Goal: Communication & Community: Answer question/provide support

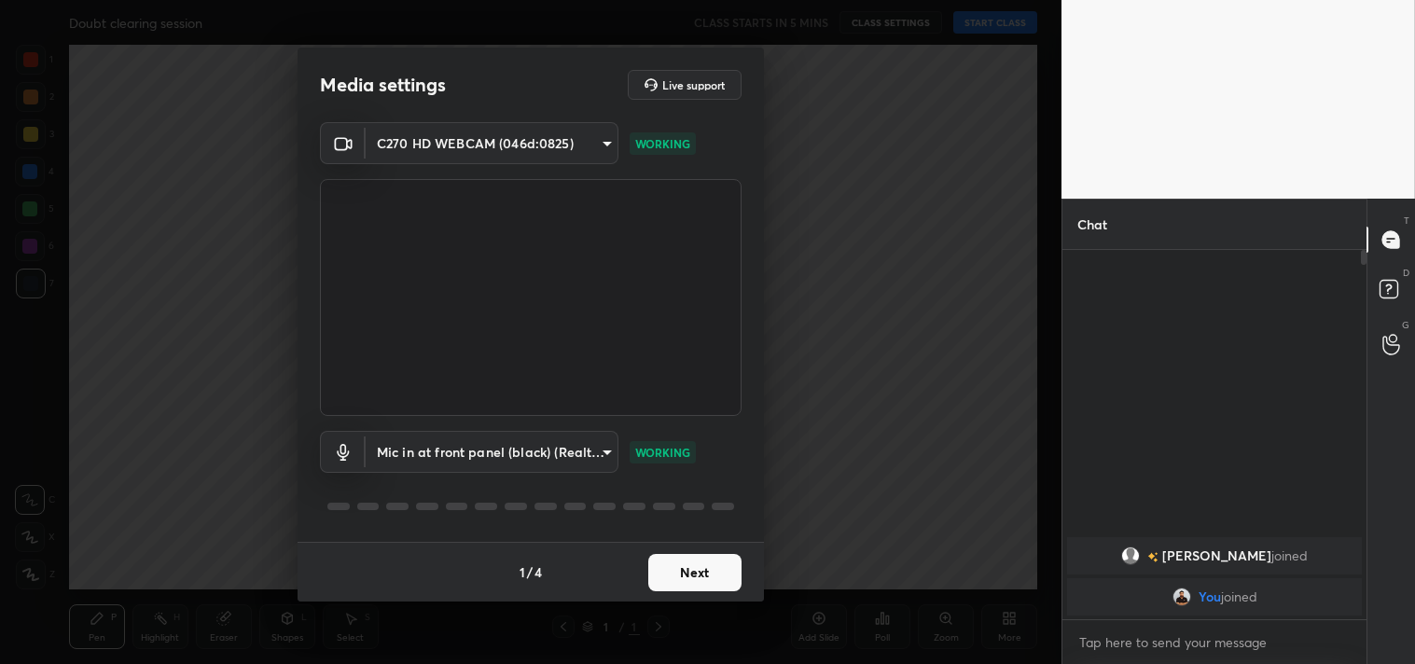
click at [513, 450] on body "1 2 3 4 5 6 7 C X Z C X Z E E Erase all H H Doubt clearing session CLASS STARTS…" at bounding box center [707, 332] width 1415 height 664
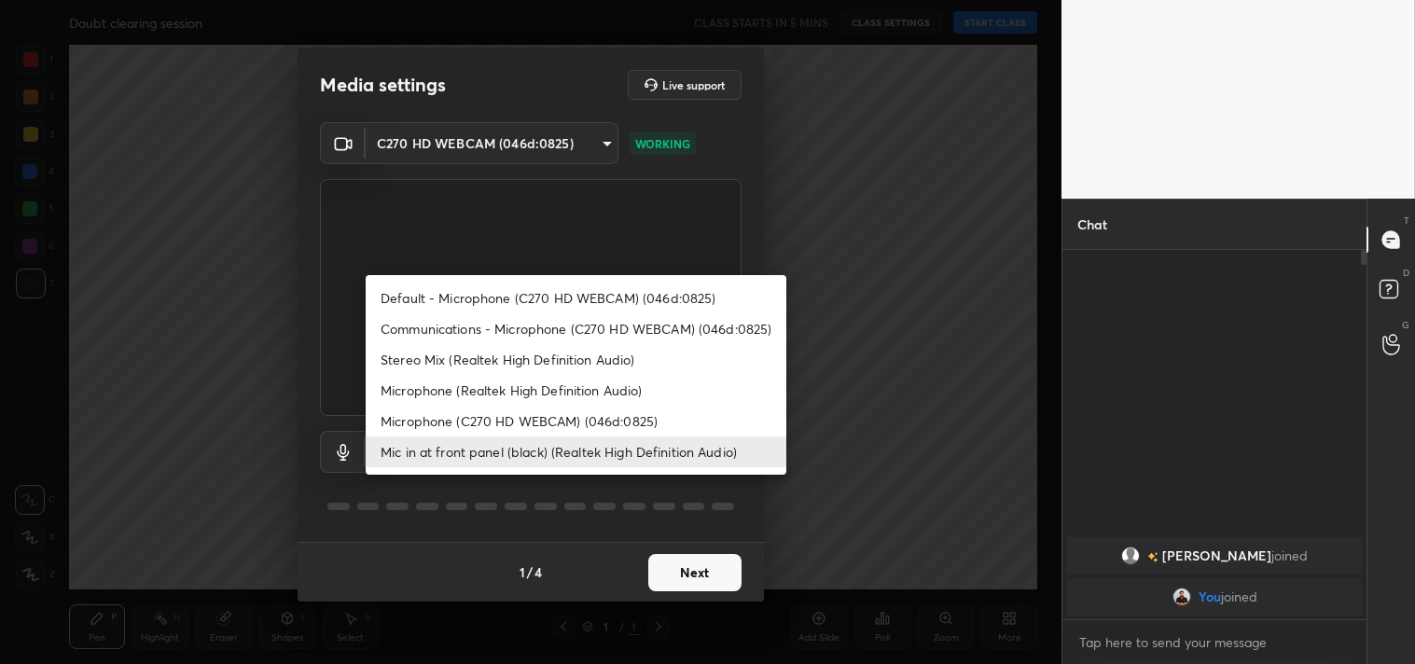
click at [546, 413] on li "Microphone (C270 HD WEBCAM) (046d:0825)" at bounding box center [576, 421] width 421 height 31
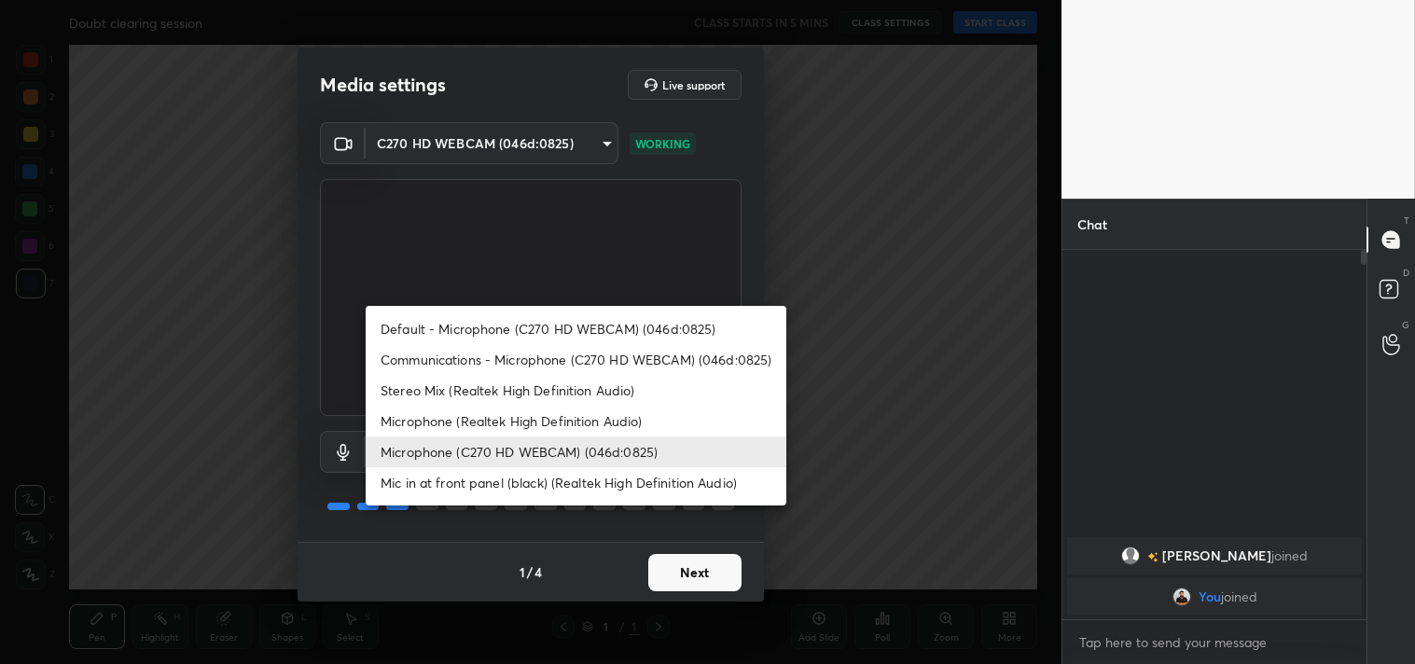
click at [524, 433] on body "1 2 3 4 5 6 7 C X Z C X Z E E Erase all H H Doubt clearing session CLASS STARTS…" at bounding box center [707, 332] width 1415 height 664
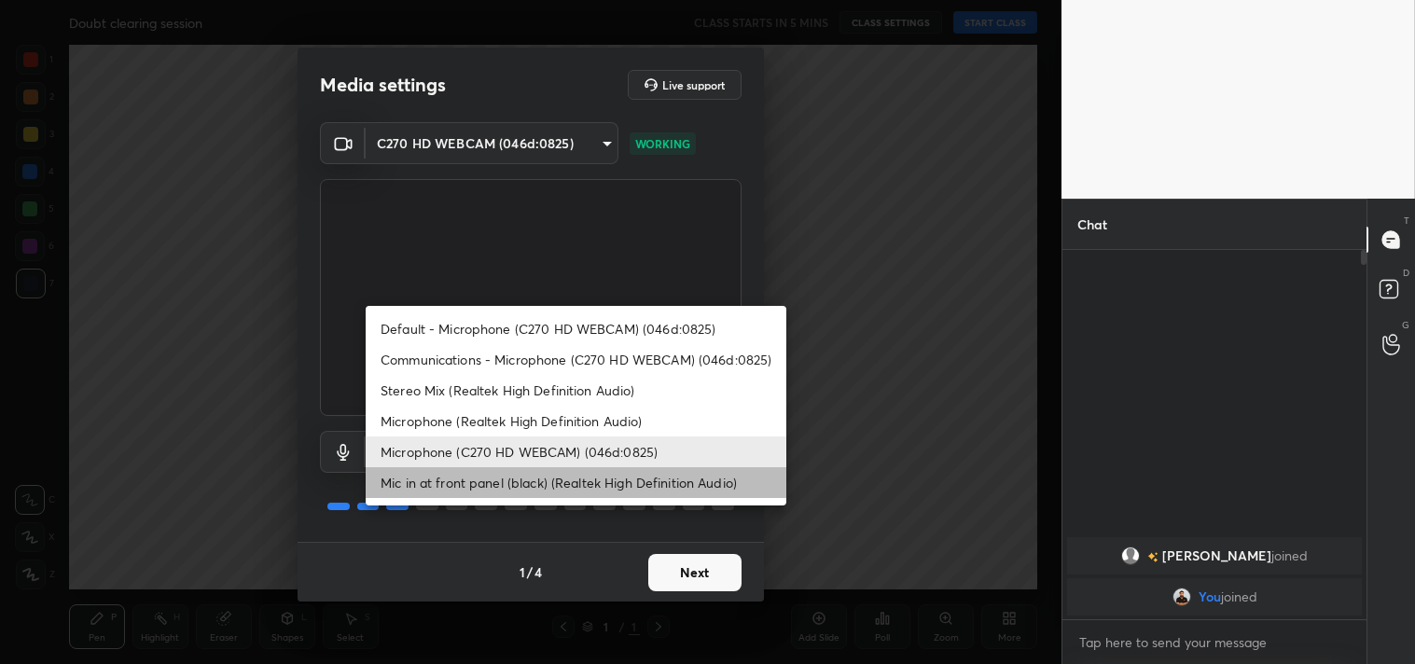
click at [541, 472] on li "Mic in at front panel (black) (Realtek High Definition Audio)" at bounding box center [576, 482] width 421 height 31
type input "4a875ac2fb1a689f1d67eef2f4f479b5c4ed765d2af545966df67847d3e6a11c"
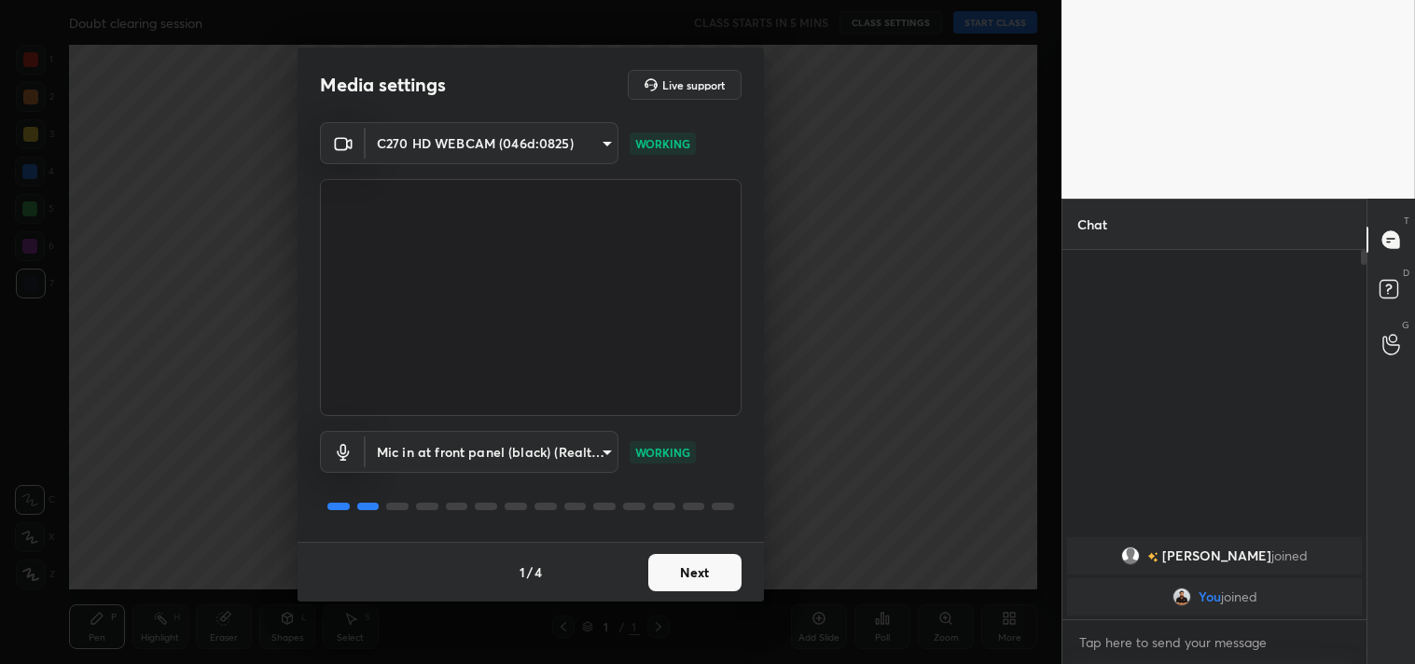
click at [691, 571] on button "Next" at bounding box center [694, 572] width 93 height 37
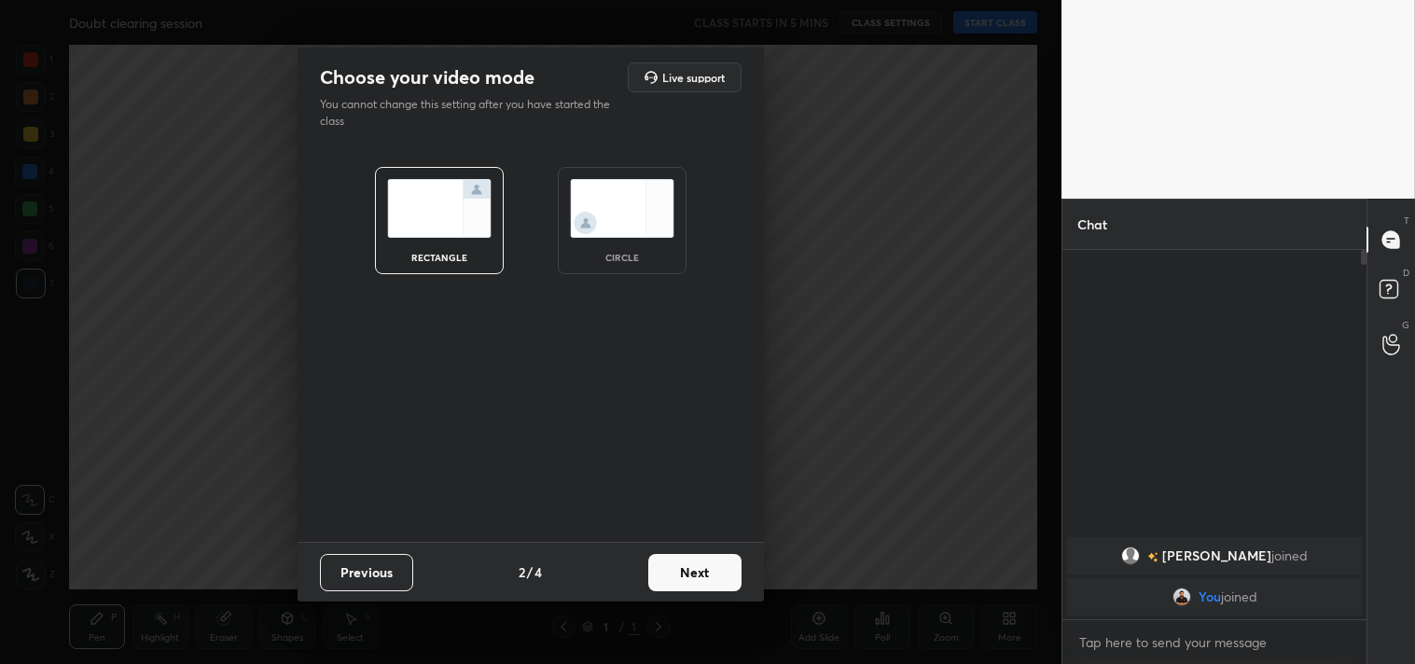
click at [691, 571] on button "Next" at bounding box center [694, 572] width 93 height 37
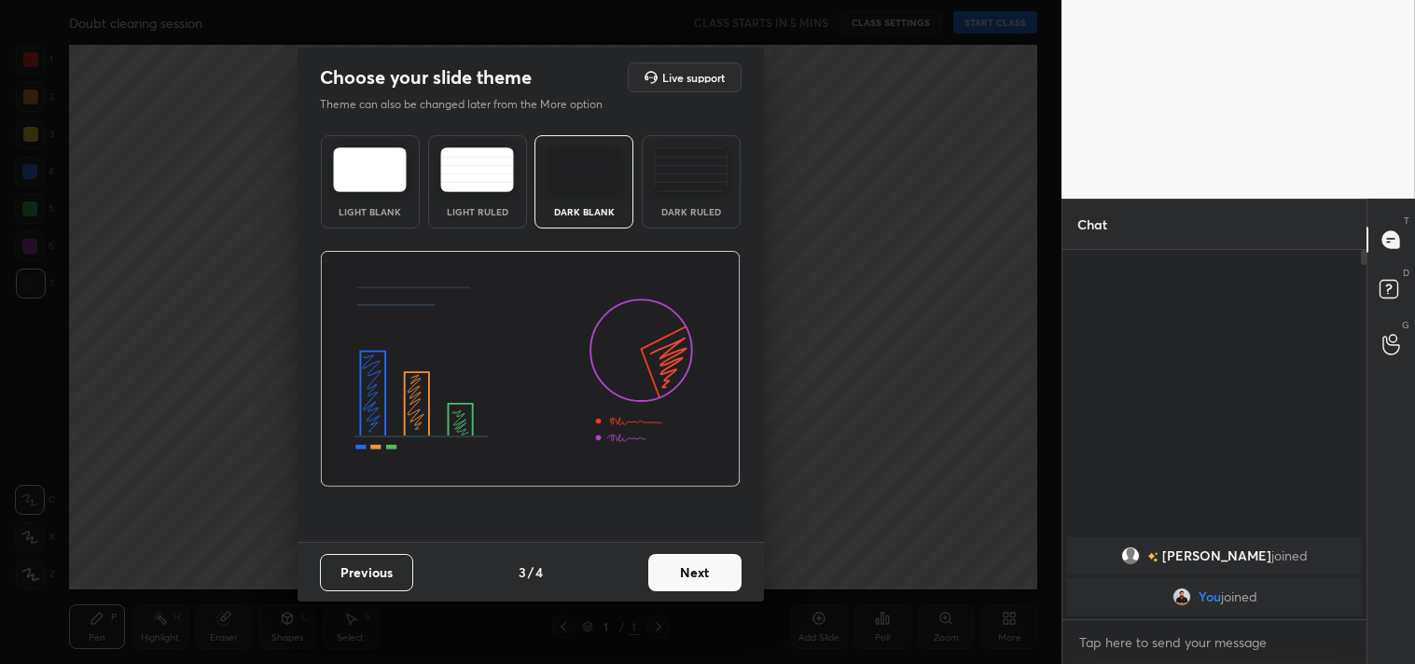
click at [691, 571] on button "Next" at bounding box center [694, 572] width 93 height 37
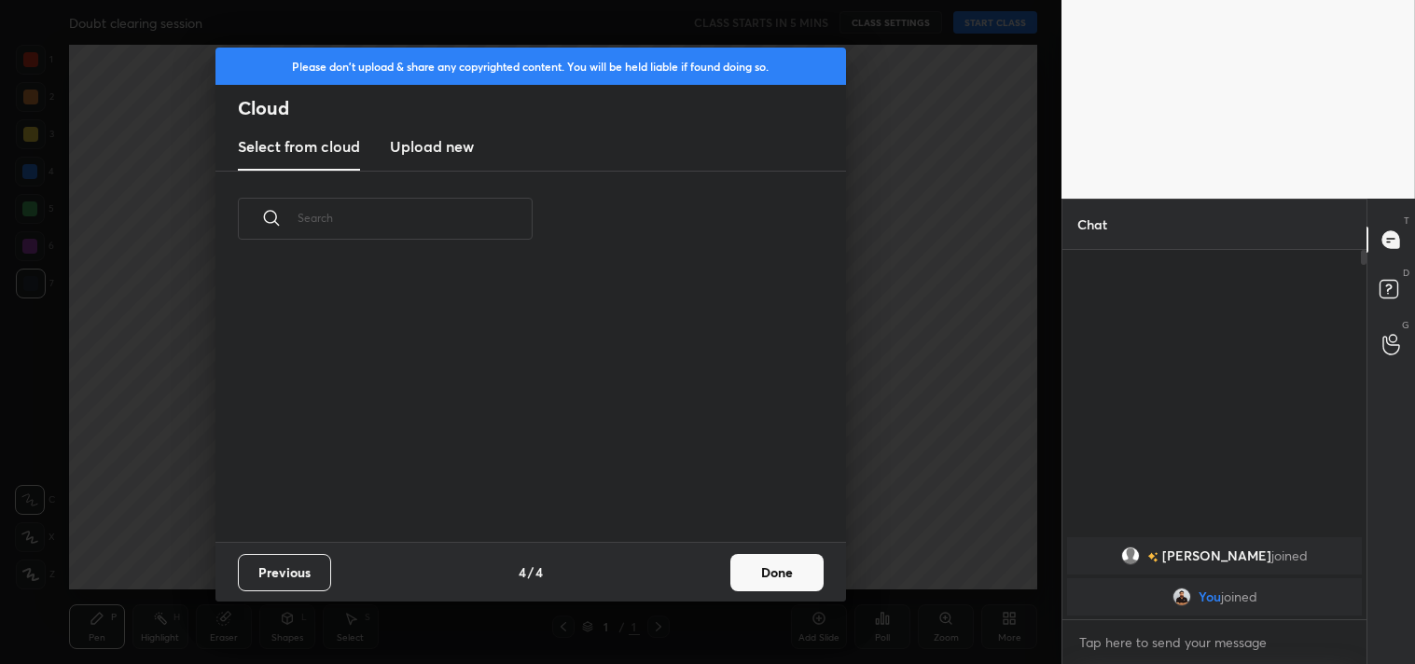
scroll to position [276, 599]
click at [777, 570] on button "Done" at bounding box center [776, 572] width 93 height 37
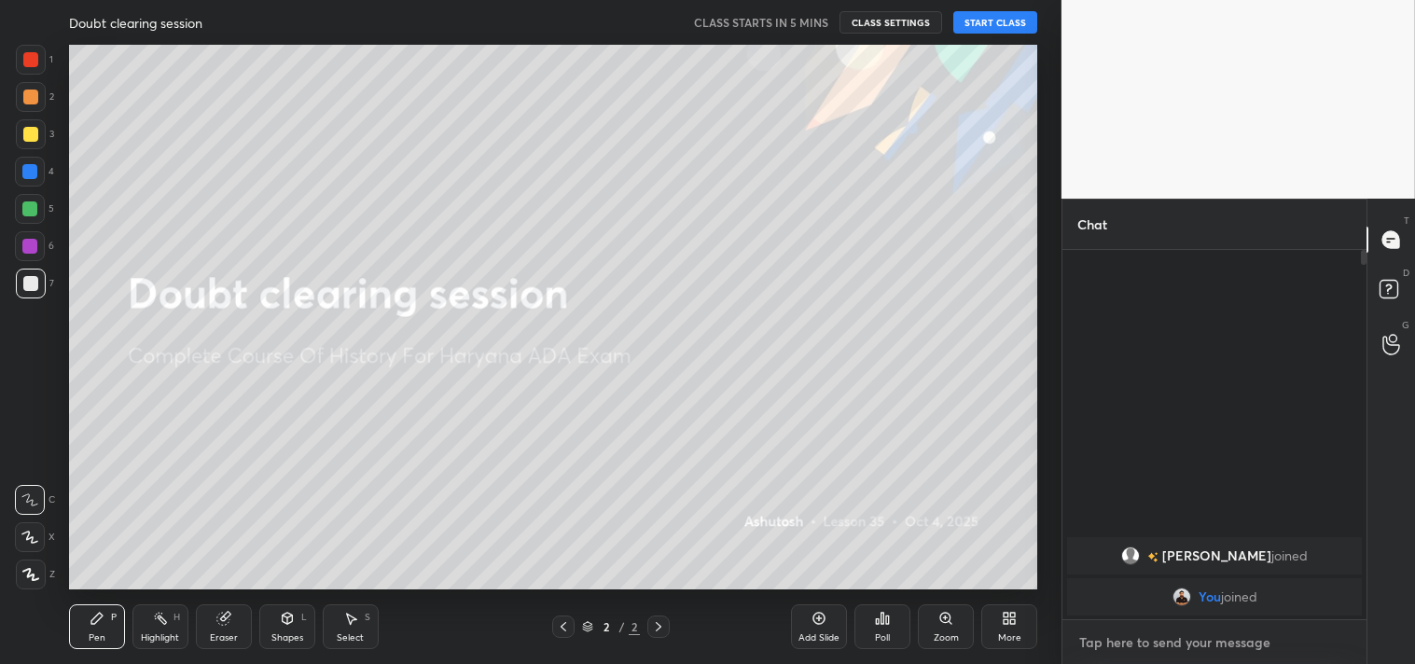
type textarea "x"
click at [1113, 644] on textarea at bounding box center [1214, 643] width 274 height 30
paste textarea "[URL][DOMAIN_NAME]"
type textarea "[URL][DOMAIN_NAME]"
type textarea "x"
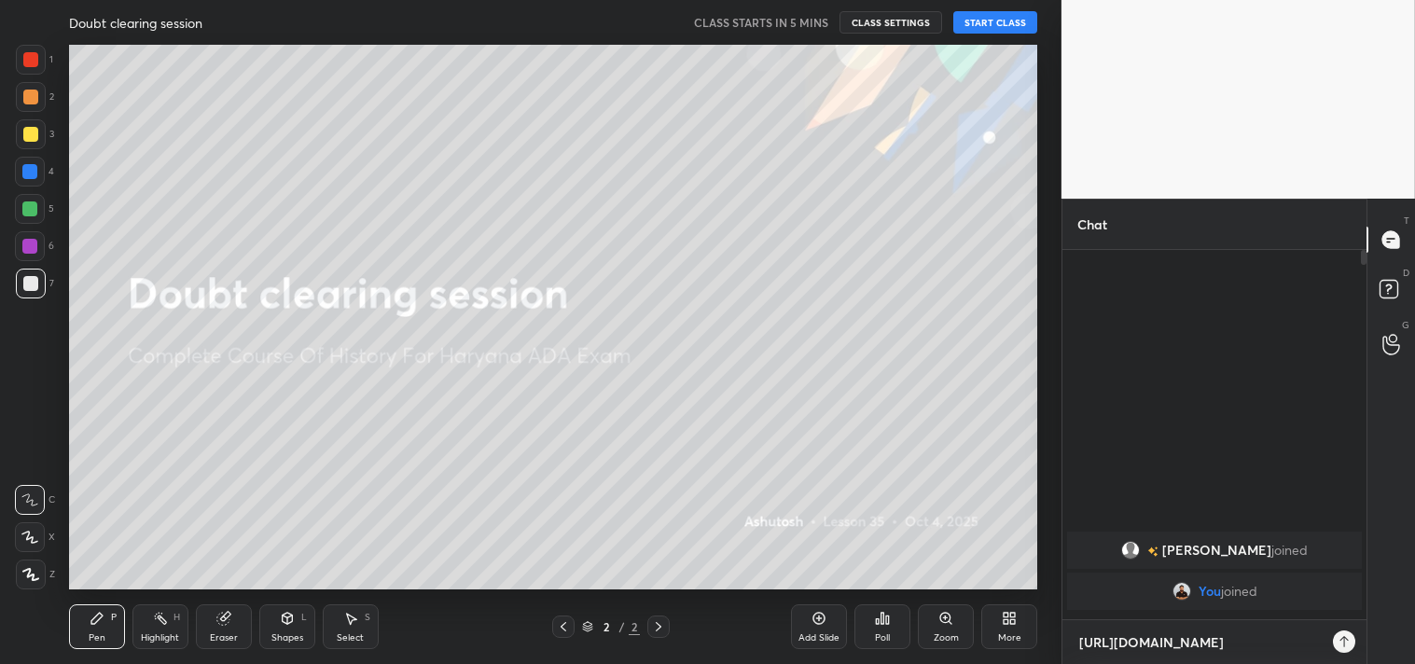
scroll to position [208, 298]
type textarea "[URL][DOMAIN_NAME]"
type textarea "x"
click at [1334, 641] on icon at bounding box center [1336, 641] width 15 height 15
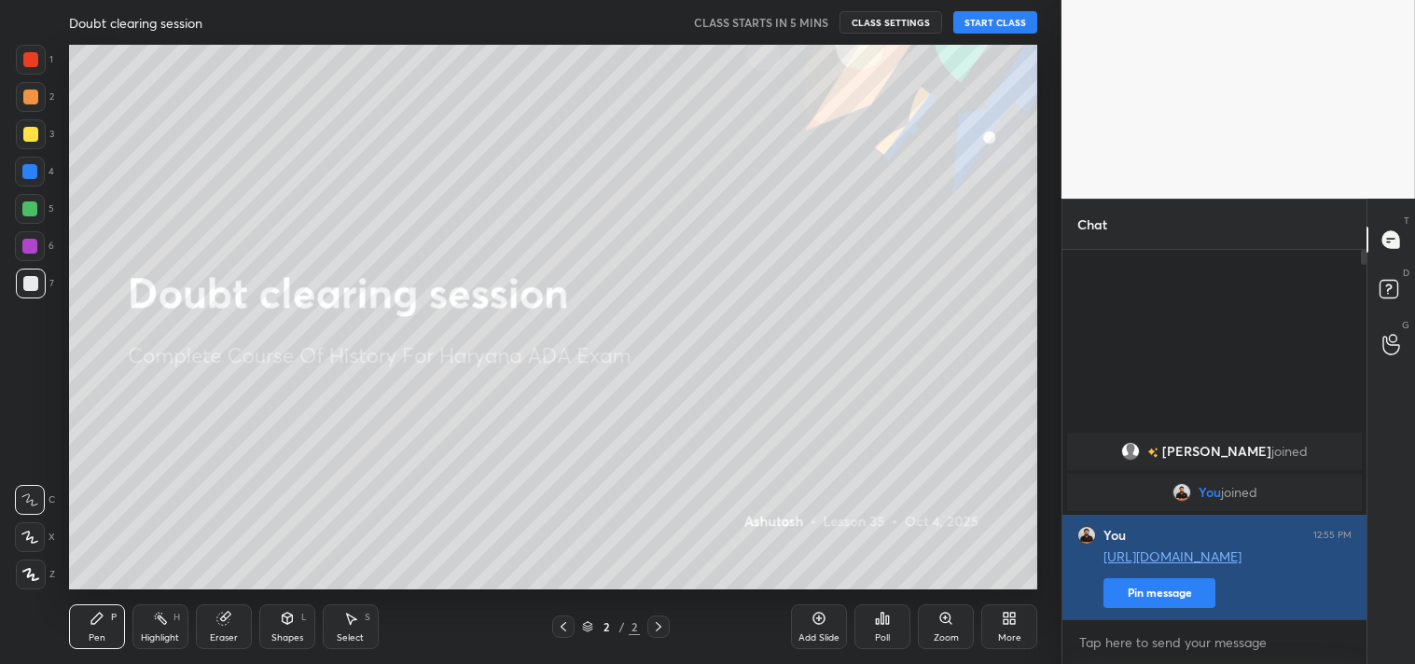
click at [1159, 594] on button "Pin message" at bounding box center [1160, 593] width 112 height 30
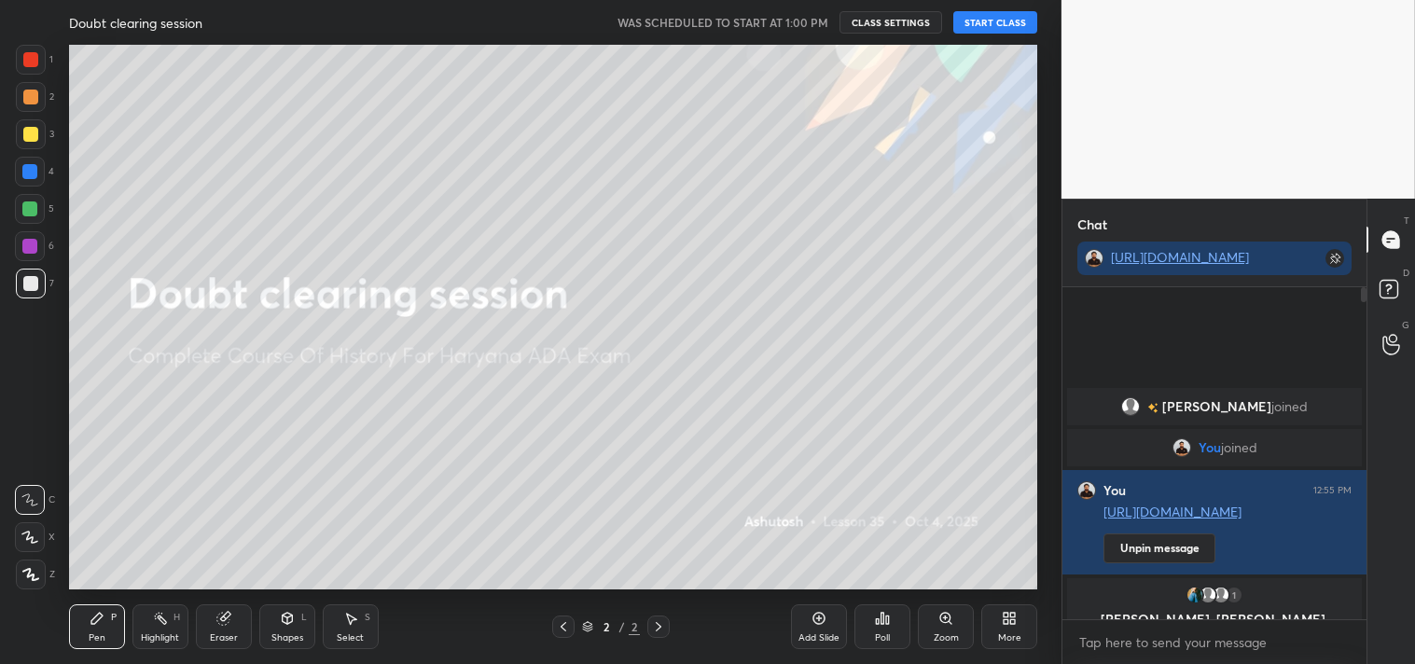
click at [992, 23] on button "START CLASS" at bounding box center [995, 22] width 84 height 22
click at [826, 633] on div "Add Slide" at bounding box center [818, 637] width 41 height 9
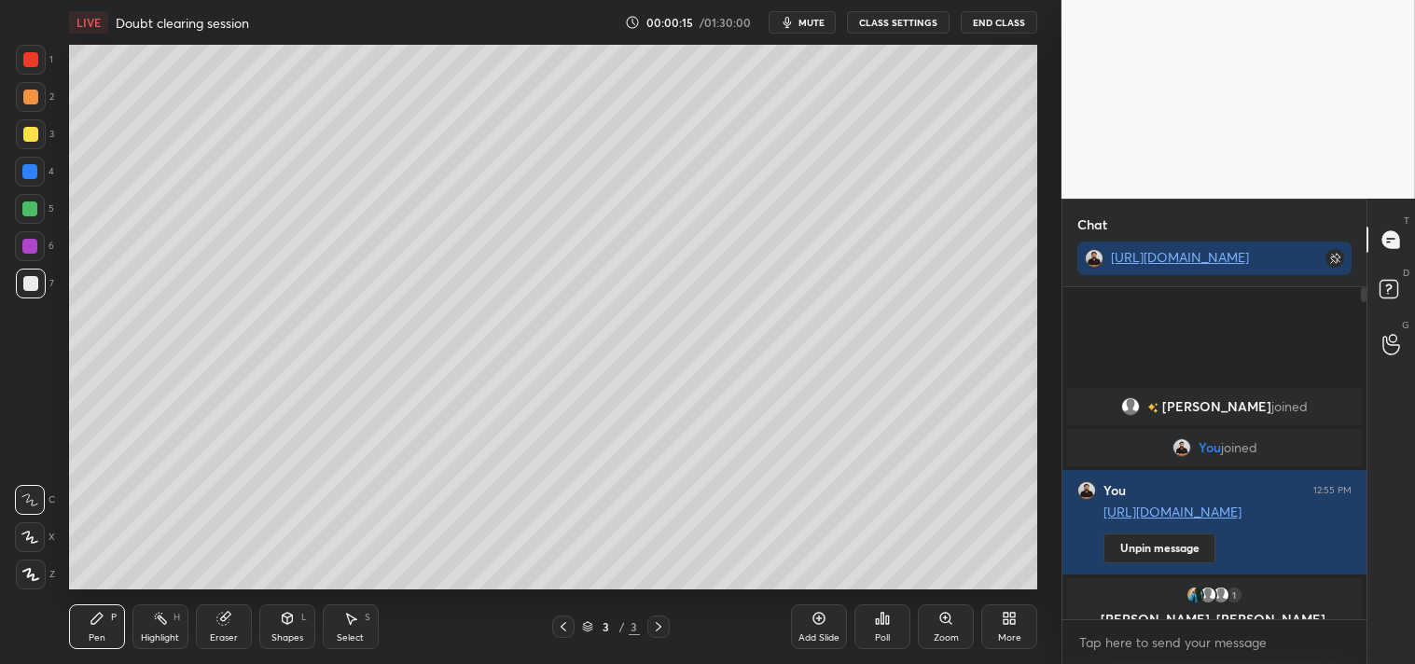
click at [34, 140] on div at bounding box center [30, 134] width 15 height 15
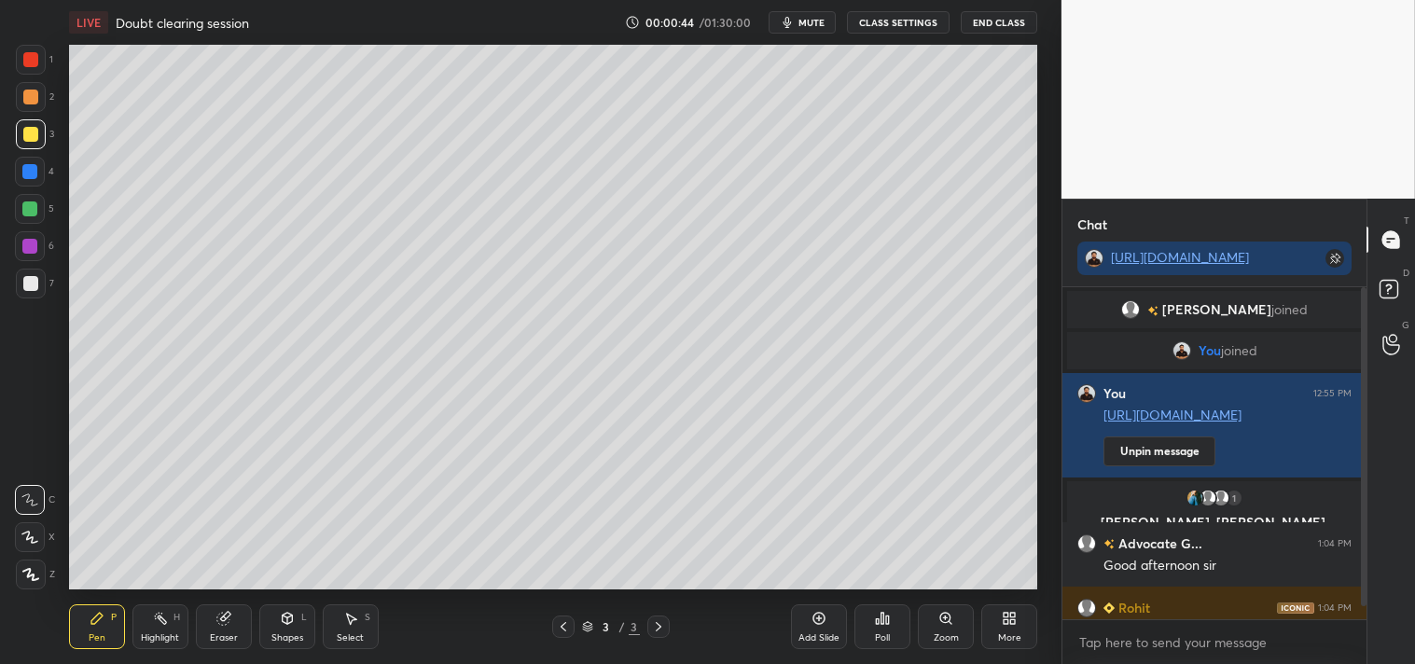
scroll to position [32, 0]
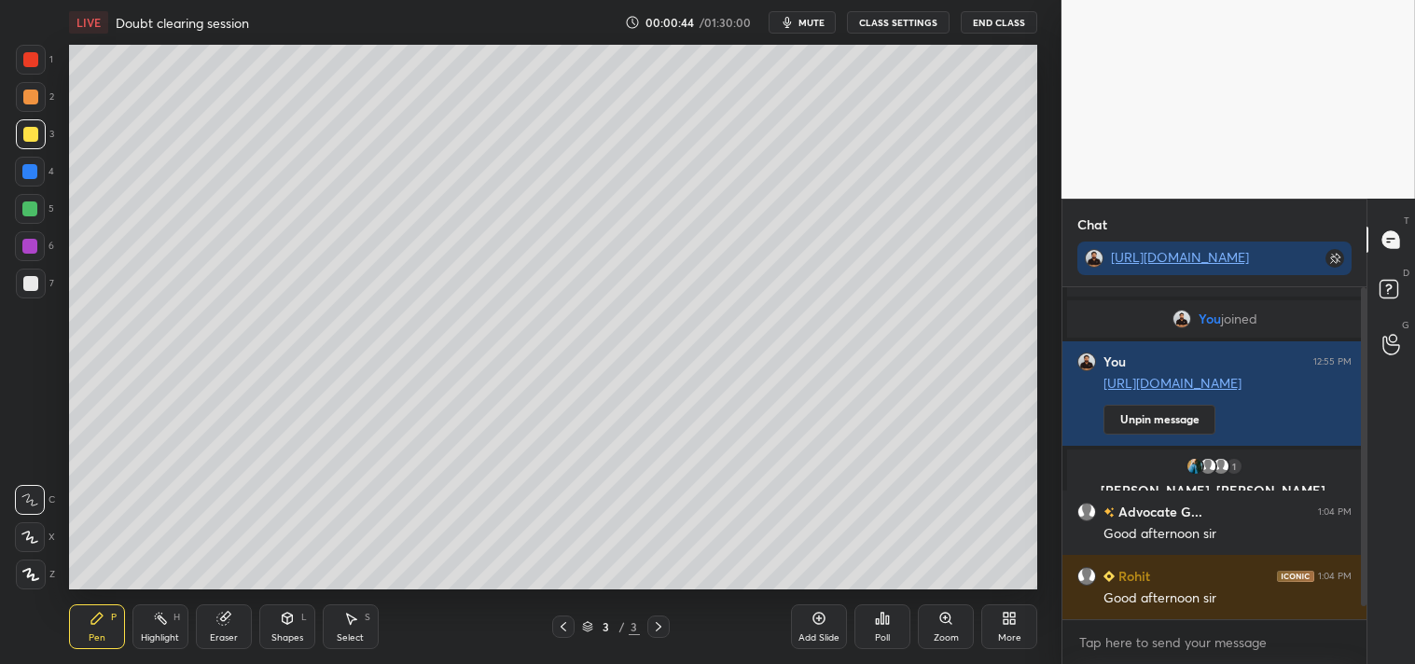
drag, startPoint x: 1365, startPoint y: 591, endPoint x: 1362, endPoint y: 629, distance: 37.4
click at [1364, 626] on div "[PERSON_NAME] joined You joined You 12:55 PM [URL][DOMAIN_NAME] Unpin message 1…" at bounding box center [1214, 475] width 304 height 377
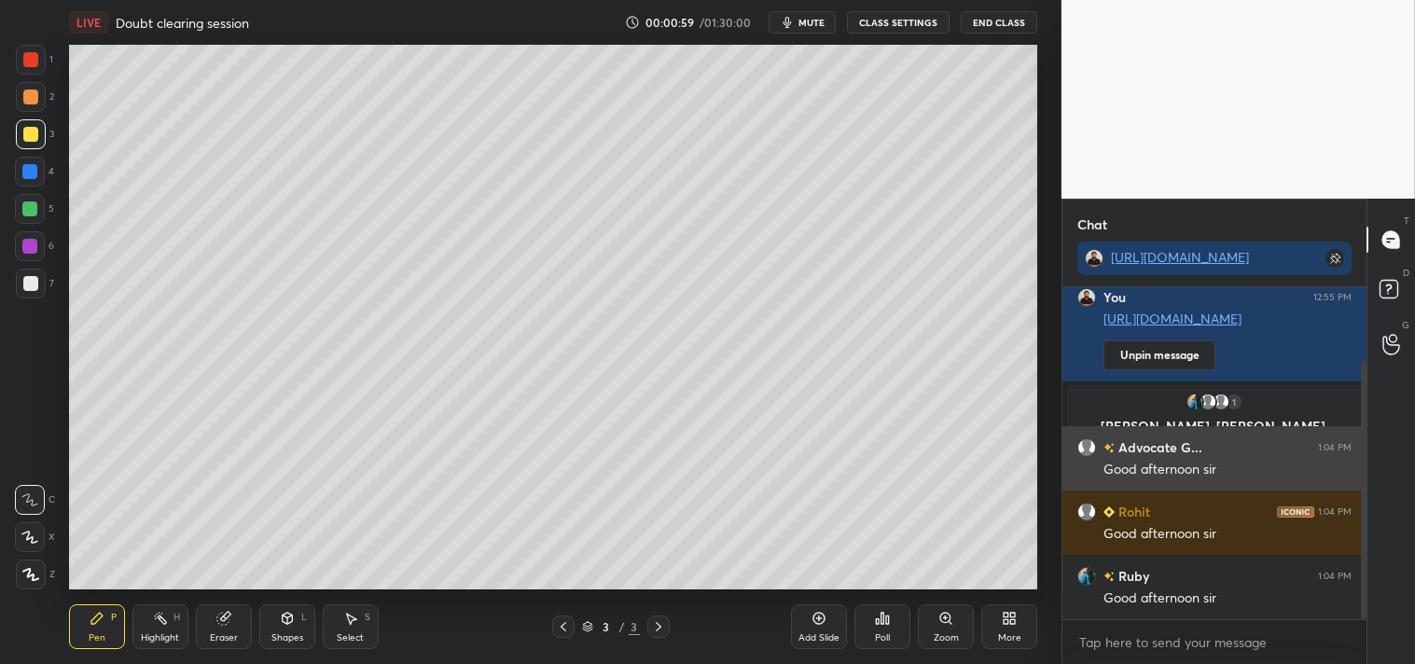
scroll to position [160, 0]
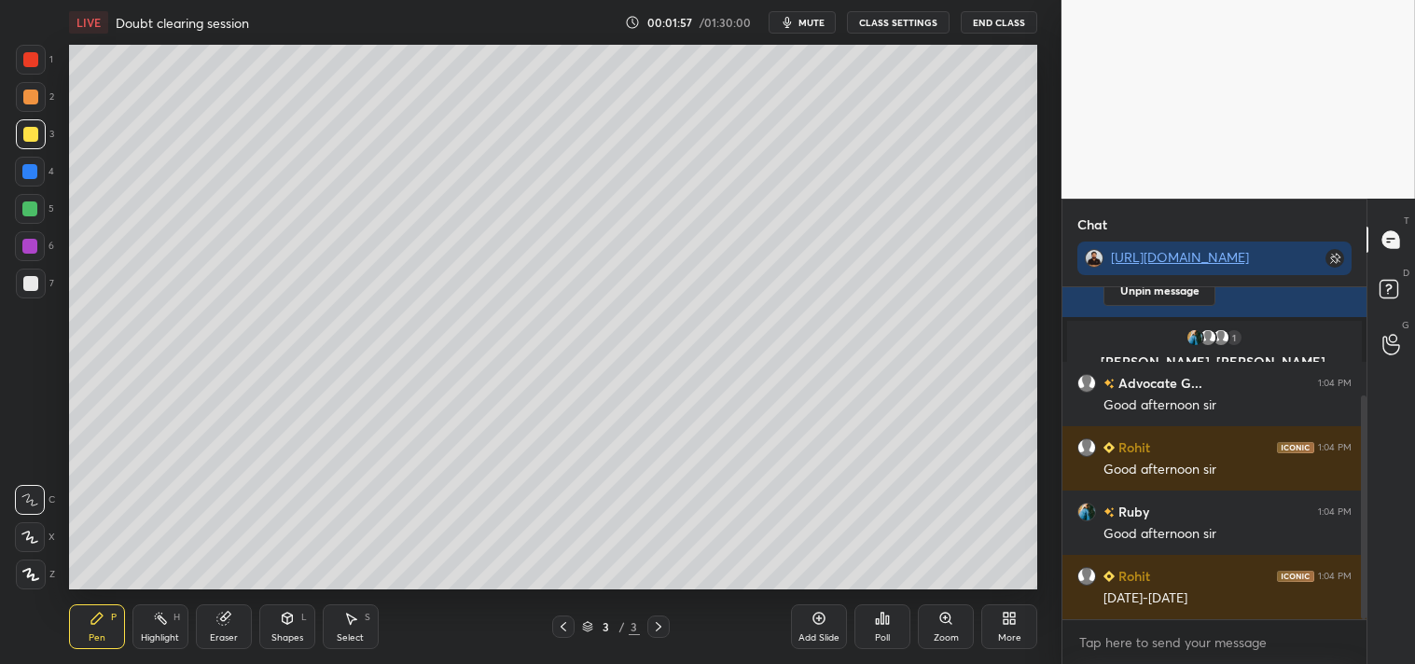
click at [228, 633] on div "Eraser" at bounding box center [224, 637] width 28 height 9
click at [104, 626] on div "Pen P" at bounding box center [97, 626] width 56 height 45
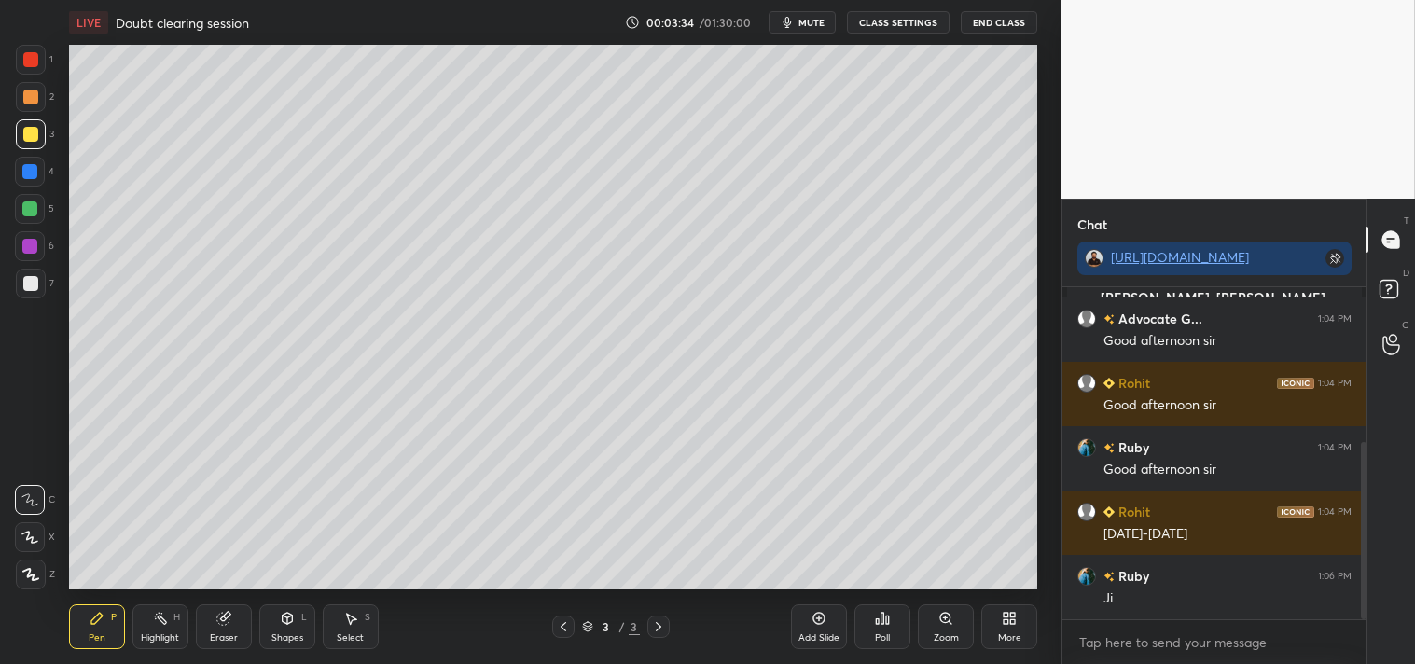
scroll to position [289, 0]
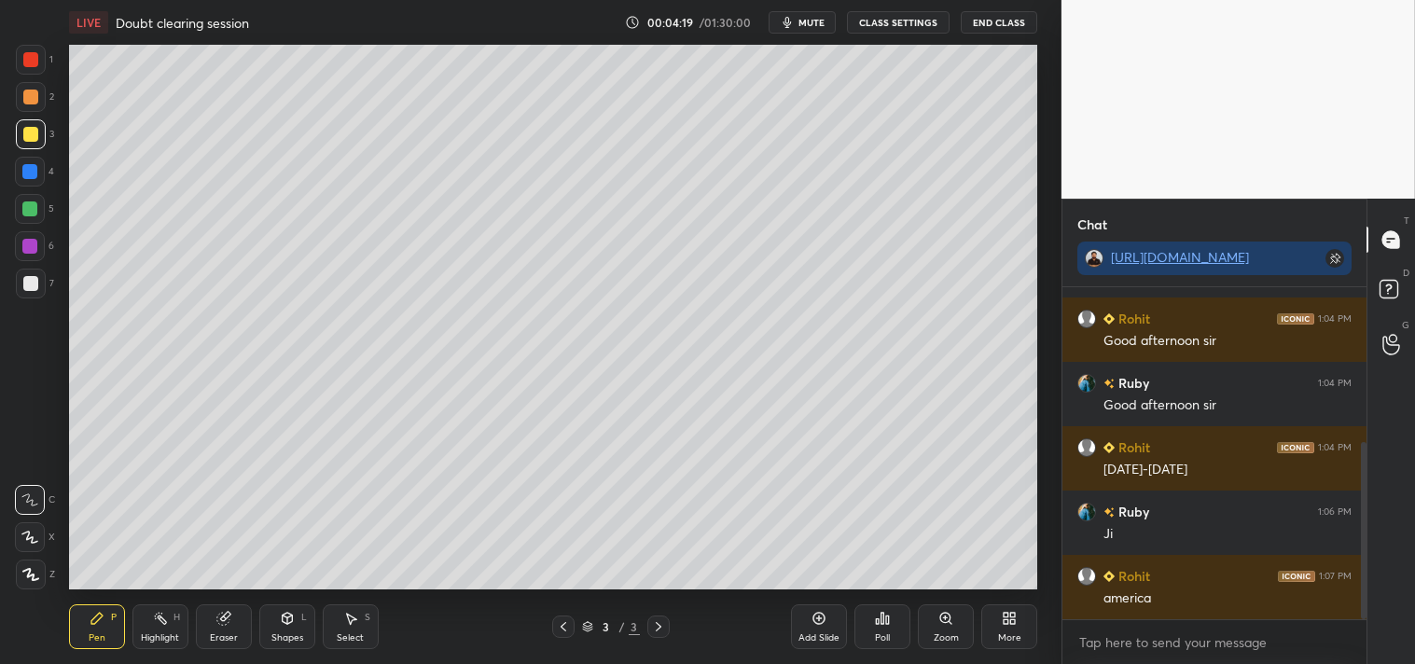
click at [821, 629] on div "Add Slide" at bounding box center [819, 626] width 56 height 45
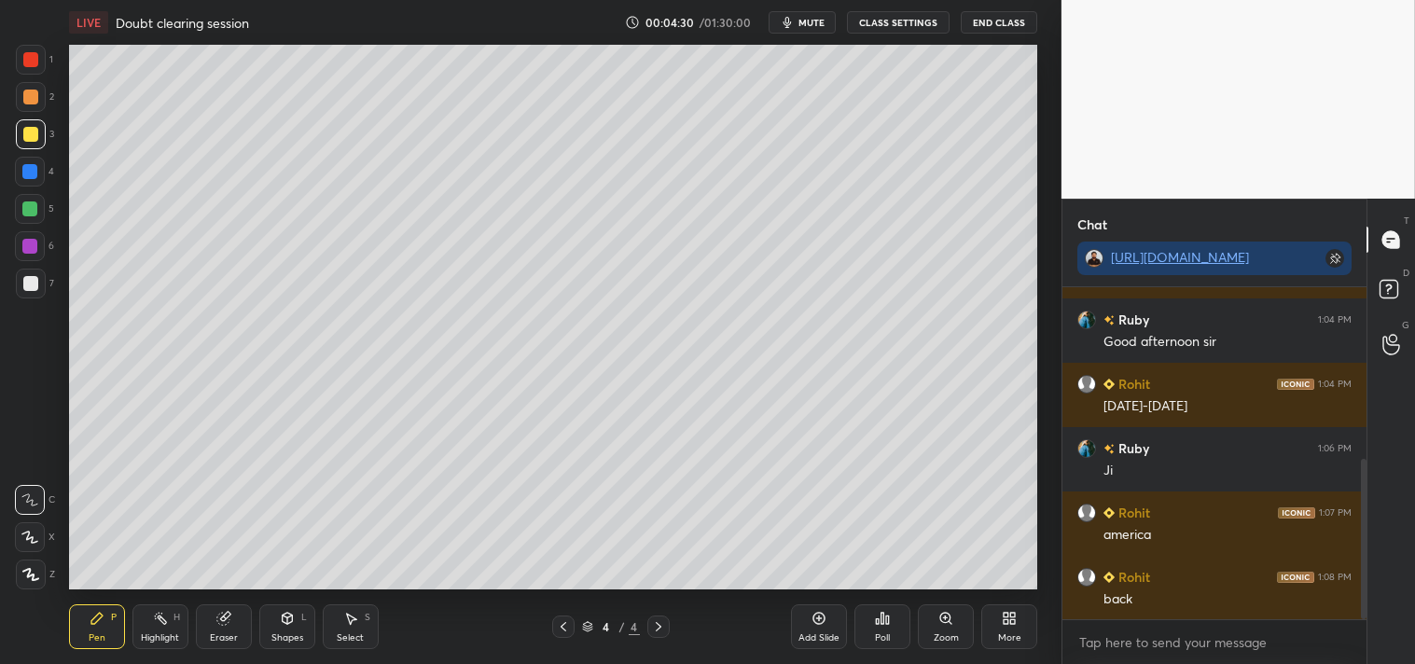
click at [557, 634] on icon at bounding box center [563, 626] width 15 height 15
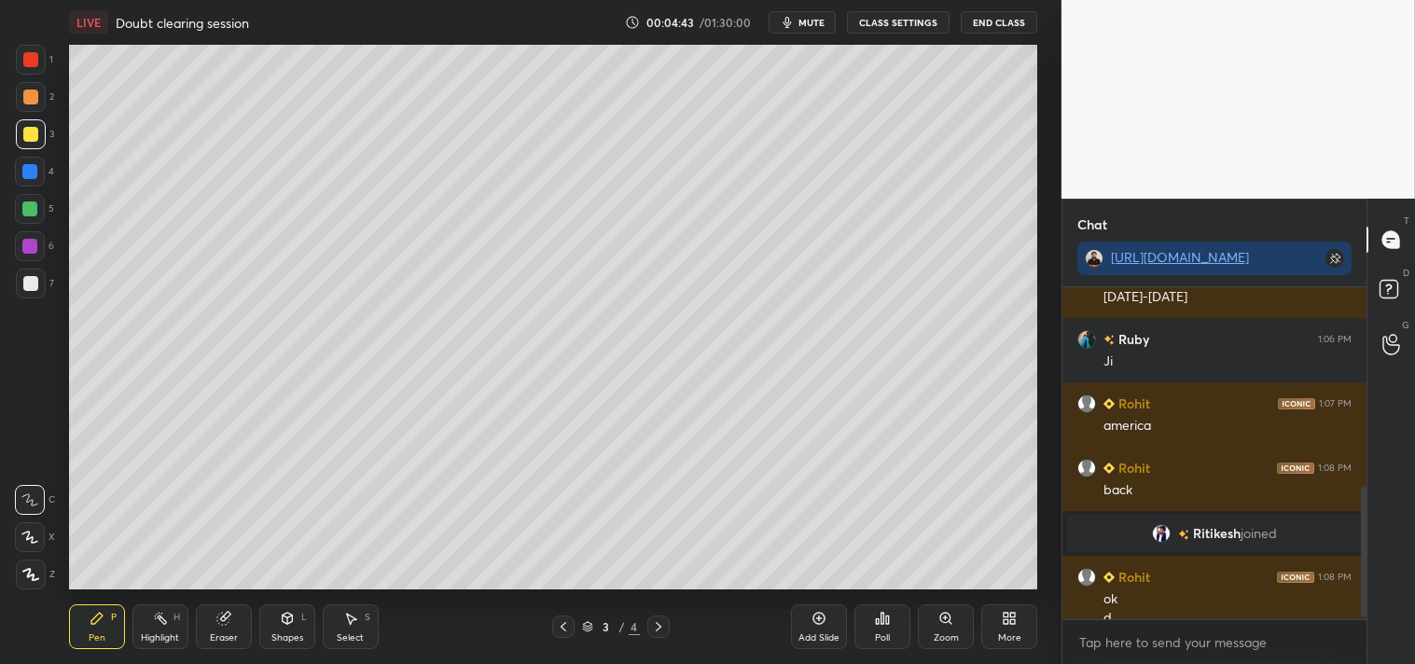
scroll to position [518, 0]
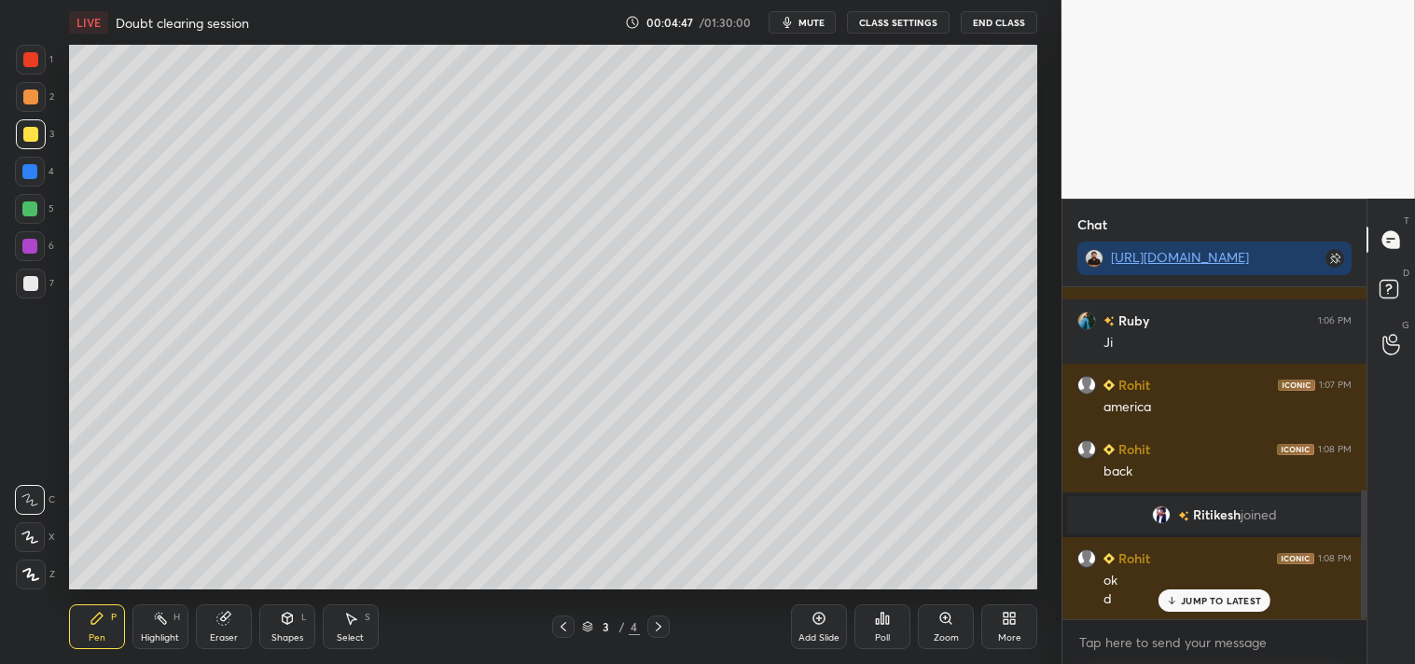
click at [656, 622] on icon at bounding box center [659, 626] width 6 height 9
click at [1206, 598] on p "JUMP TO LATEST" at bounding box center [1221, 600] width 80 height 11
click at [563, 630] on icon at bounding box center [563, 626] width 15 height 15
click at [659, 627] on icon at bounding box center [658, 626] width 15 height 15
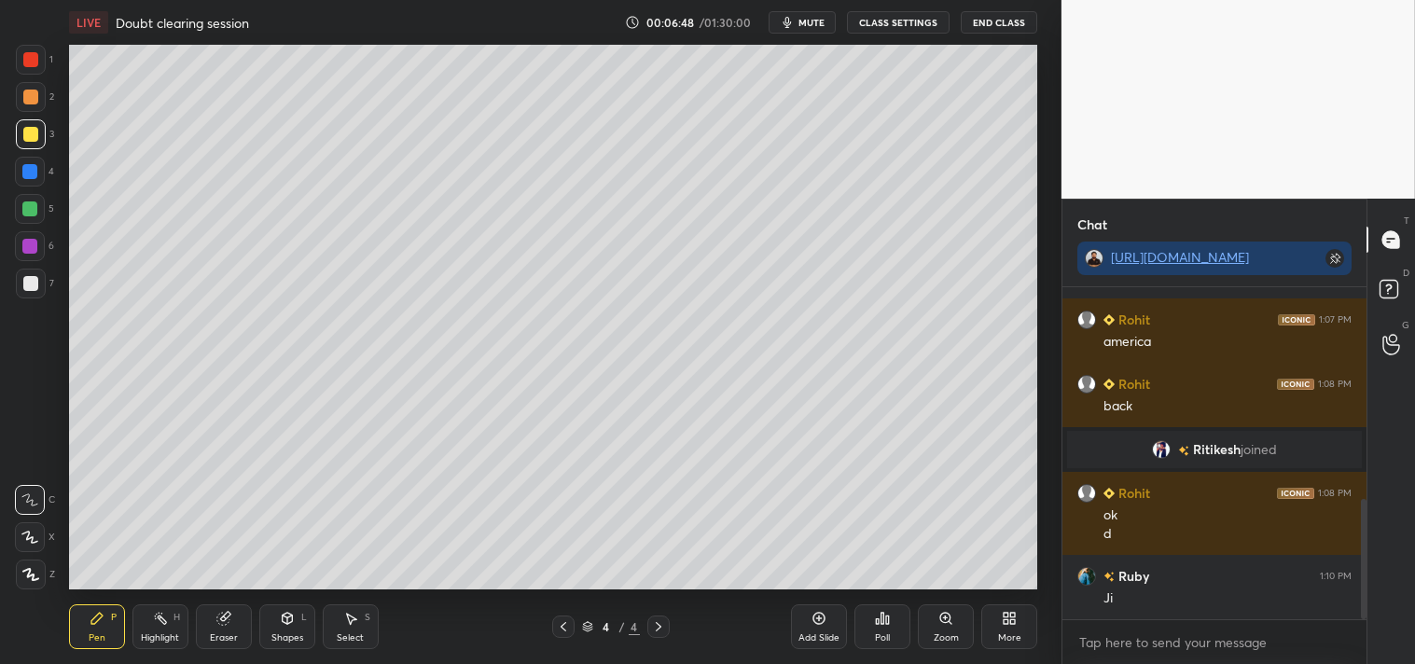
drag, startPoint x: 225, startPoint y: 618, endPoint x: 201, endPoint y: 607, distance: 26.7
click at [225, 618] on icon at bounding box center [222, 619] width 12 height 12
click at [98, 625] on icon at bounding box center [97, 618] width 15 height 15
click at [562, 630] on icon at bounding box center [563, 626] width 15 height 15
click at [665, 626] on icon at bounding box center [658, 626] width 15 height 15
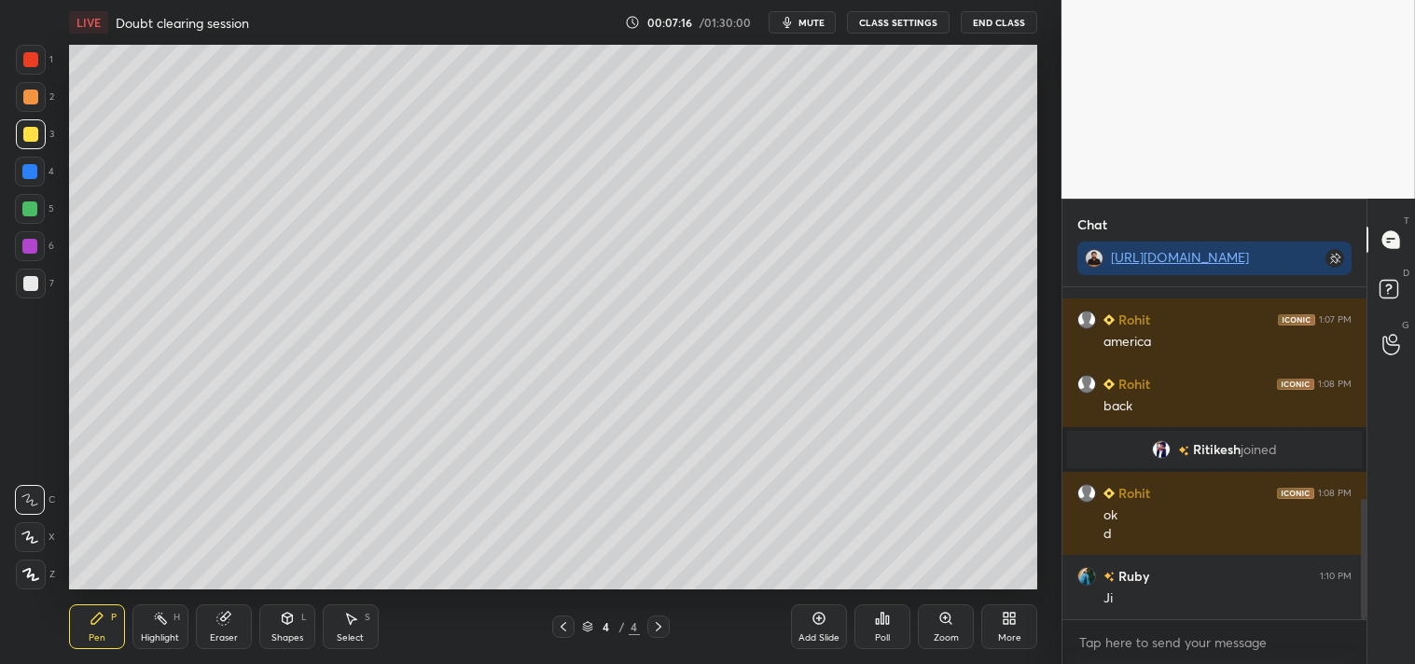
click at [834, 621] on div "Add Slide" at bounding box center [819, 626] width 56 height 45
click at [563, 627] on icon at bounding box center [563, 626] width 15 height 15
click at [660, 628] on icon at bounding box center [658, 626] width 15 height 15
click at [217, 630] on div "Eraser" at bounding box center [224, 626] width 56 height 45
click at [35, 570] on span "Erase all" at bounding box center [30, 574] width 28 height 13
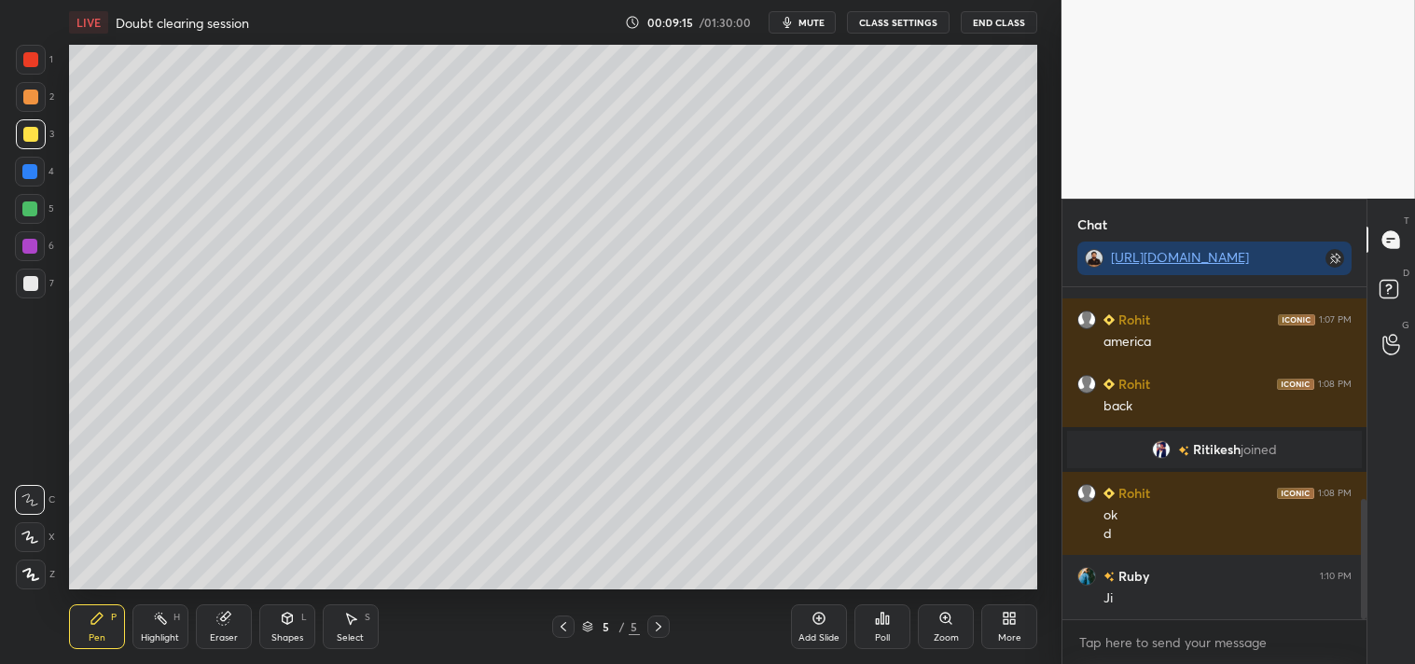
click at [558, 625] on icon at bounding box center [563, 626] width 15 height 15
click at [662, 626] on icon at bounding box center [658, 626] width 15 height 15
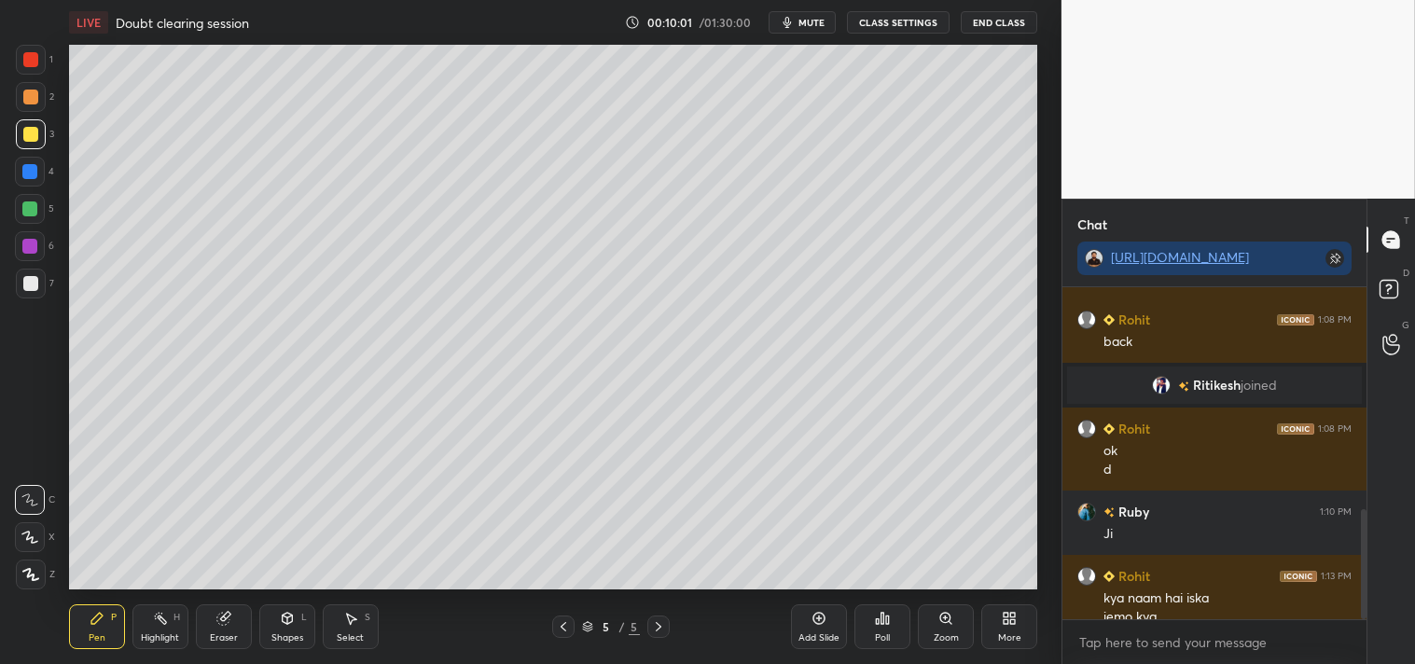
scroll to position [666, 0]
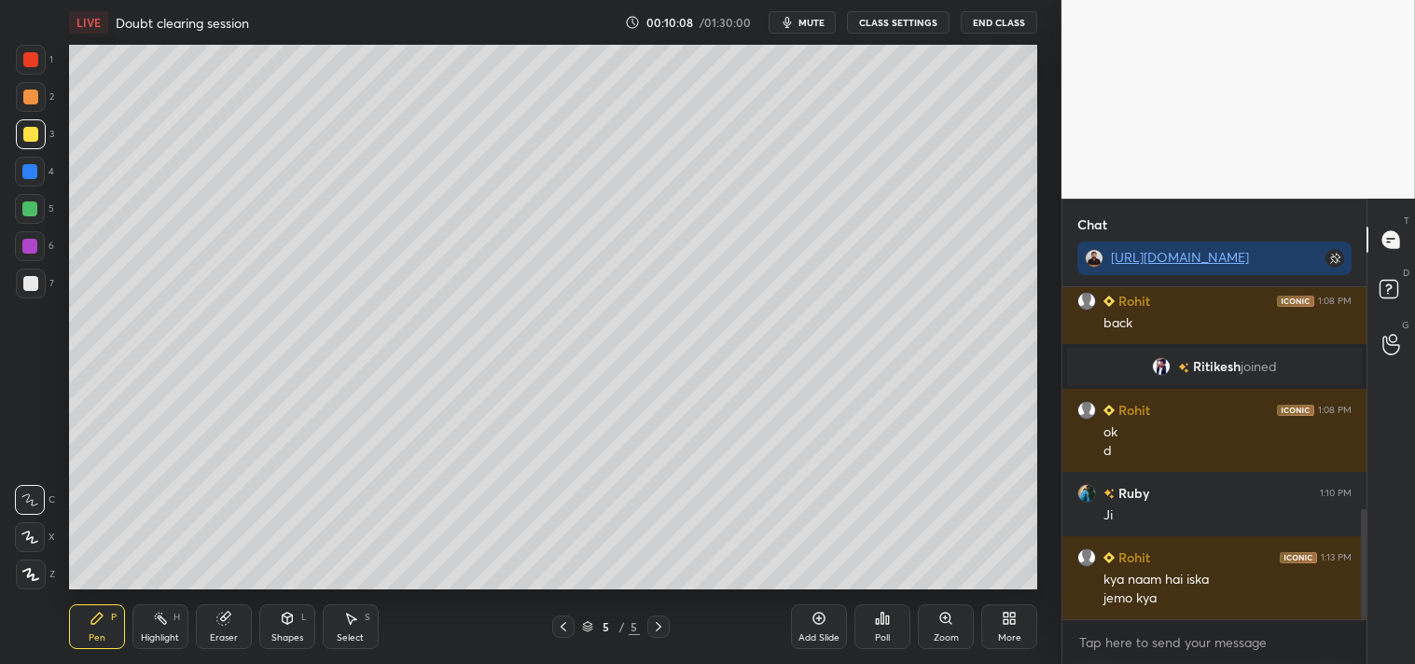
click at [225, 622] on icon at bounding box center [222, 619] width 12 height 12
click at [95, 637] on div "Pen" at bounding box center [97, 637] width 17 height 9
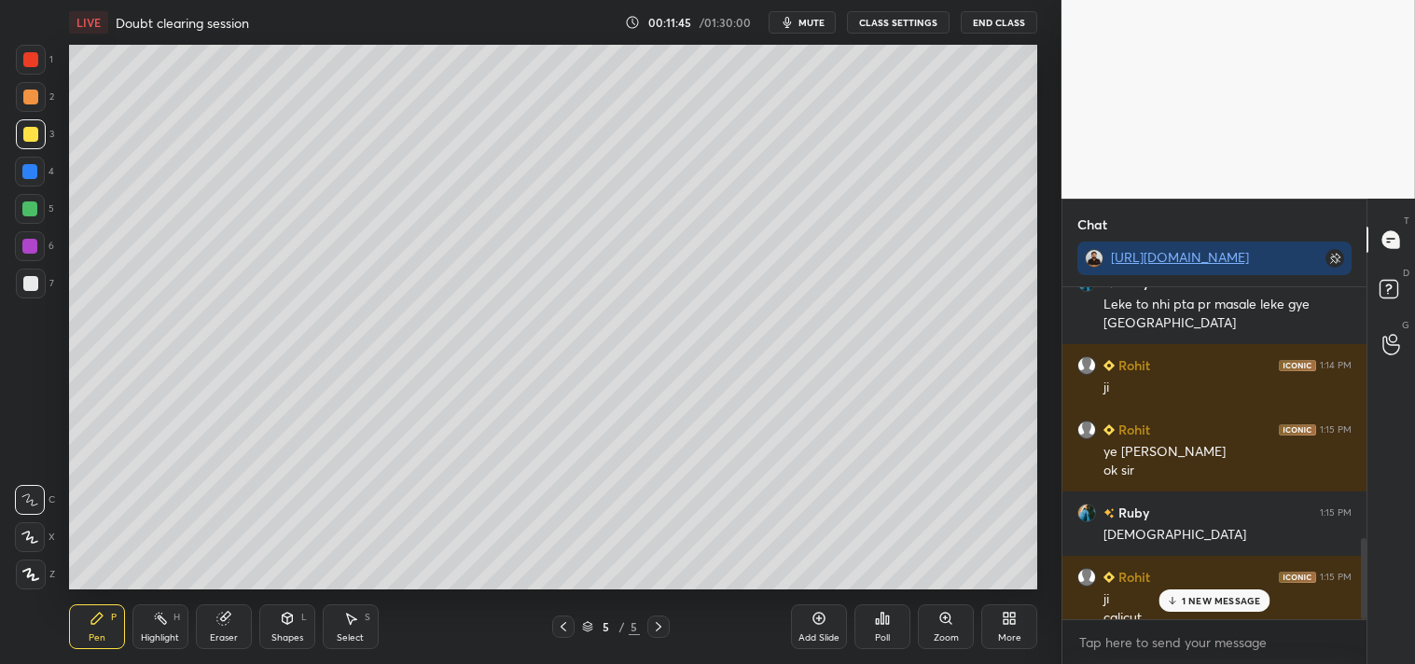
scroll to position [1043, 0]
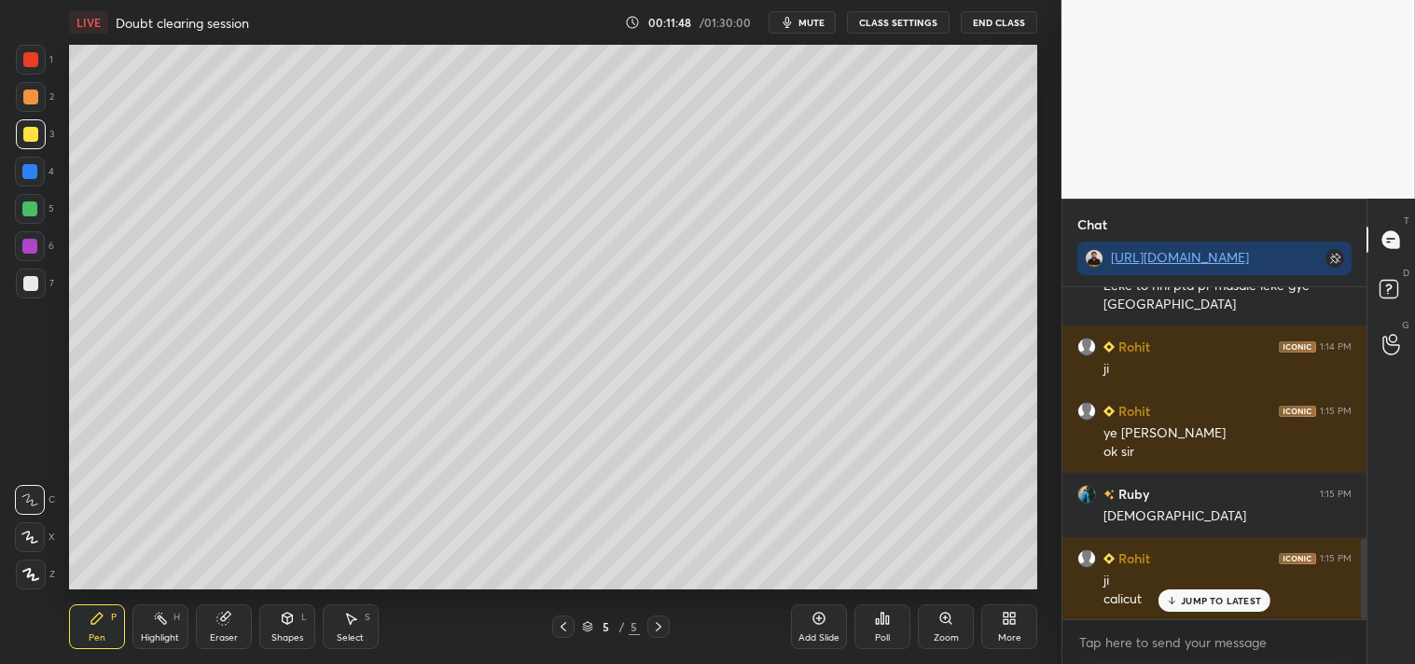
click at [374, 599] on div "Pen P Highlight H Eraser Shapes L Select S 5 / 5 Add Slide Poll Zoom More" at bounding box center [553, 627] width 969 height 75
click at [30, 285] on div at bounding box center [30, 283] width 15 height 15
click at [31, 136] on div at bounding box center [30, 134] width 15 height 15
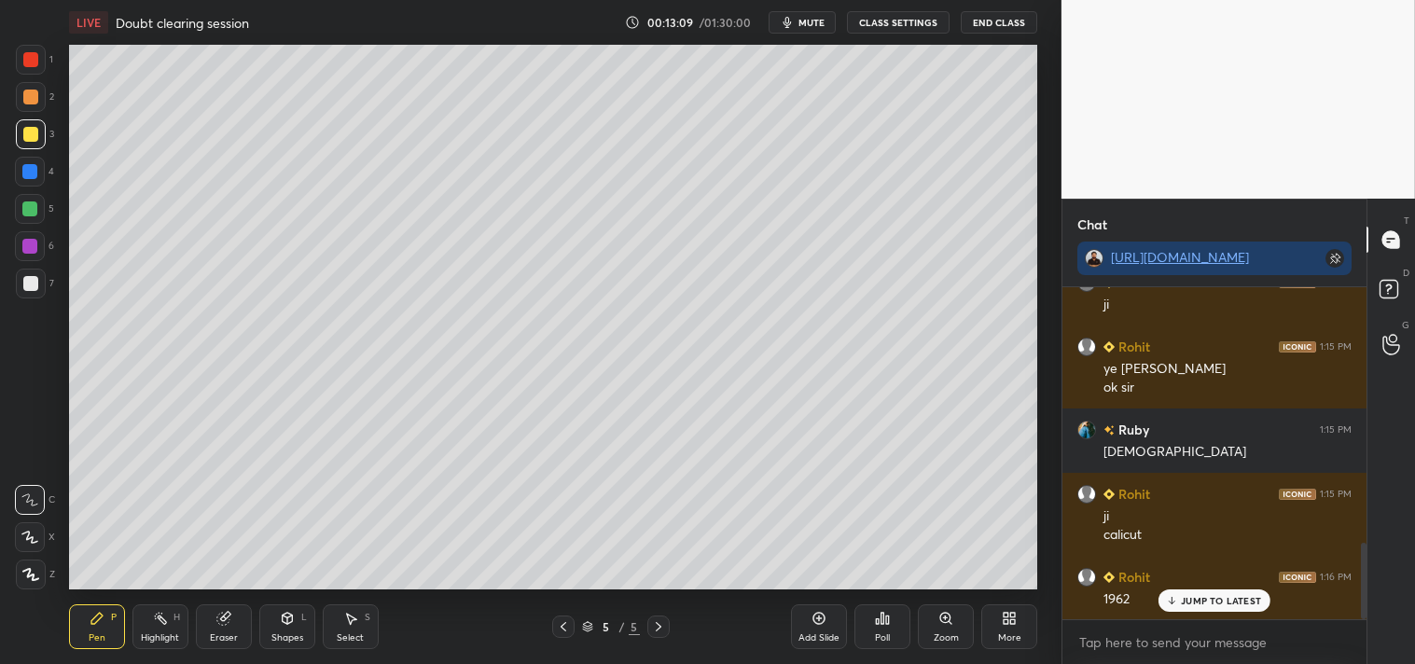
scroll to position [1172, 0]
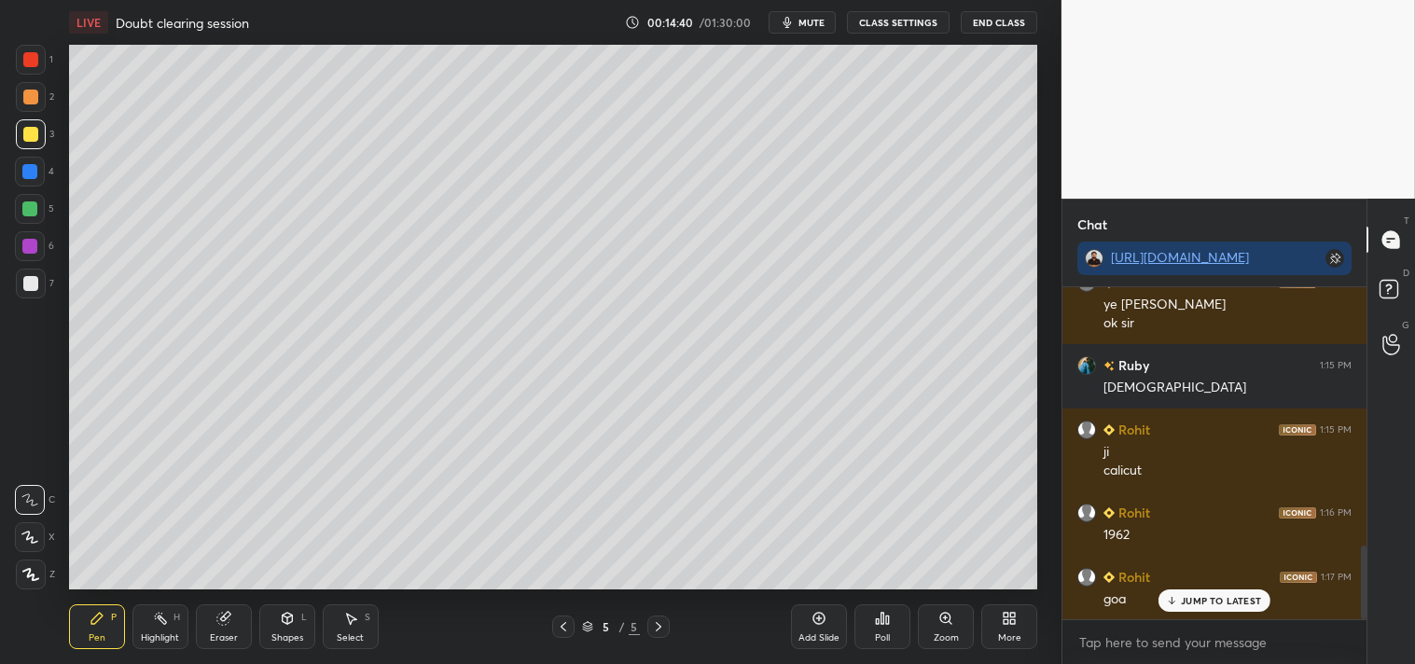
click at [822, 623] on icon at bounding box center [819, 619] width 12 height 12
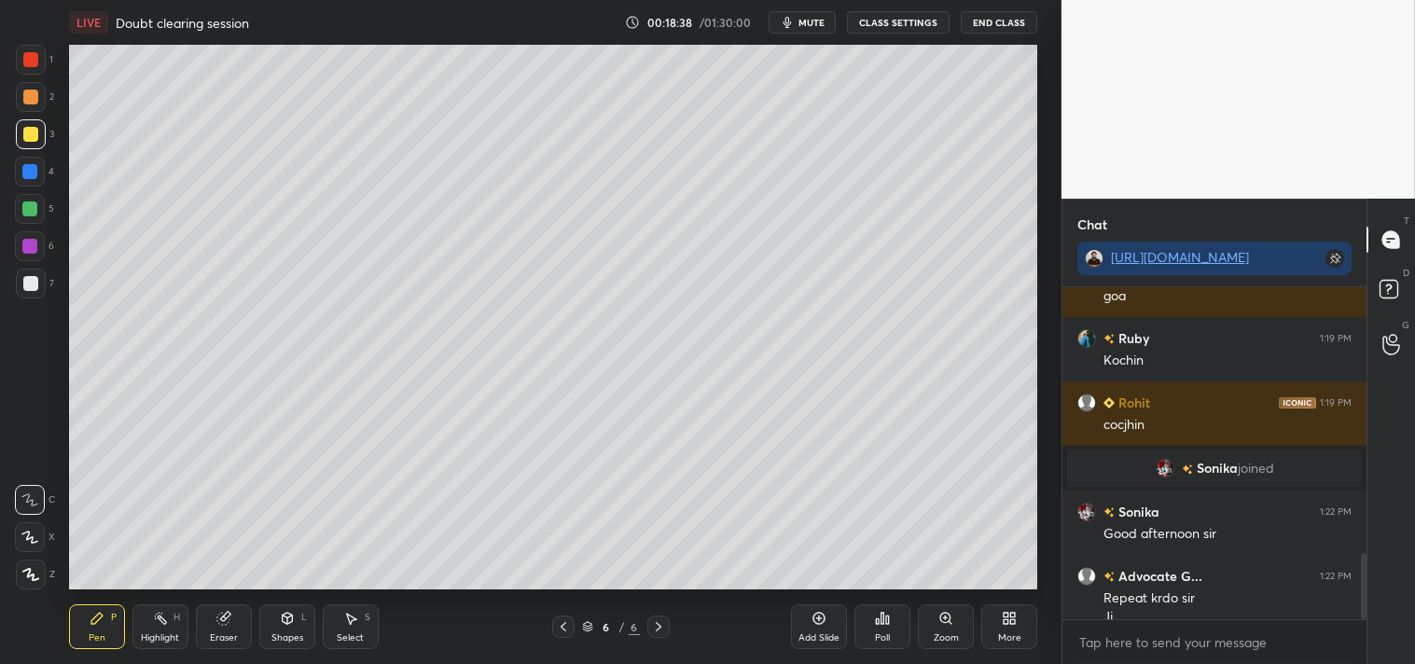
scroll to position [1319, 0]
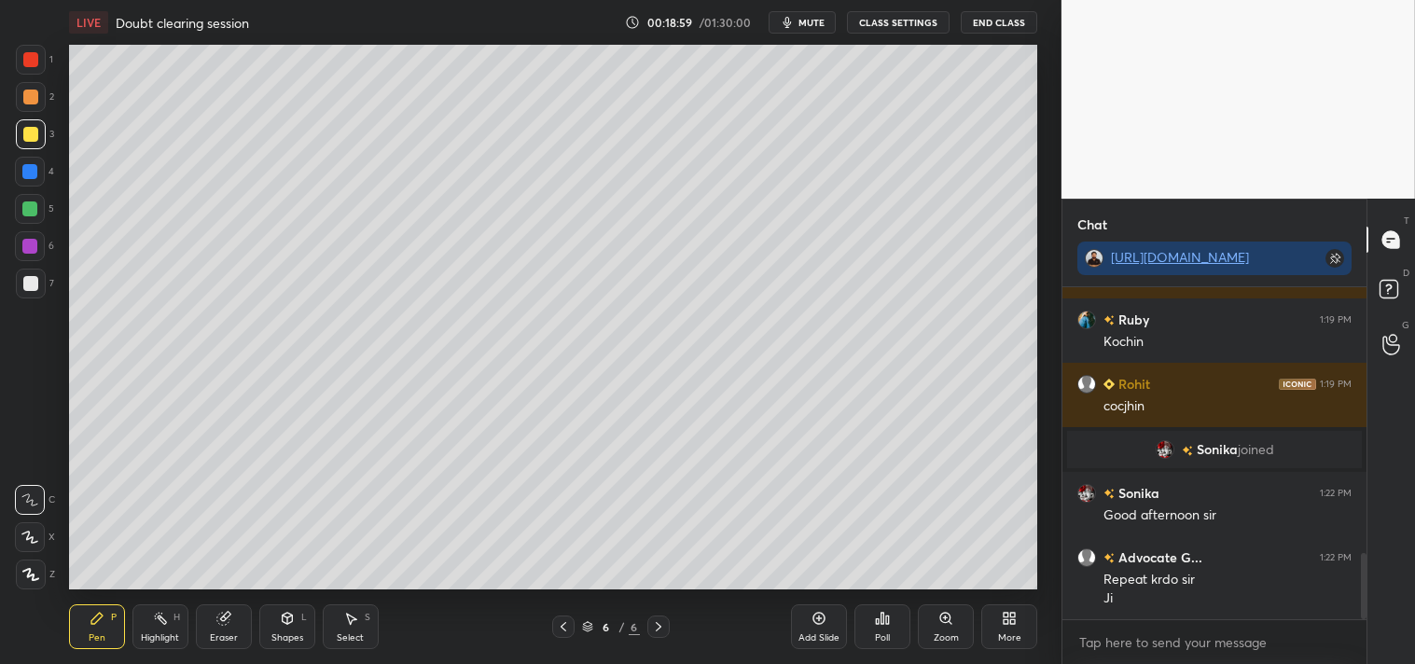
click at [797, 636] on div "Add Slide" at bounding box center [819, 626] width 56 height 45
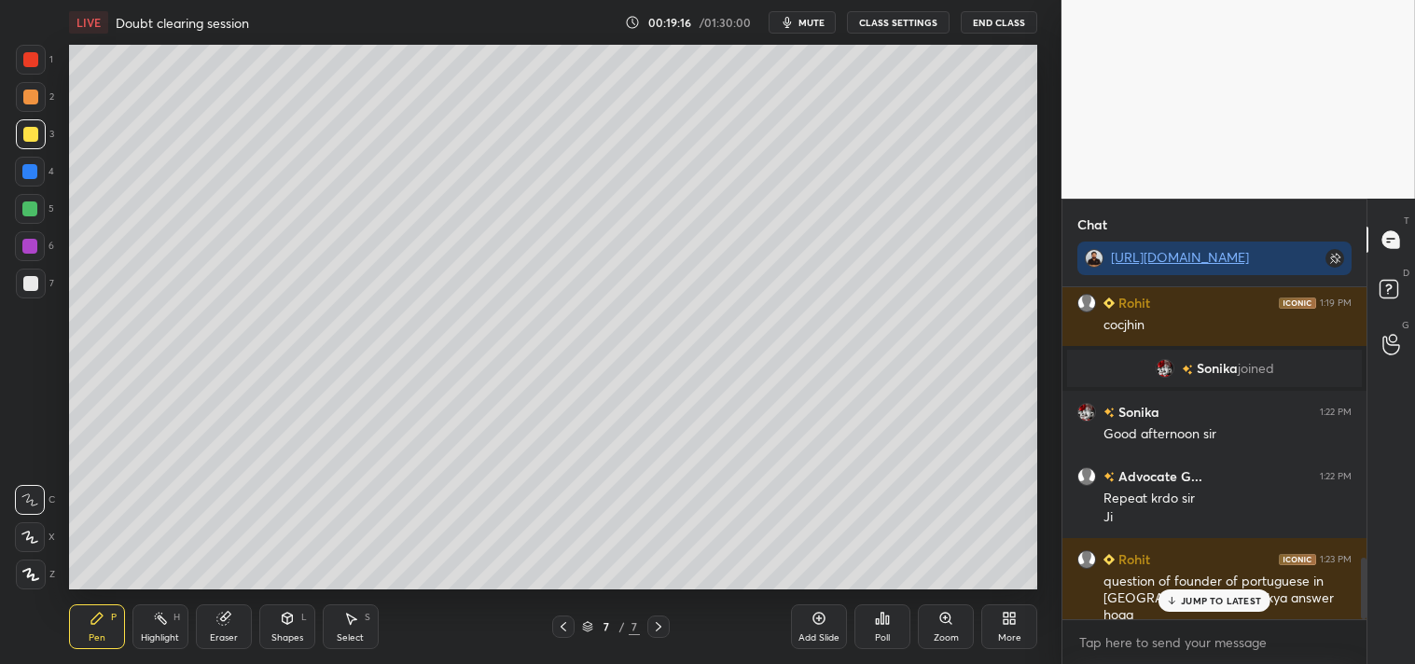
scroll to position [1444, 0]
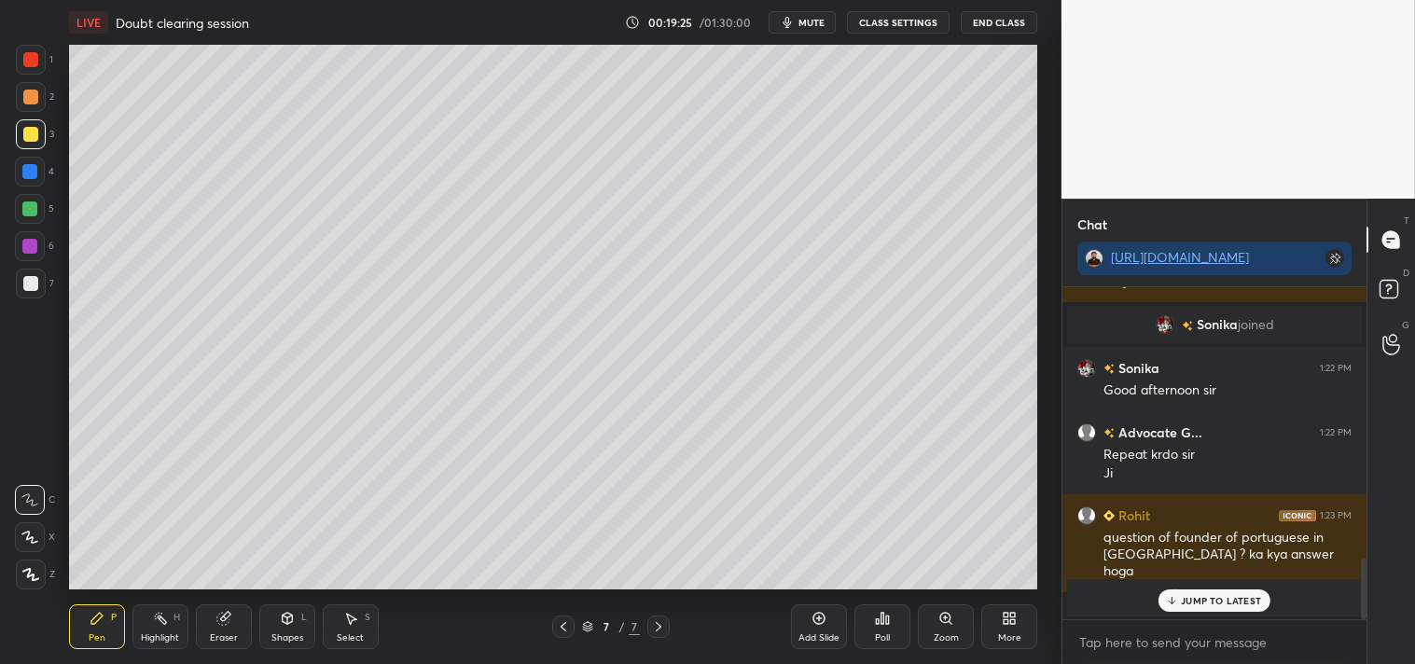
click at [1214, 599] on p "JUMP TO LATEST" at bounding box center [1221, 600] width 80 height 11
click at [563, 630] on icon at bounding box center [563, 626] width 15 height 15
click at [1208, 599] on span "Ria" at bounding box center [1216, 597] width 21 height 15
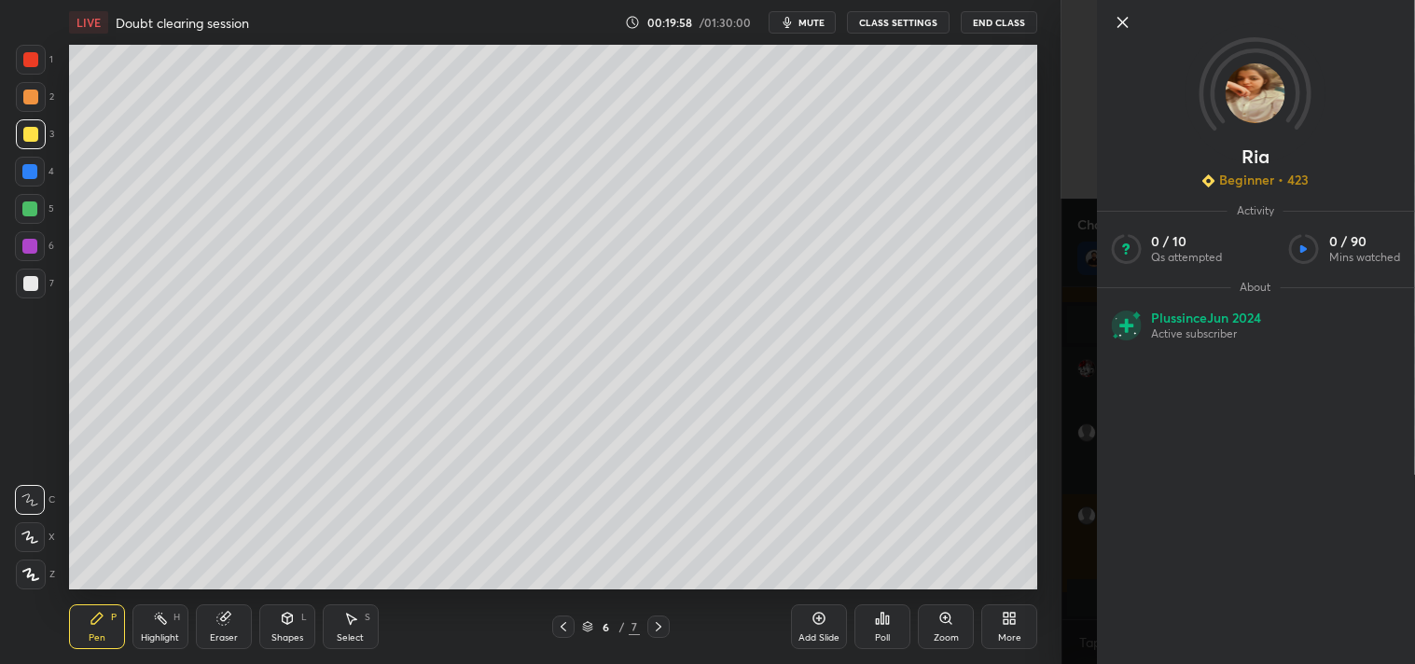
click at [1124, 21] on icon at bounding box center [1122, 22] width 9 height 9
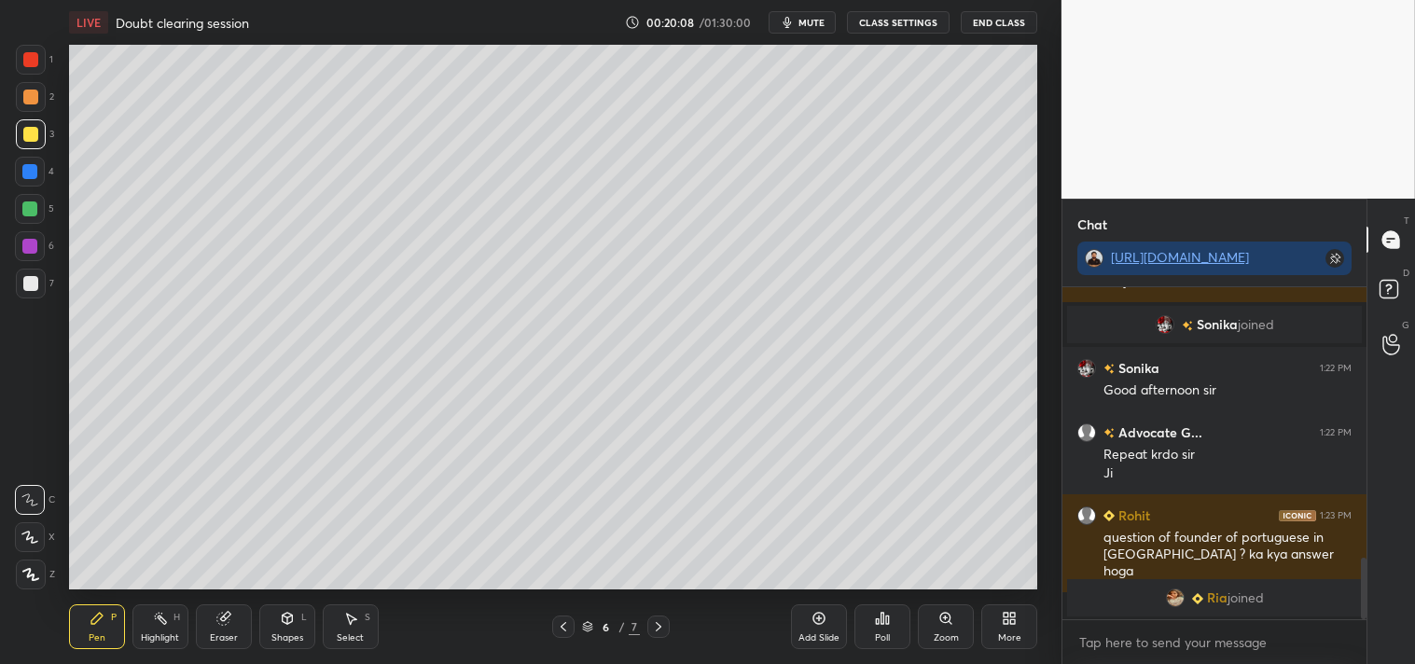
click at [664, 627] on icon at bounding box center [658, 626] width 15 height 15
click at [572, 621] on div at bounding box center [563, 627] width 22 height 22
click at [664, 628] on icon at bounding box center [658, 626] width 15 height 15
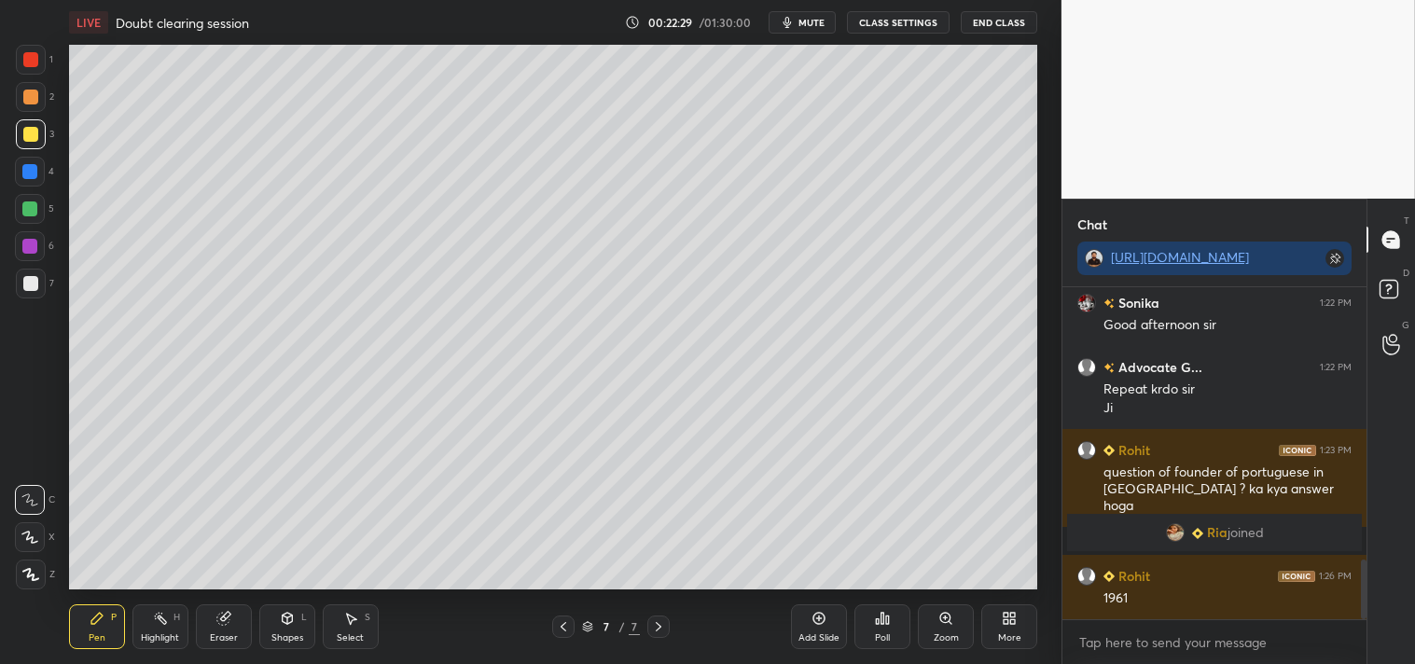
scroll to position [1504, 0]
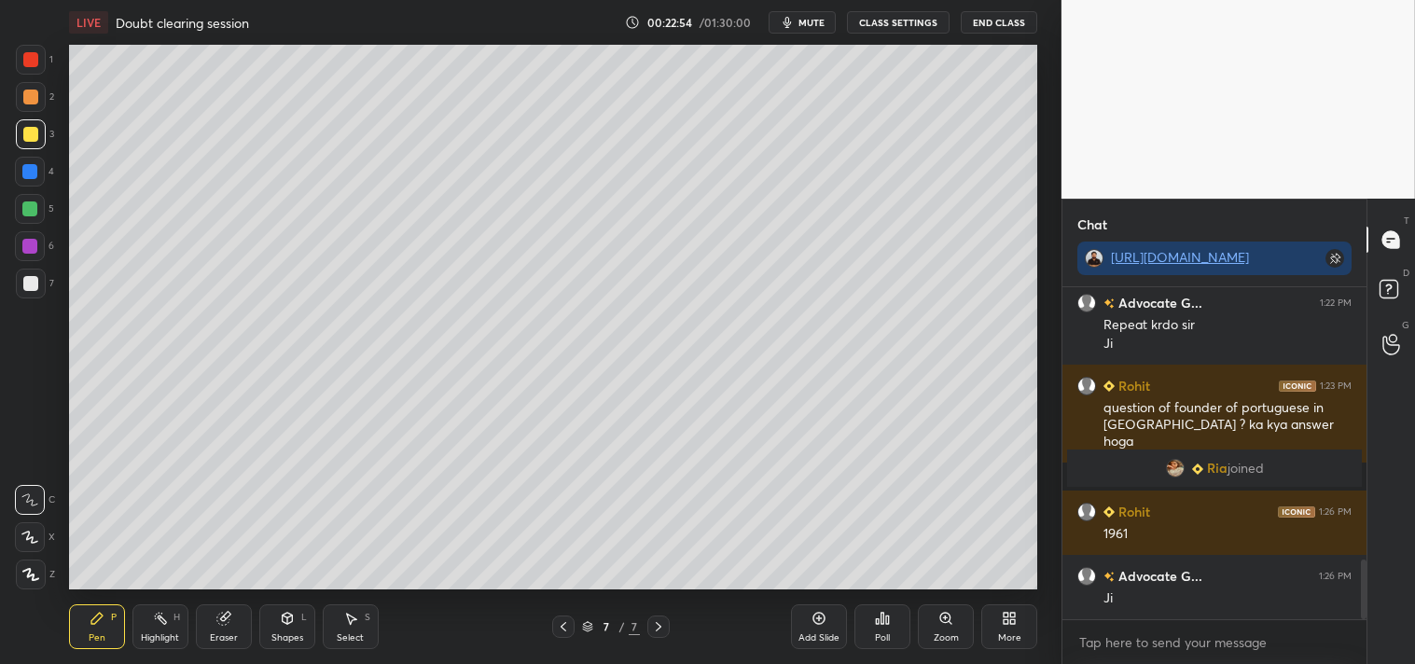
click at [28, 282] on div at bounding box center [30, 283] width 15 height 15
click at [861, 575] on div "LIVE Doubt clearing session 00:24:18 / 01:30:00 mute CLASS SETTINGS End Class S…" at bounding box center [553, 332] width 987 height 664
click at [865, 581] on div "LIVE Doubt clearing session 00:24:19 / 01:30:00 mute CLASS SETTINGS End Class S…" at bounding box center [553, 332] width 987 height 664
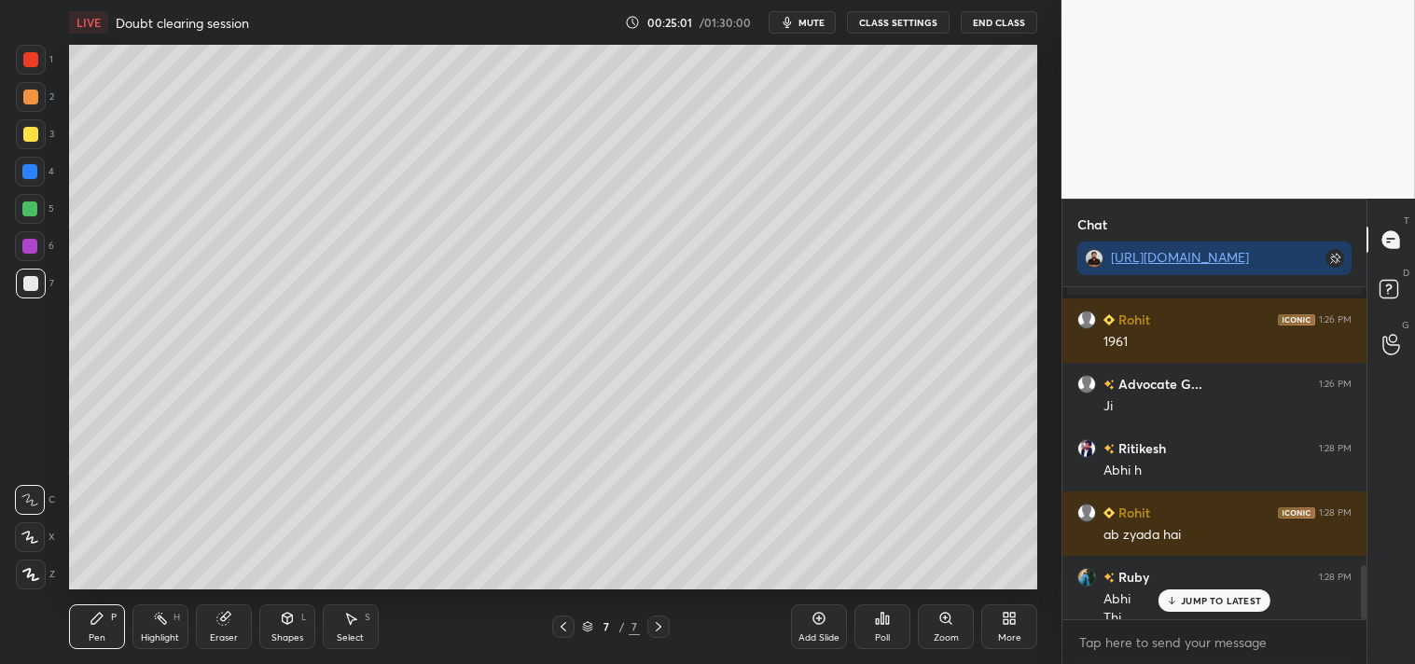
scroll to position [1714, 0]
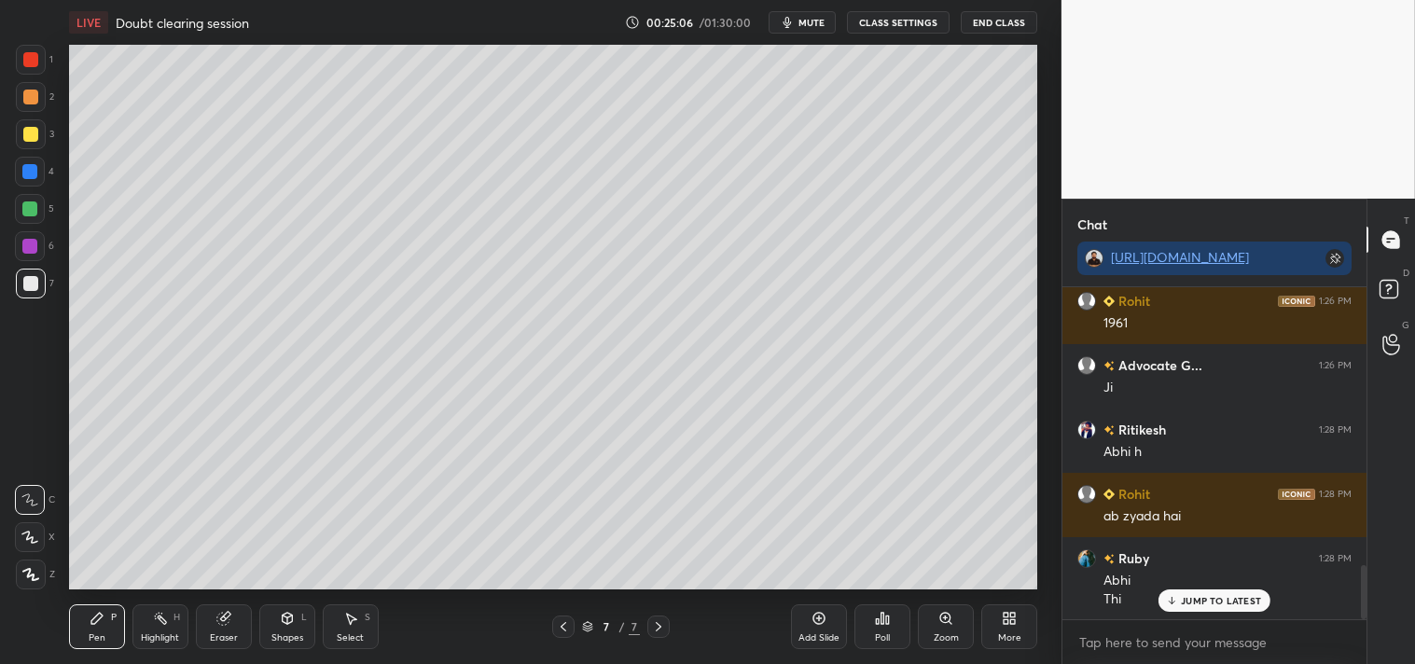
click at [825, 625] on icon at bounding box center [819, 618] width 15 height 15
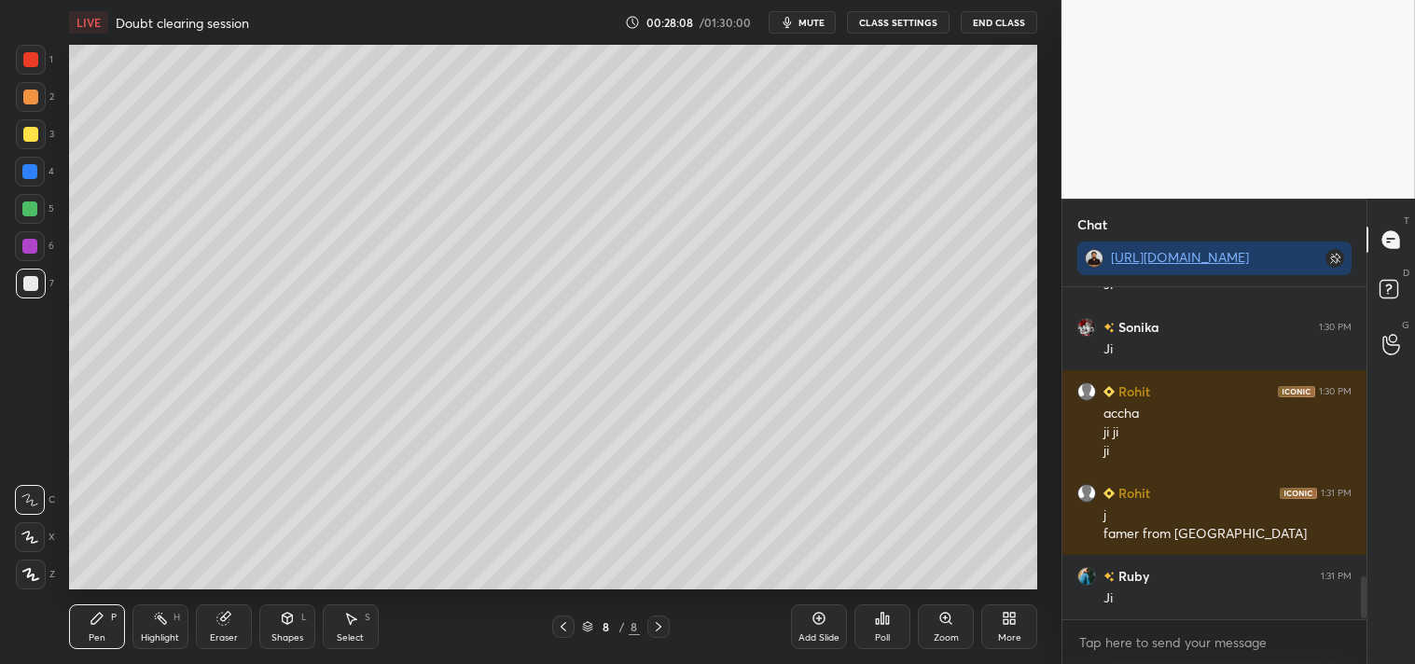
scroll to position [2286, 0]
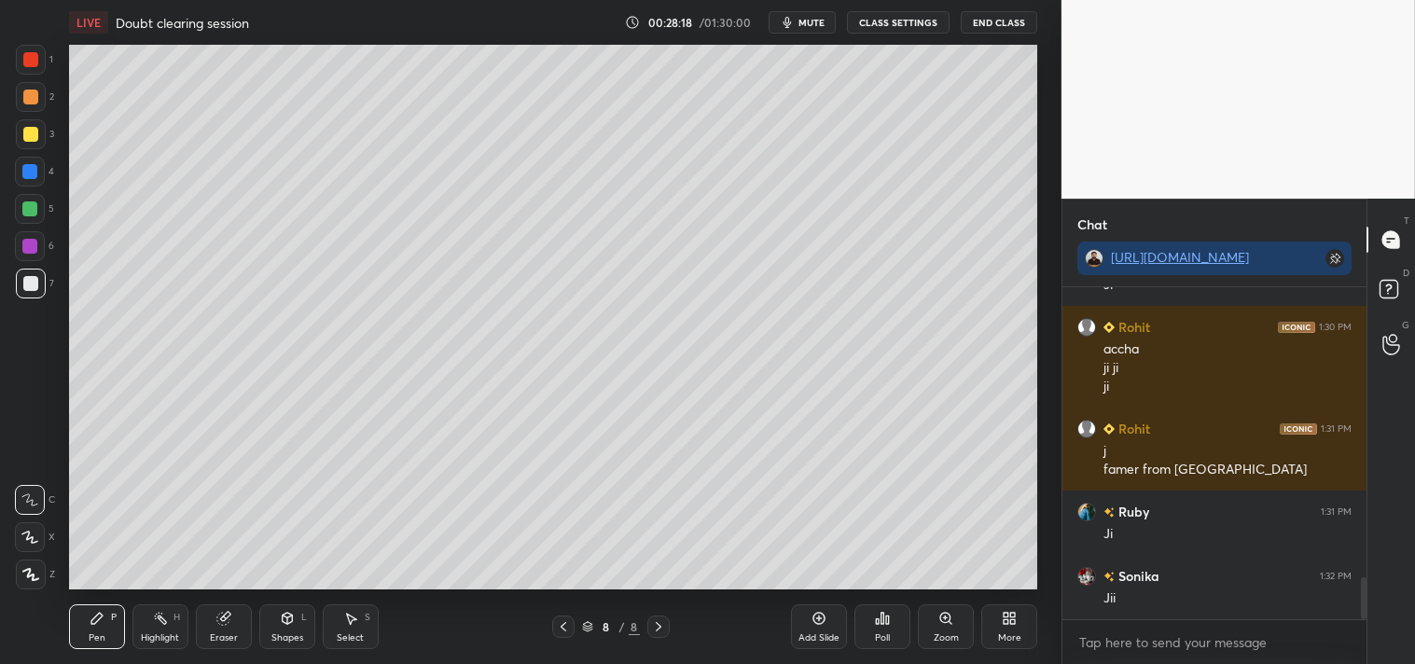
click at [564, 636] on div at bounding box center [563, 627] width 22 height 22
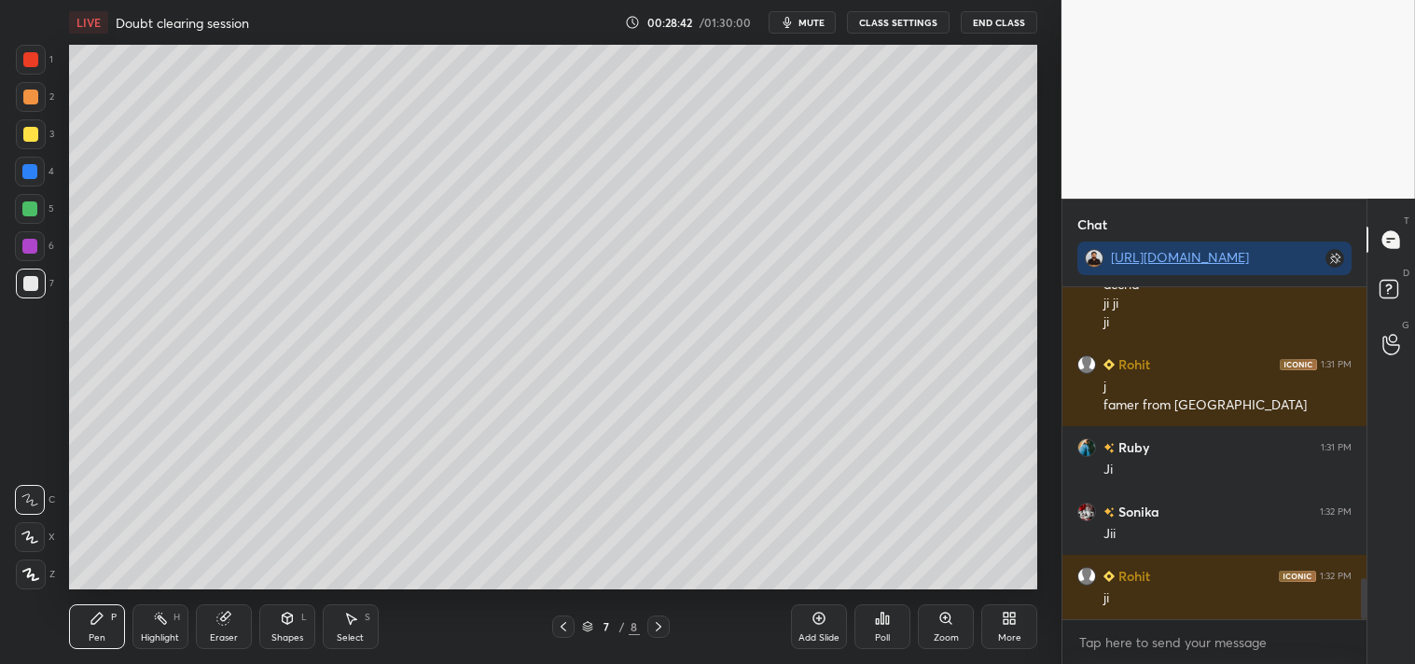
click at [818, 623] on icon at bounding box center [819, 618] width 15 height 15
click at [35, 133] on div at bounding box center [30, 134] width 15 height 15
click at [35, 290] on div at bounding box center [31, 284] width 30 height 30
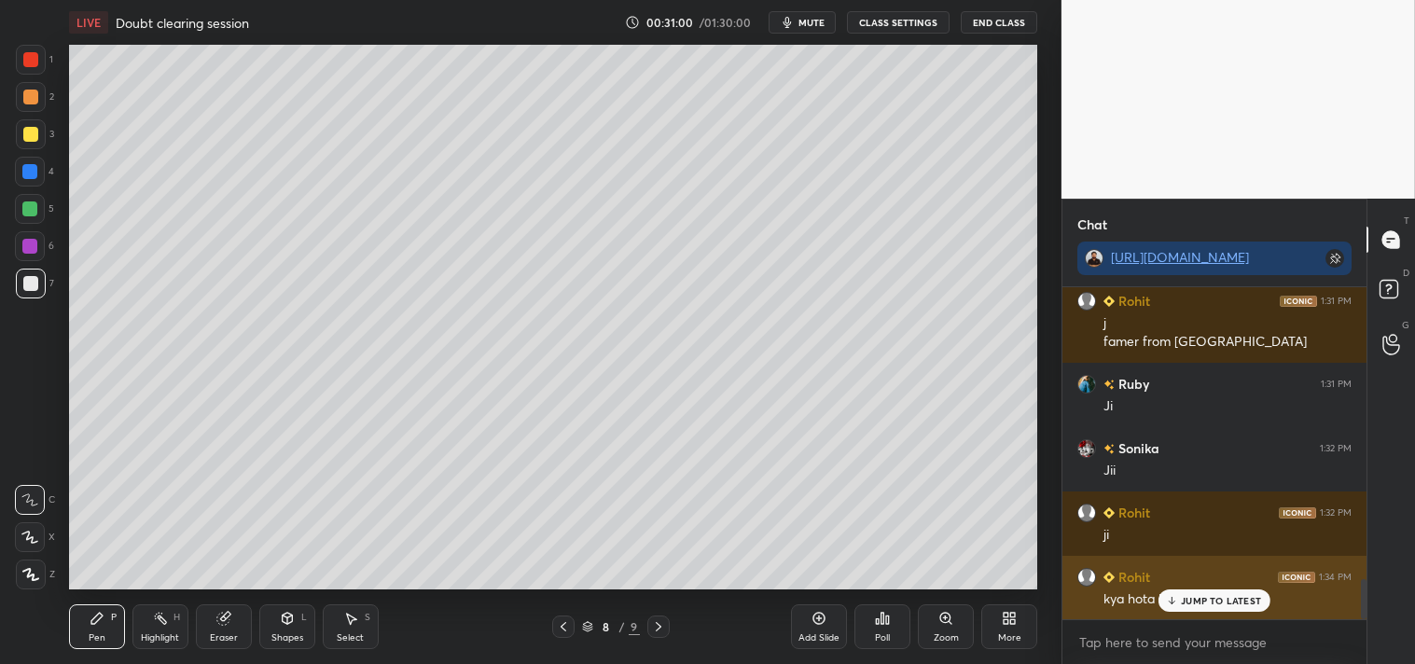
click at [1206, 604] on p "JUMP TO LATEST" at bounding box center [1221, 600] width 80 height 11
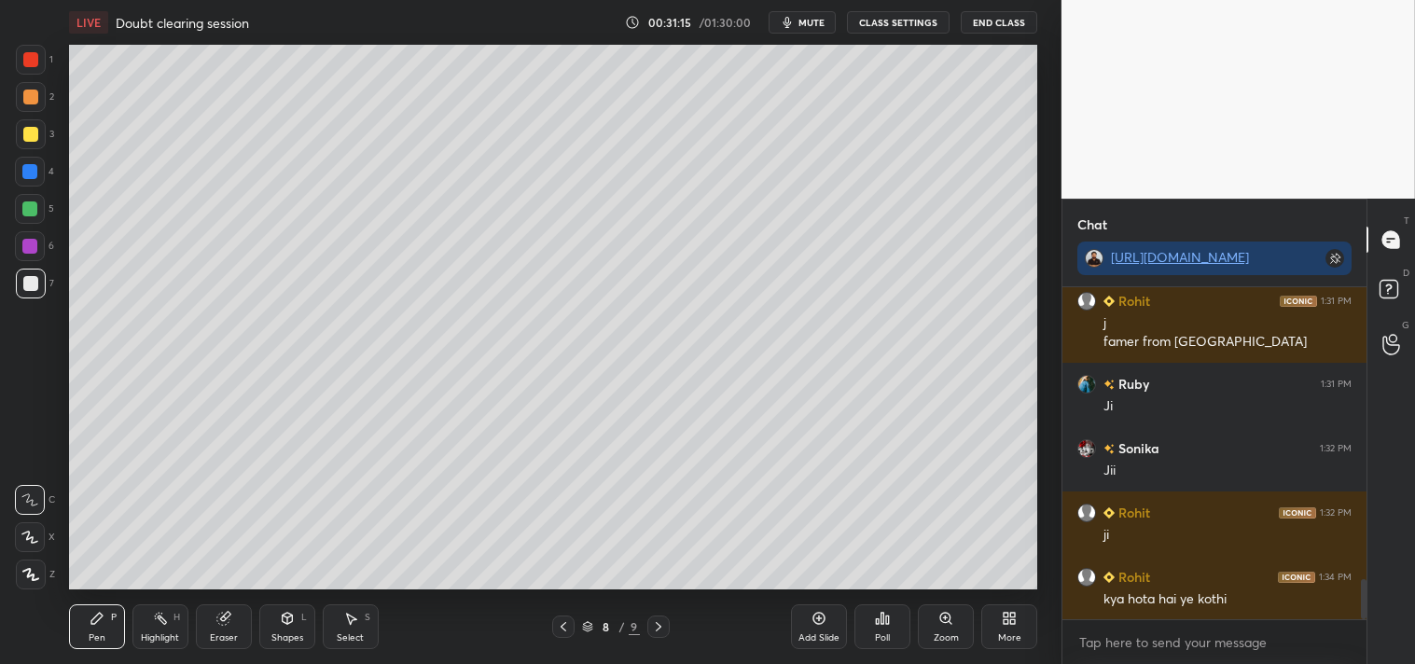
scroll to position [2478, 0]
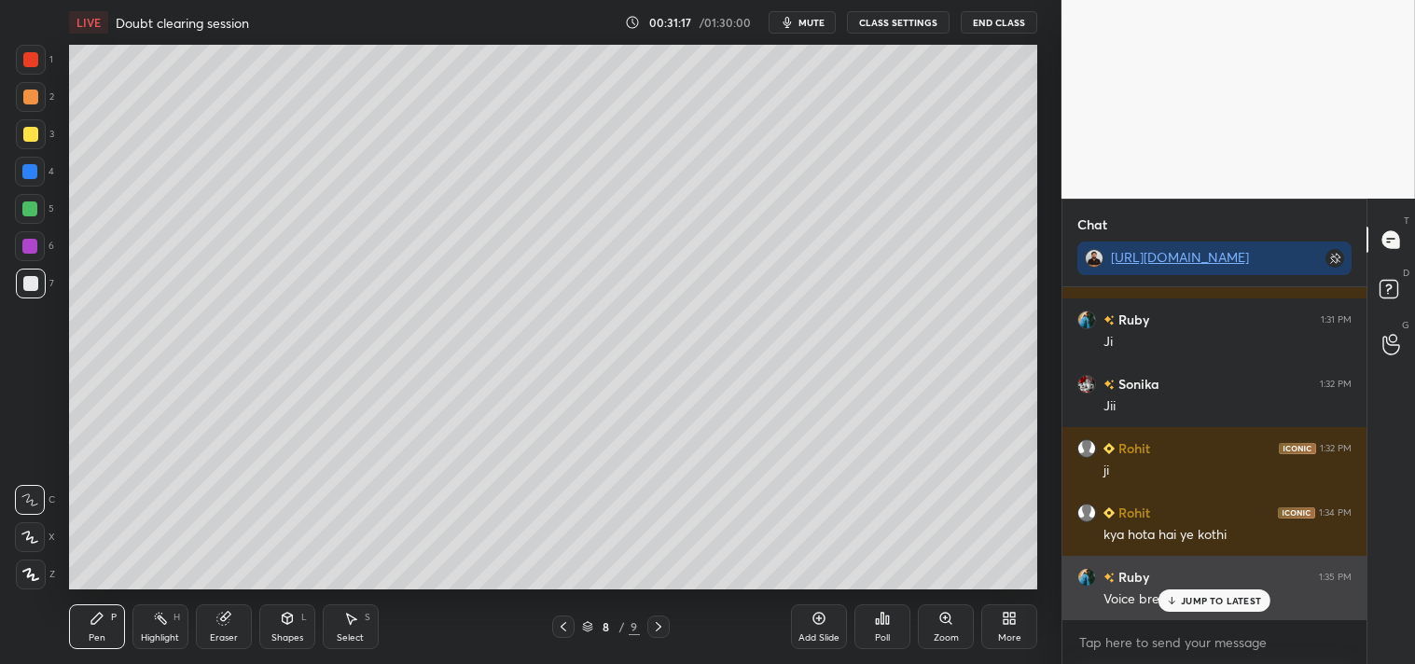
click at [1215, 595] on p "JUMP TO LATEST" at bounding box center [1221, 600] width 80 height 11
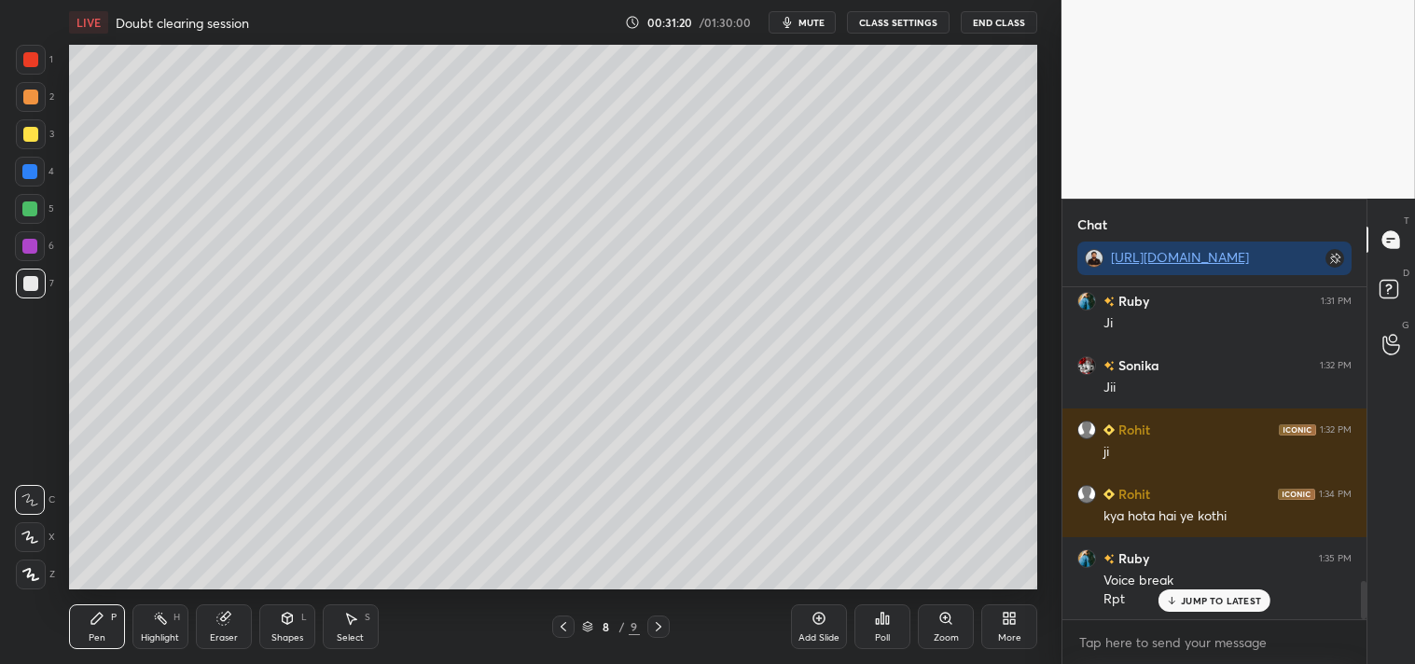
scroll to position [2561, 0]
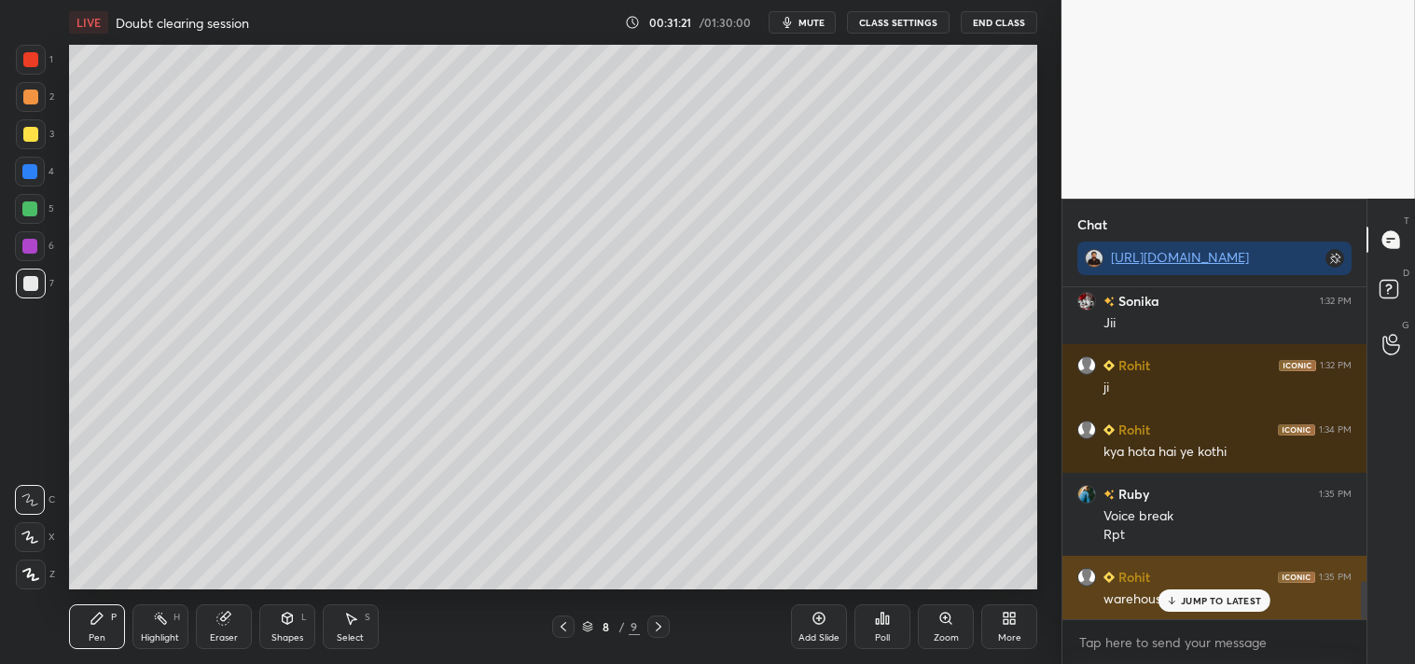
drag, startPoint x: 1206, startPoint y: 600, endPoint x: 1203, endPoint y: 611, distance: 11.5
click at [1206, 599] on p "JUMP TO LATEST" at bounding box center [1221, 600] width 80 height 11
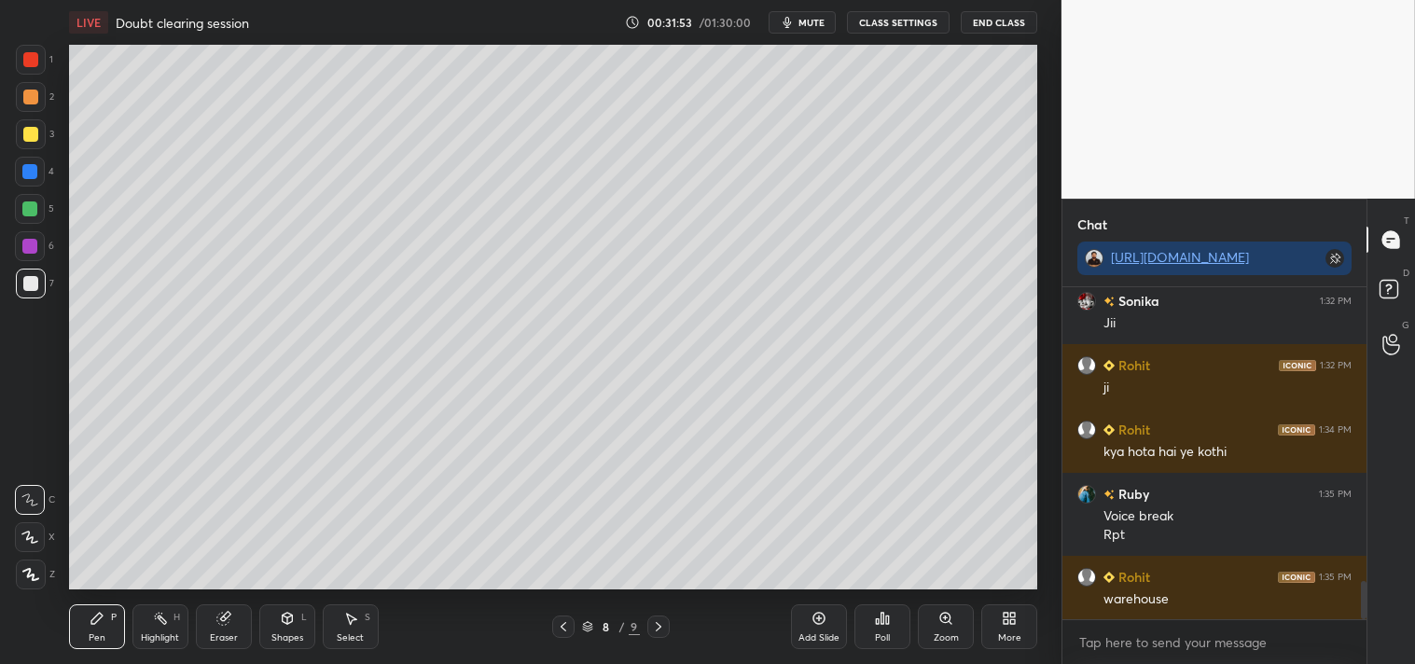
click at [25, 129] on div at bounding box center [30, 134] width 15 height 15
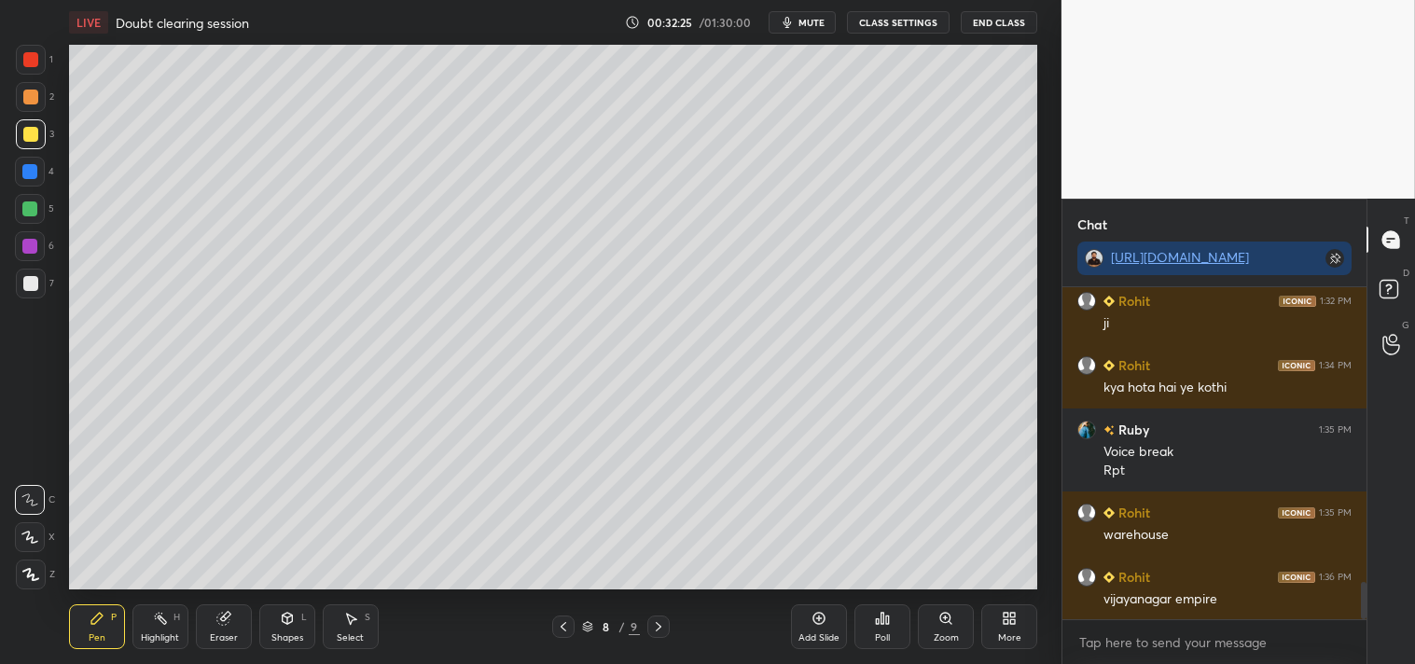
click at [33, 285] on div at bounding box center [30, 283] width 15 height 15
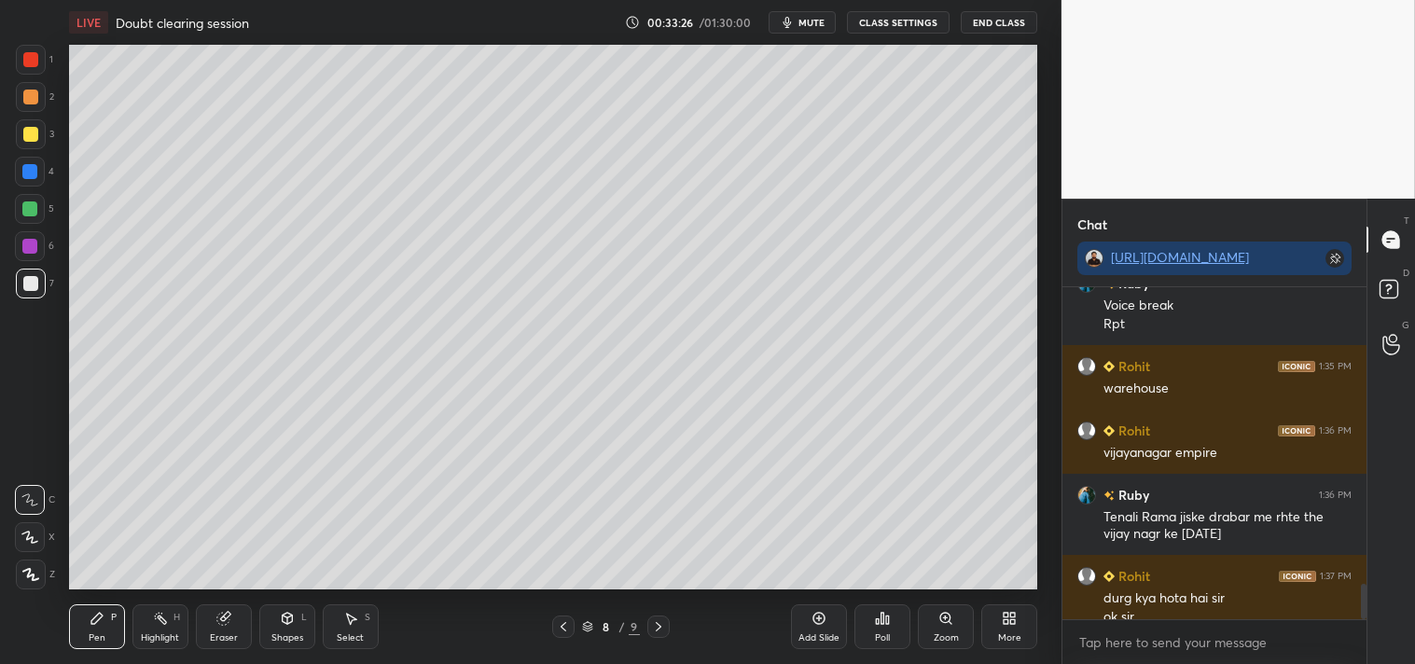
scroll to position [2791, 0]
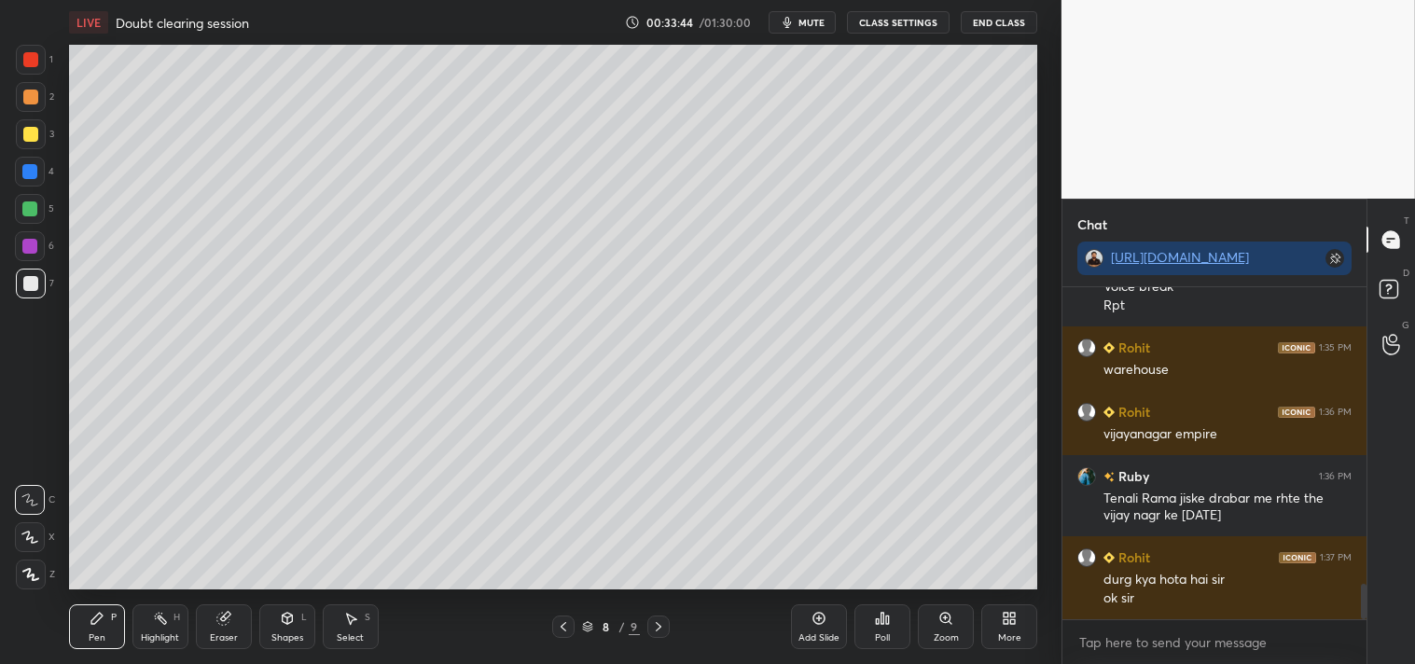
click at [819, 621] on icon at bounding box center [819, 618] width 15 height 15
click at [38, 128] on div at bounding box center [31, 134] width 30 height 30
click at [30, 282] on div at bounding box center [30, 283] width 15 height 15
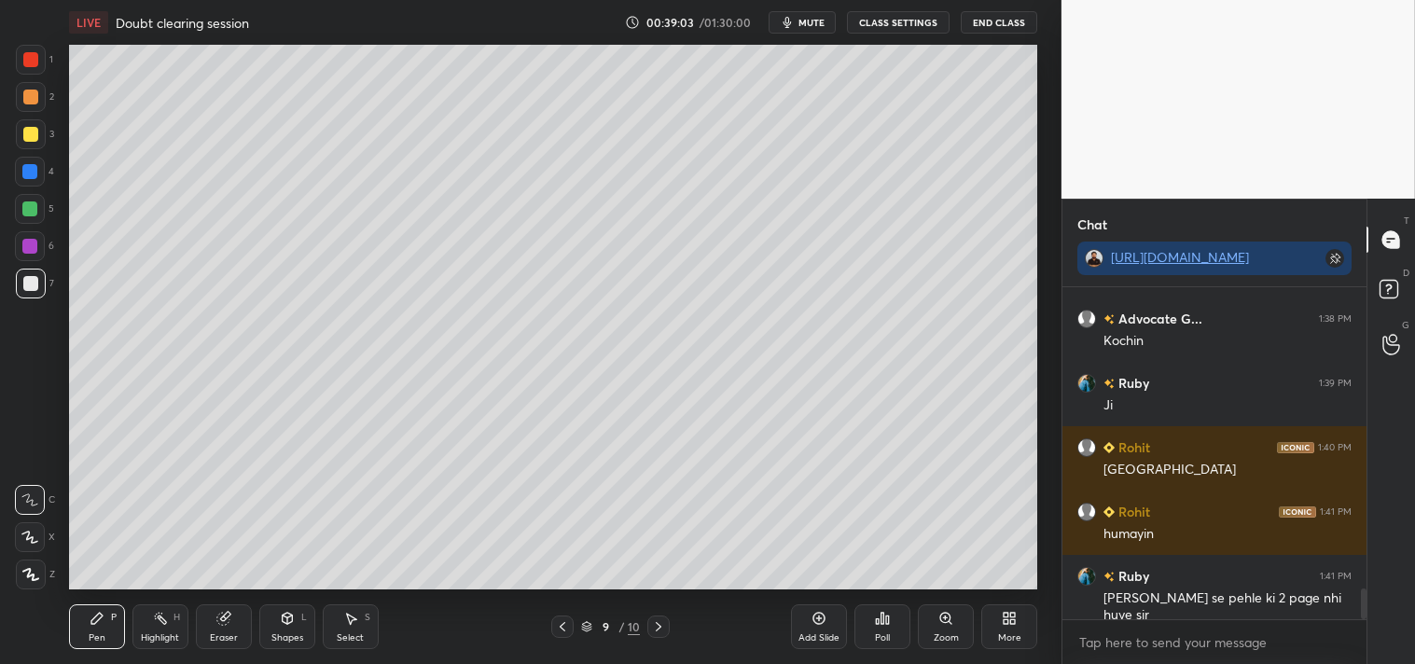
scroll to position [3306, 0]
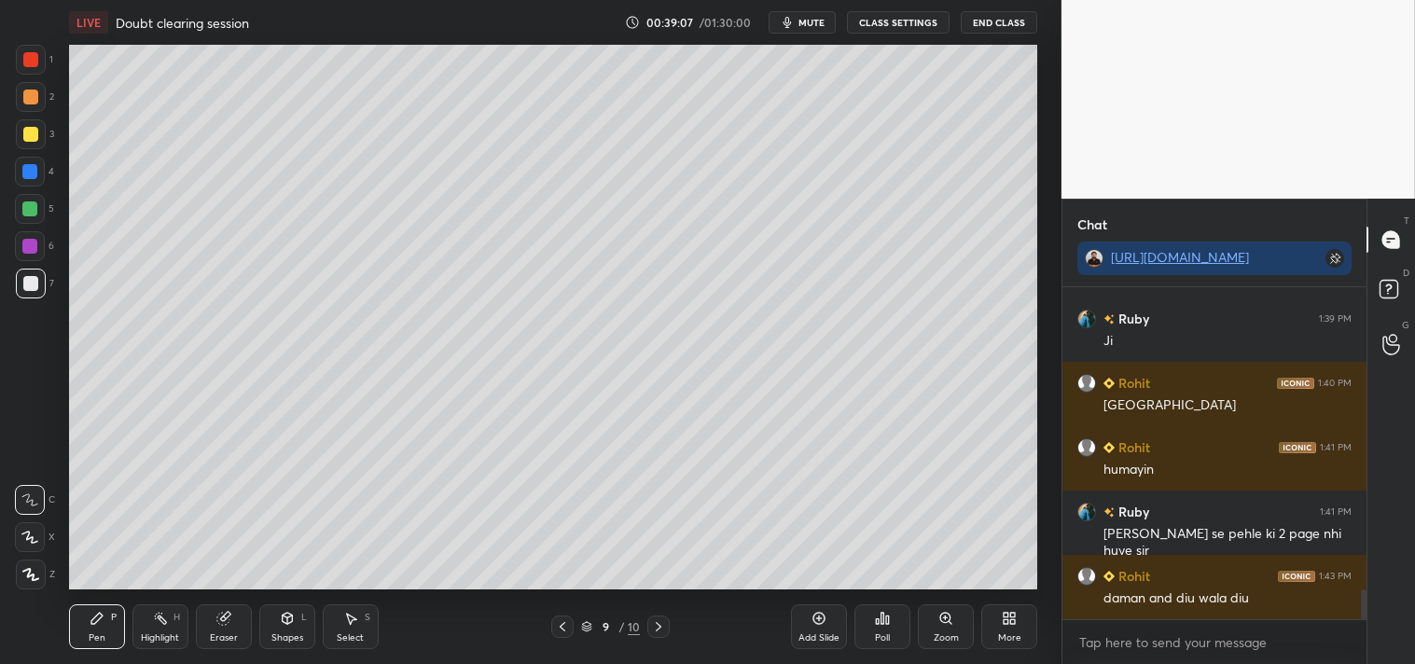
click at [226, 623] on icon at bounding box center [223, 618] width 15 height 15
click at [94, 633] on div "Pen" at bounding box center [97, 637] width 17 height 9
click at [659, 631] on icon at bounding box center [658, 626] width 15 height 15
drag, startPoint x: 215, startPoint y: 622, endPoint x: 205, endPoint y: 613, distance: 13.2
click at [213, 622] on div "Eraser" at bounding box center [224, 626] width 56 height 45
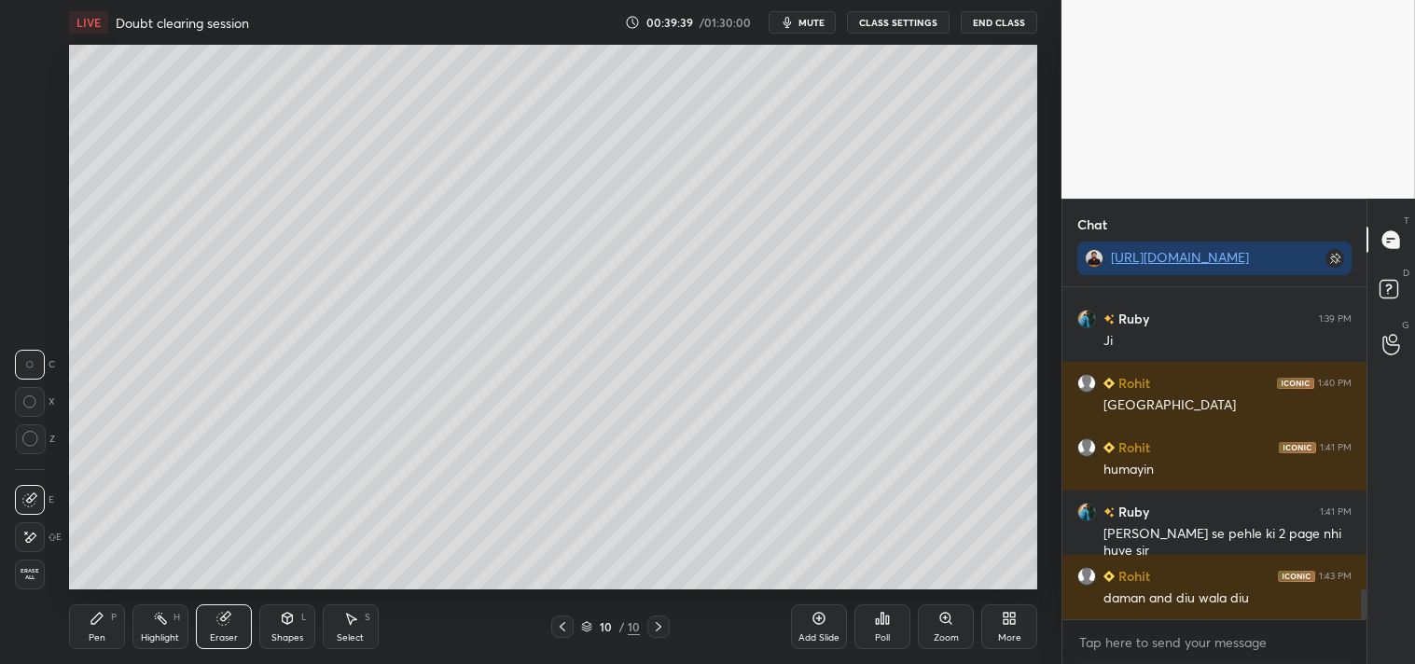
click at [21, 569] on span "Erase all" at bounding box center [30, 574] width 28 height 13
click at [32, 134] on div at bounding box center [30, 134] width 15 height 15
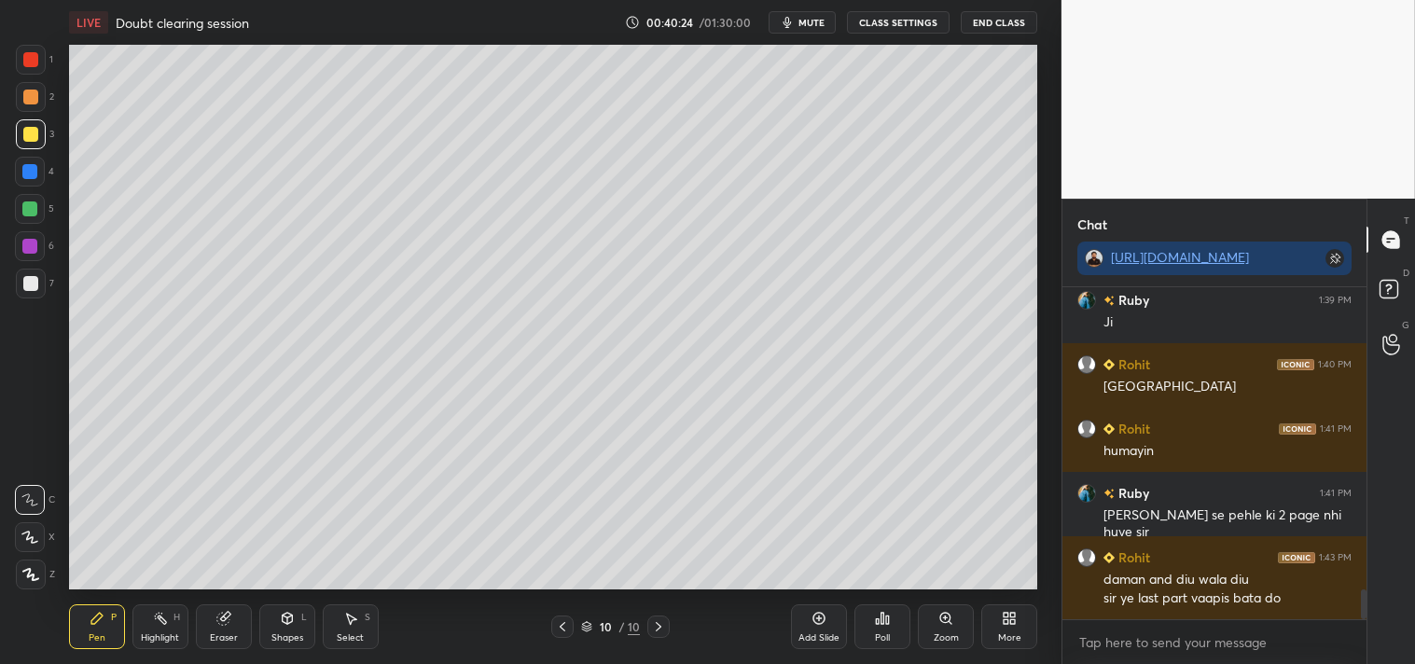
click at [558, 637] on div at bounding box center [562, 627] width 22 height 22
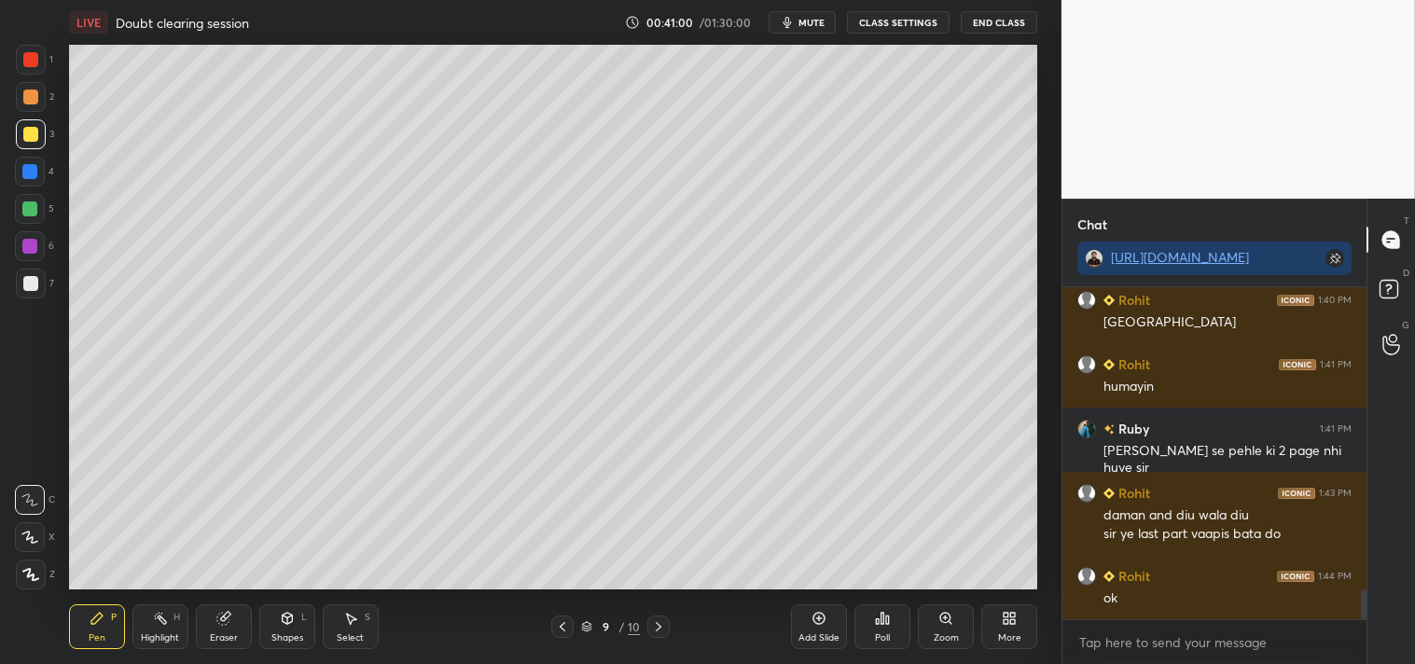
click at [655, 630] on icon at bounding box center [658, 626] width 15 height 15
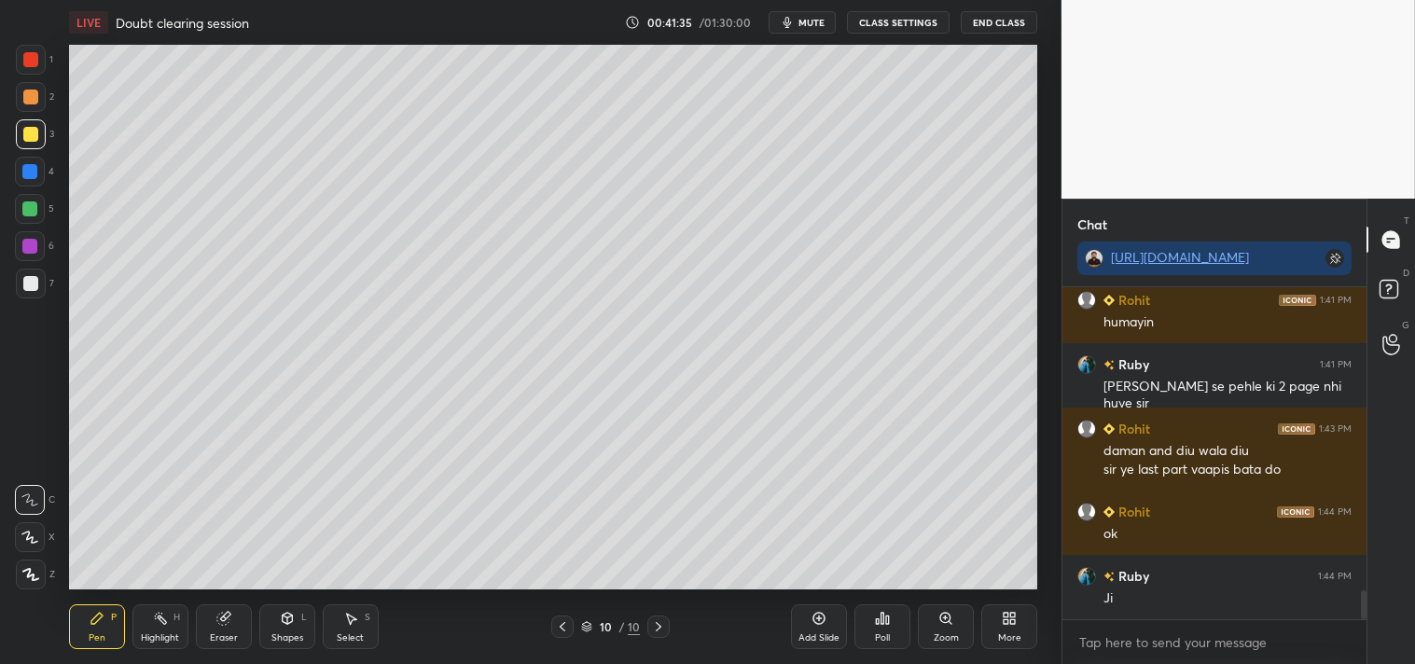
scroll to position [3518, 0]
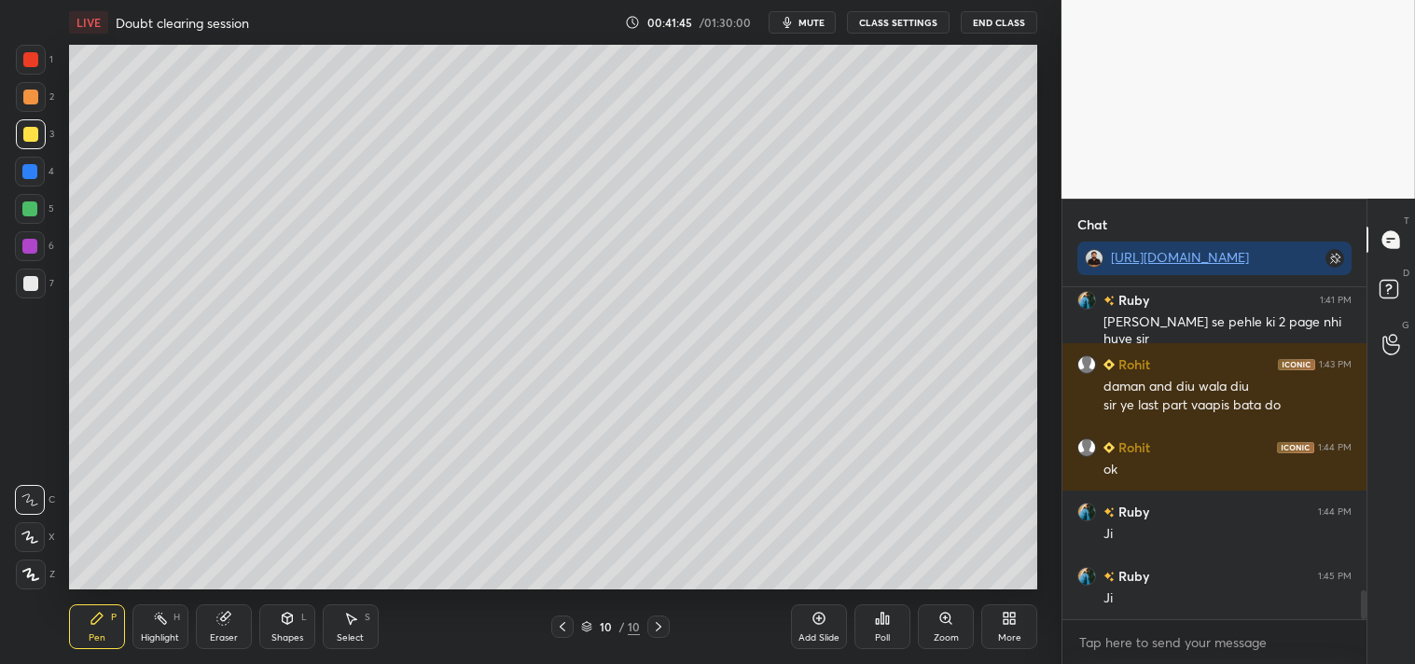
click at [825, 627] on div "Add Slide" at bounding box center [819, 626] width 56 height 45
click at [221, 630] on div "Eraser" at bounding box center [224, 626] width 56 height 45
click at [25, 576] on span "Erase all" at bounding box center [30, 574] width 28 height 13
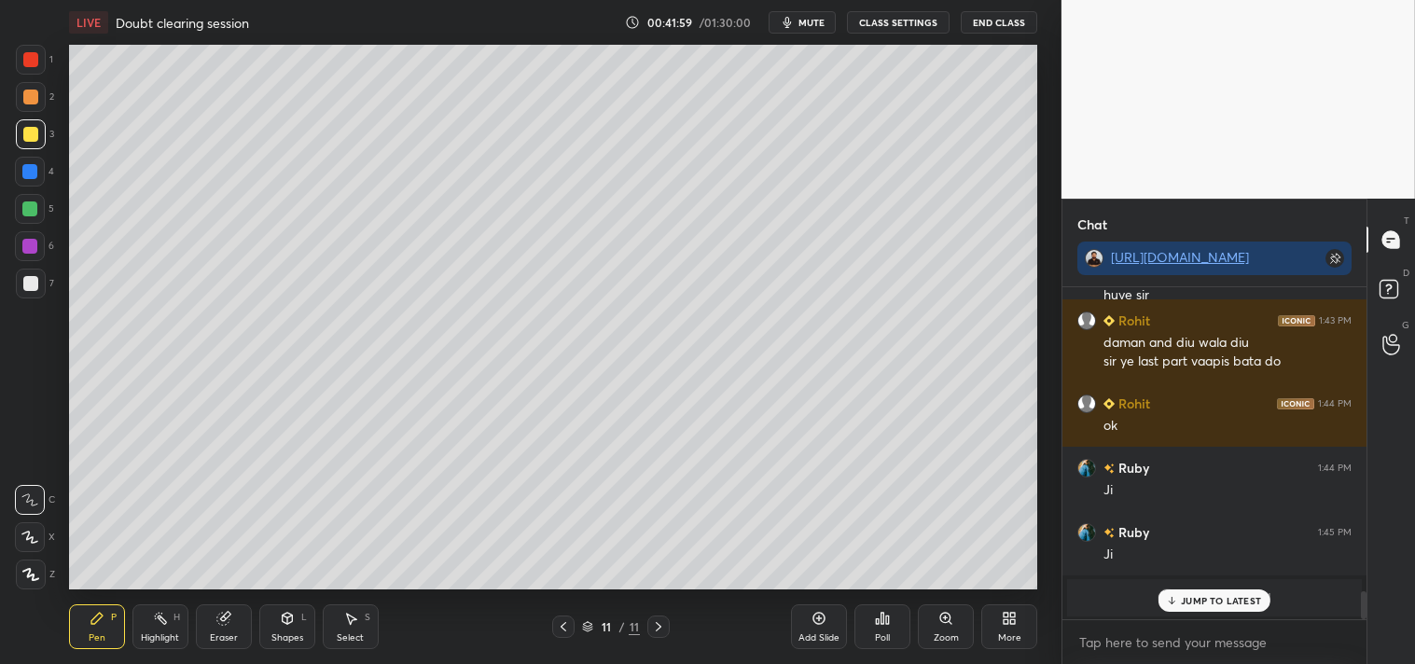
click at [1217, 599] on p "JUMP TO LATEST" at bounding box center [1221, 600] width 80 height 11
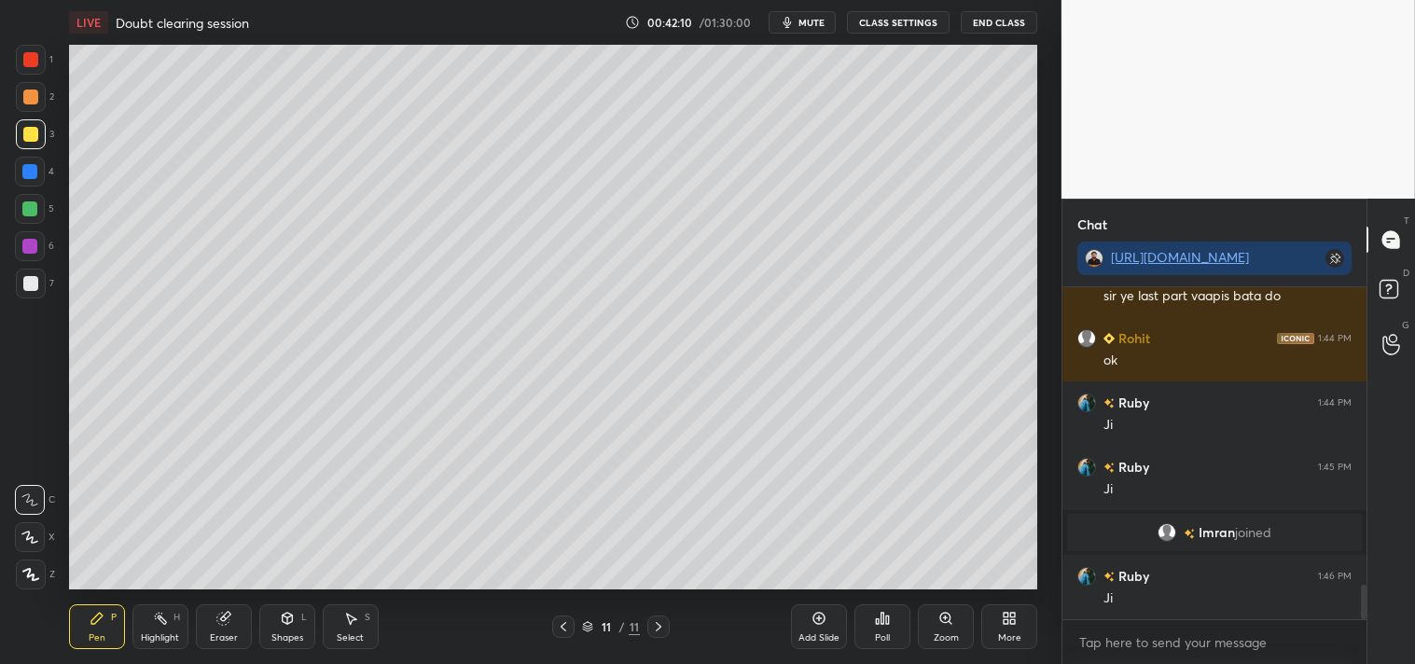
scroll to position [2895, 0]
click at [826, 625] on div "Add Slide" at bounding box center [819, 626] width 56 height 45
click at [562, 631] on icon at bounding box center [563, 626] width 15 height 15
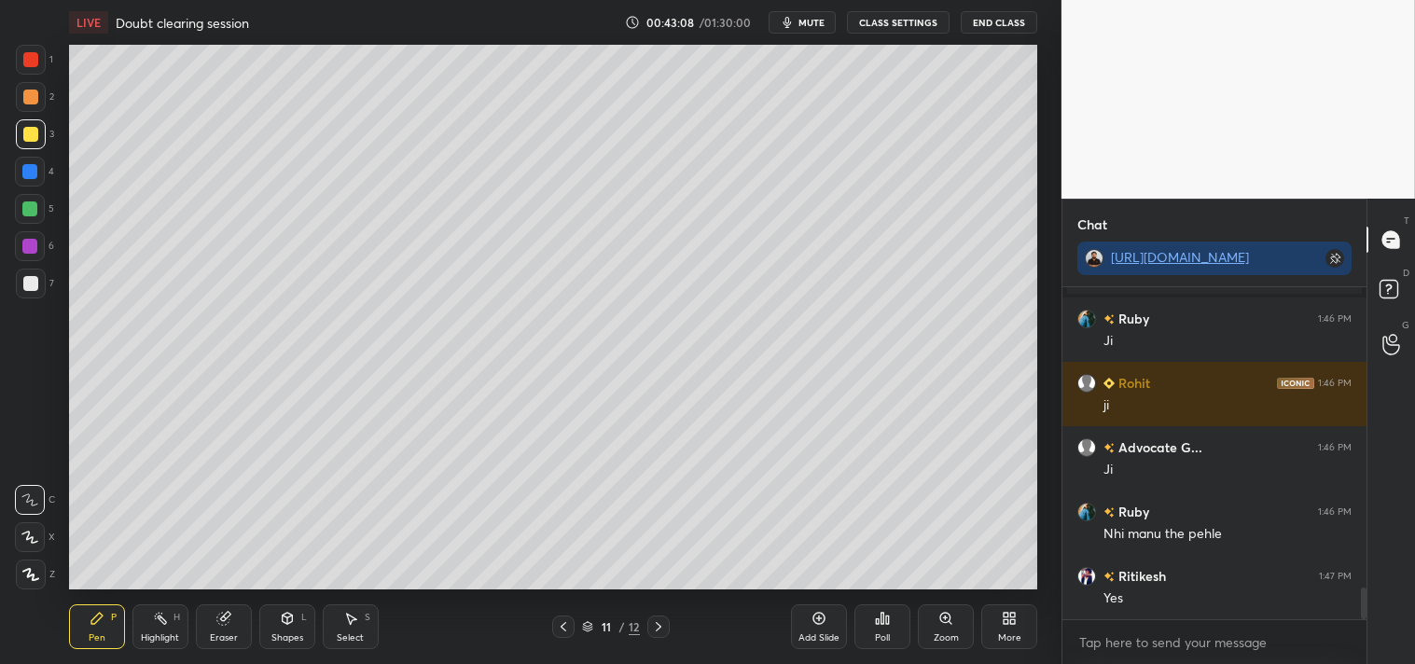
scroll to position [3216, 0]
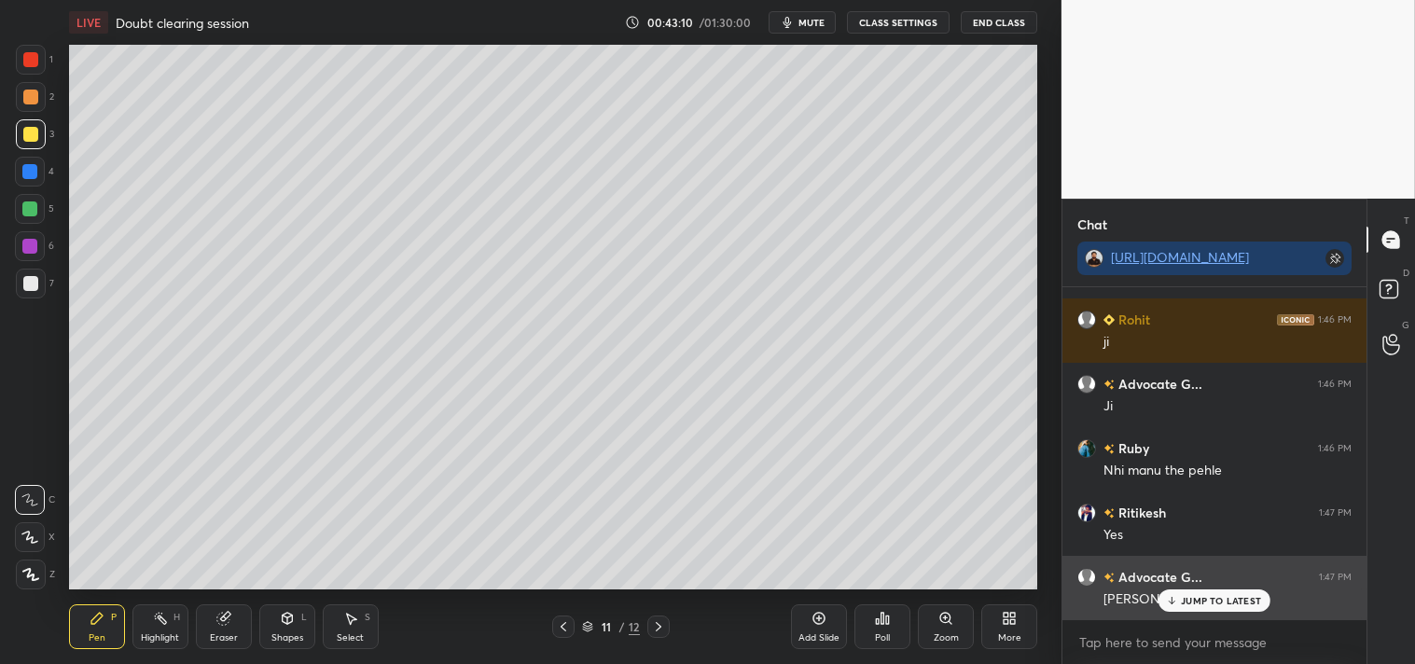
click at [1207, 595] on p "JUMP TO LATEST" at bounding box center [1221, 600] width 80 height 11
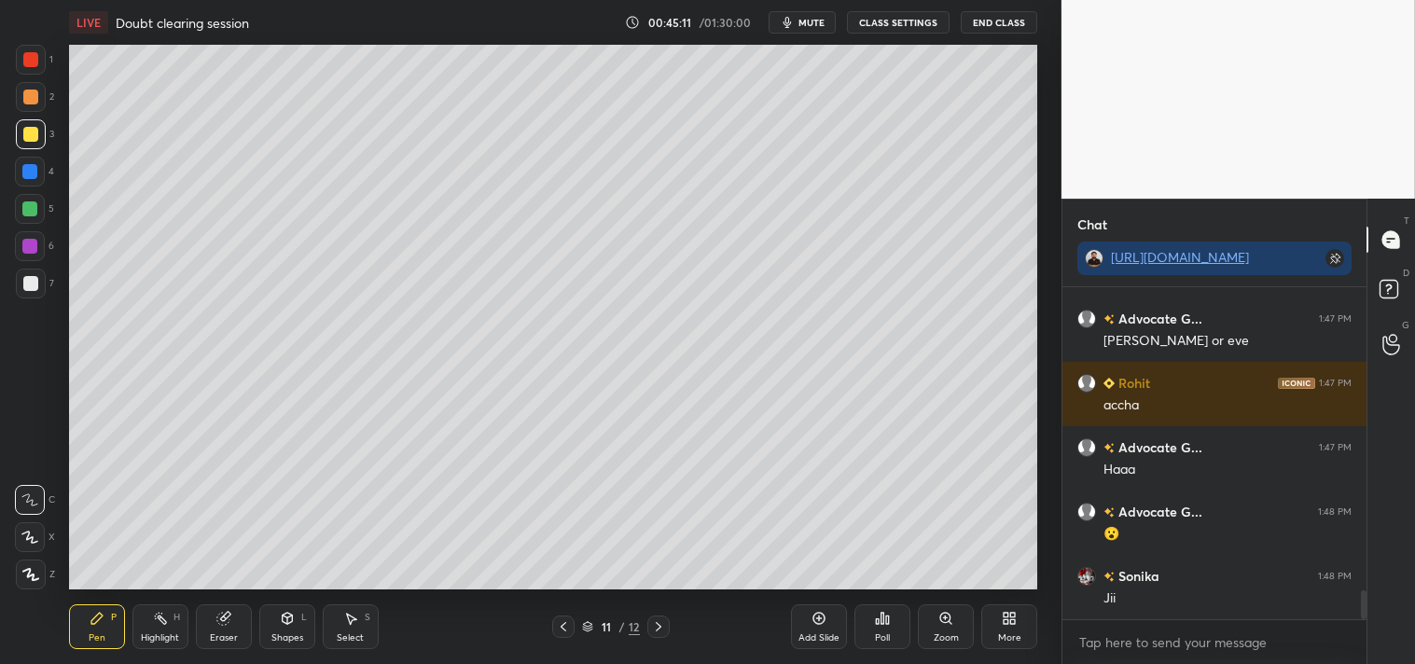
scroll to position [3556, 0]
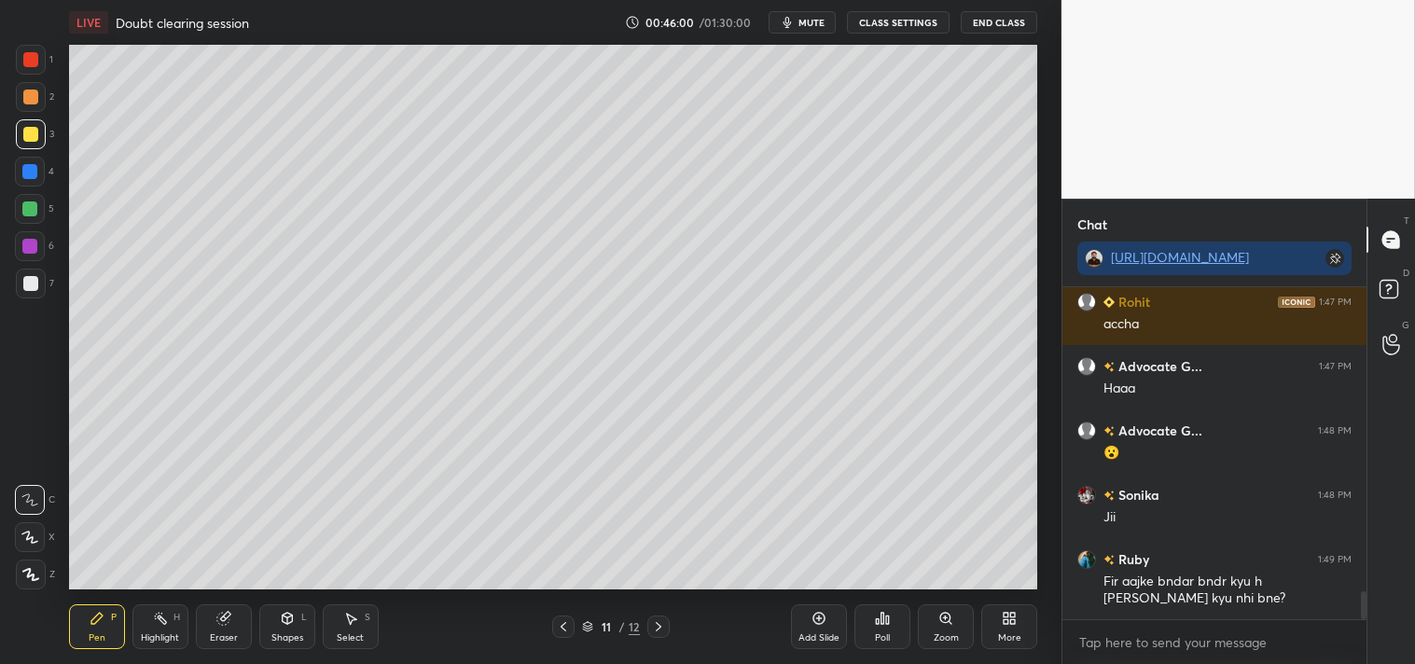
drag, startPoint x: 225, startPoint y: 623, endPoint x: 213, endPoint y: 621, distance: 12.3
click at [224, 623] on icon at bounding box center [222, 619] width 12 height 12
click at [29, 576] on span "Erase all" at bounding box center [30, 574] width 28 height 13
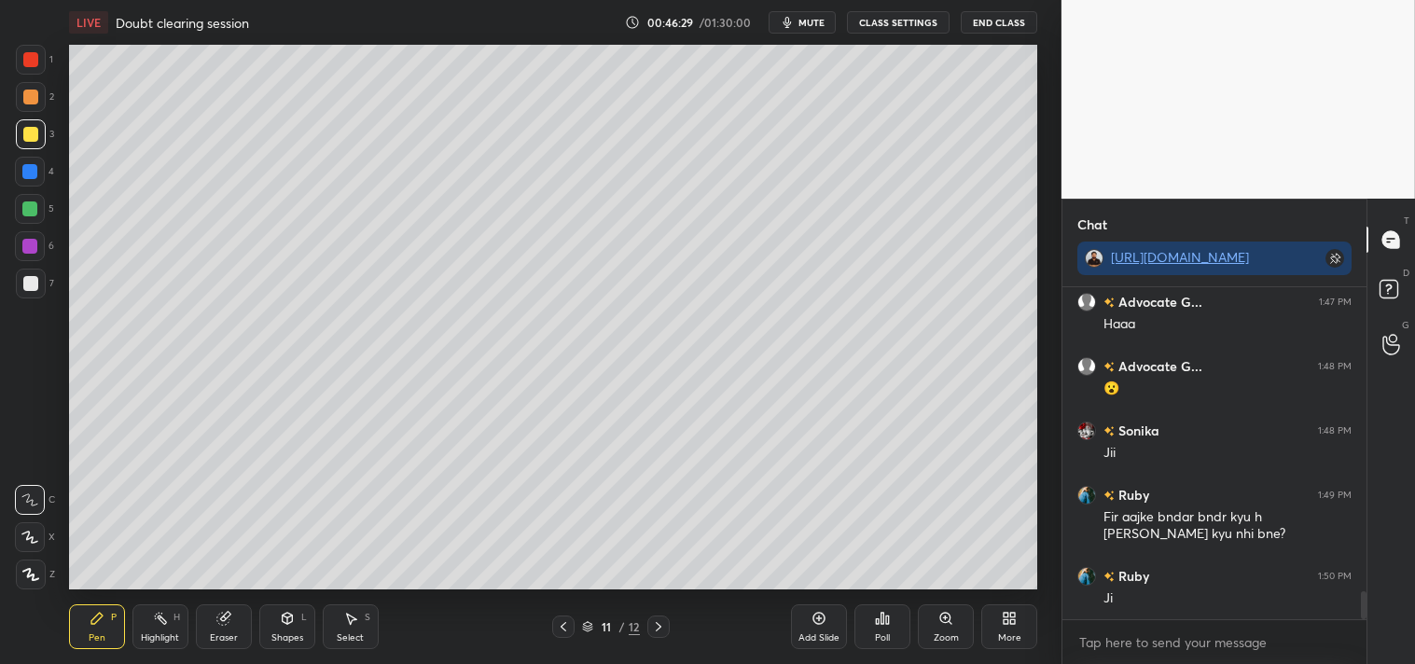
click at [565, 622] on icon at bounding box center [563, 626] width 15 height 15
click at [662, 627] on icon at bounding box center [658, 626] width 15 height 15
click at [220, 633] on div "Eraser" at bounding box center [224, 637] width 28 height 9
click at [75, 655] on div "Pen P Highlight H Eraser Shapes L Select S 11 / 12 Add Slide Poll Zoom More" at bounding box center [553, 627] width 969 height 75
click at [97, 631] on div "Pen P" at bounding box center [97, 626] width 56 height 45
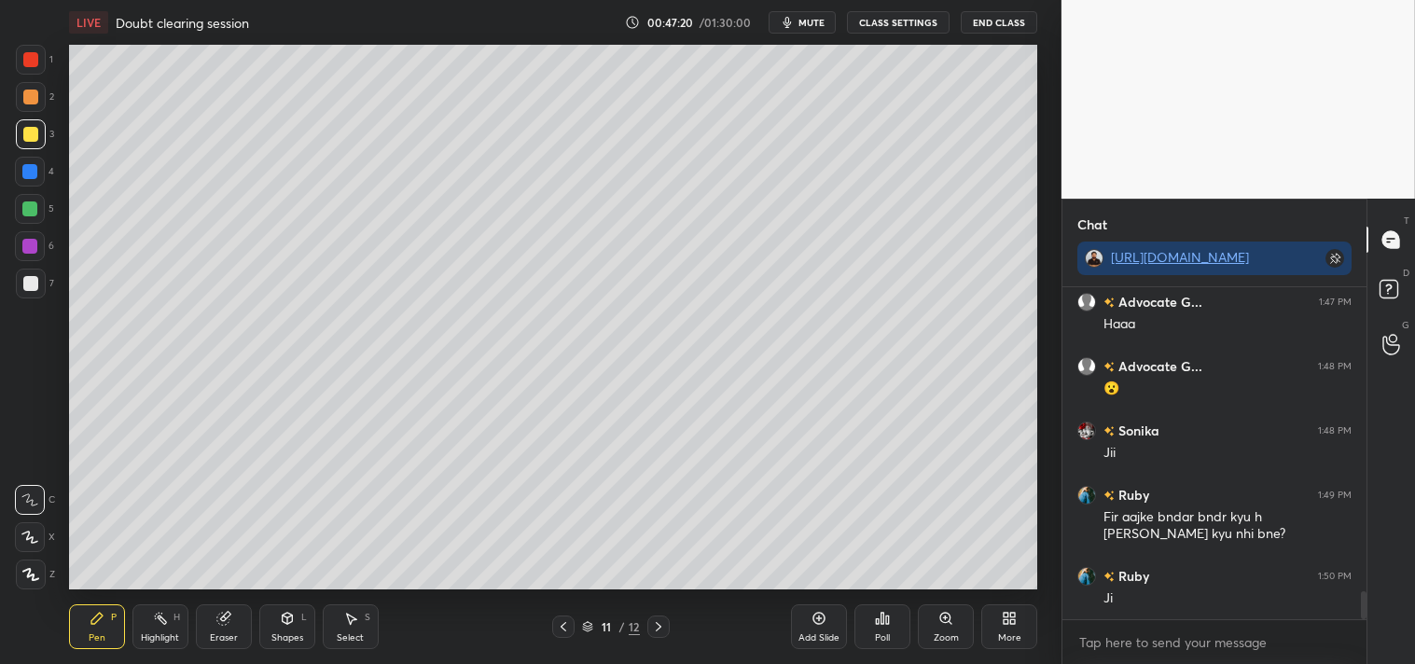
click at [25, 282] on div at bounding box center [30, 283] width 15 height 15
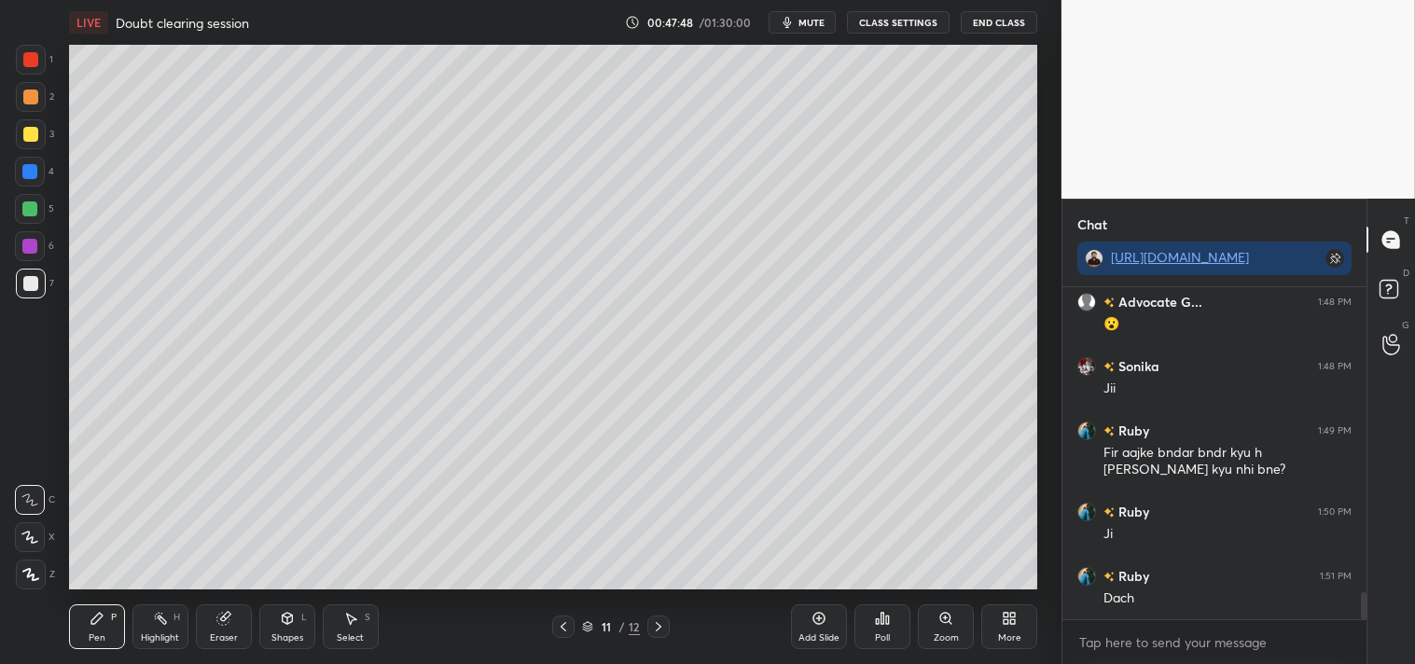
click at [40, 286] on div at bounding box center [31, 284] width 30 height 30
click at [818, 620] on icon at bounding box center [819, 618] width 15 height 15
click at [28, 141] on div at bounding box center [30, 134] width 15 height 15
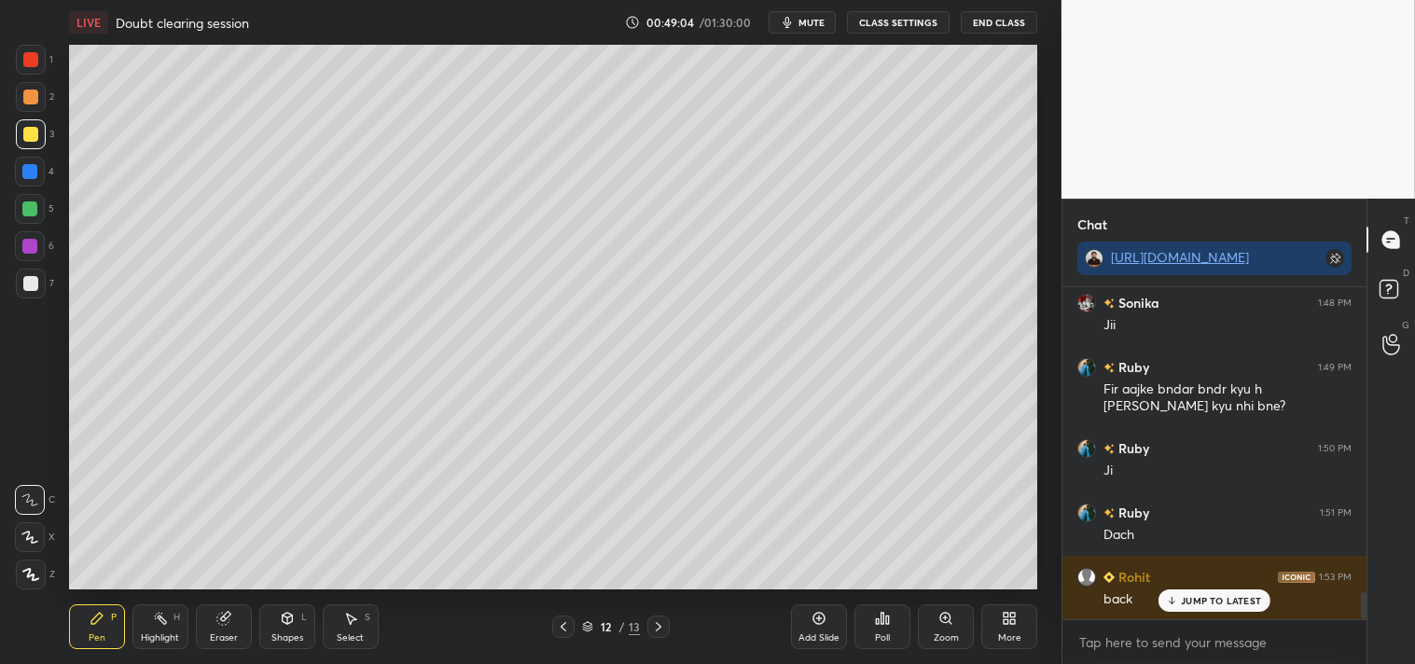
click at [561, 632] on icon at bounding box center [563, 626] width 15 height 15
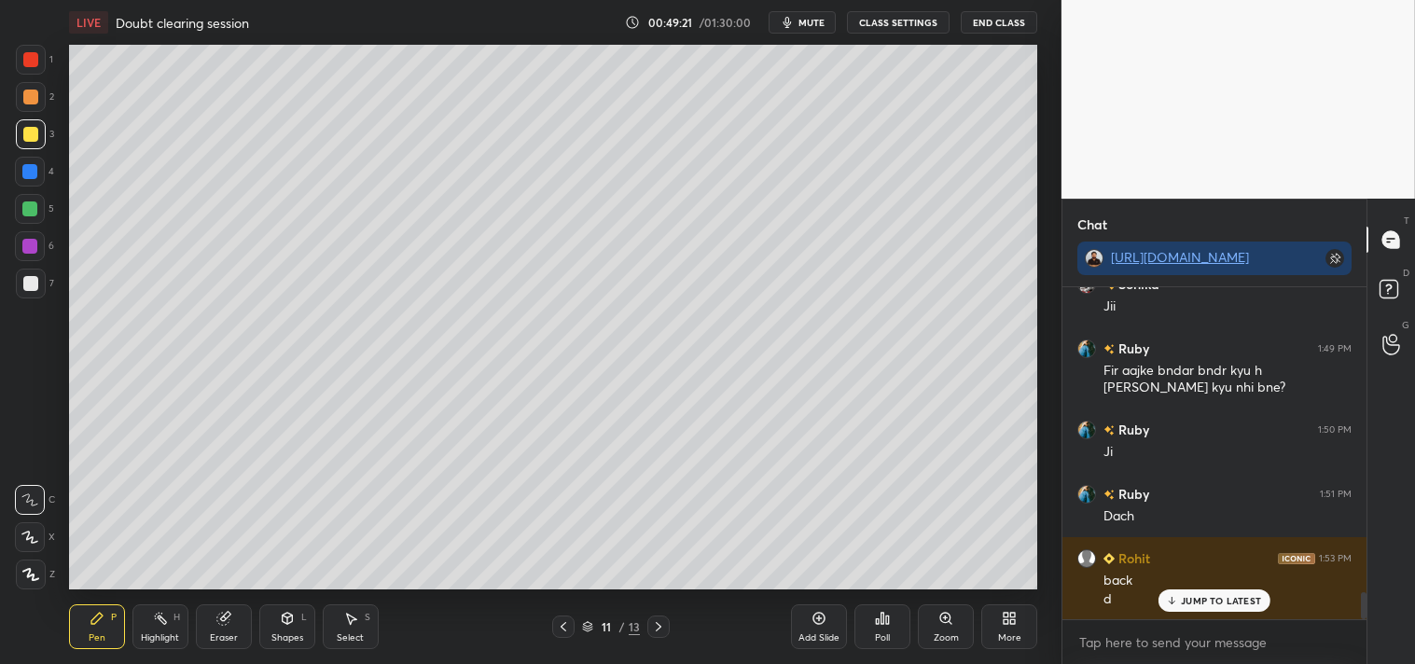
click at [665, 631] on icon at bounding box center [658, 626] width 15 height 15
click at [33, 283] on div at bounding box center [30, 283] width 15 height 15
click at [29, 137] on div at bounding box center [30, 134] width 15 height 15
click at [38, 280] on div at bounding box center [31, 284] width 30 height 30
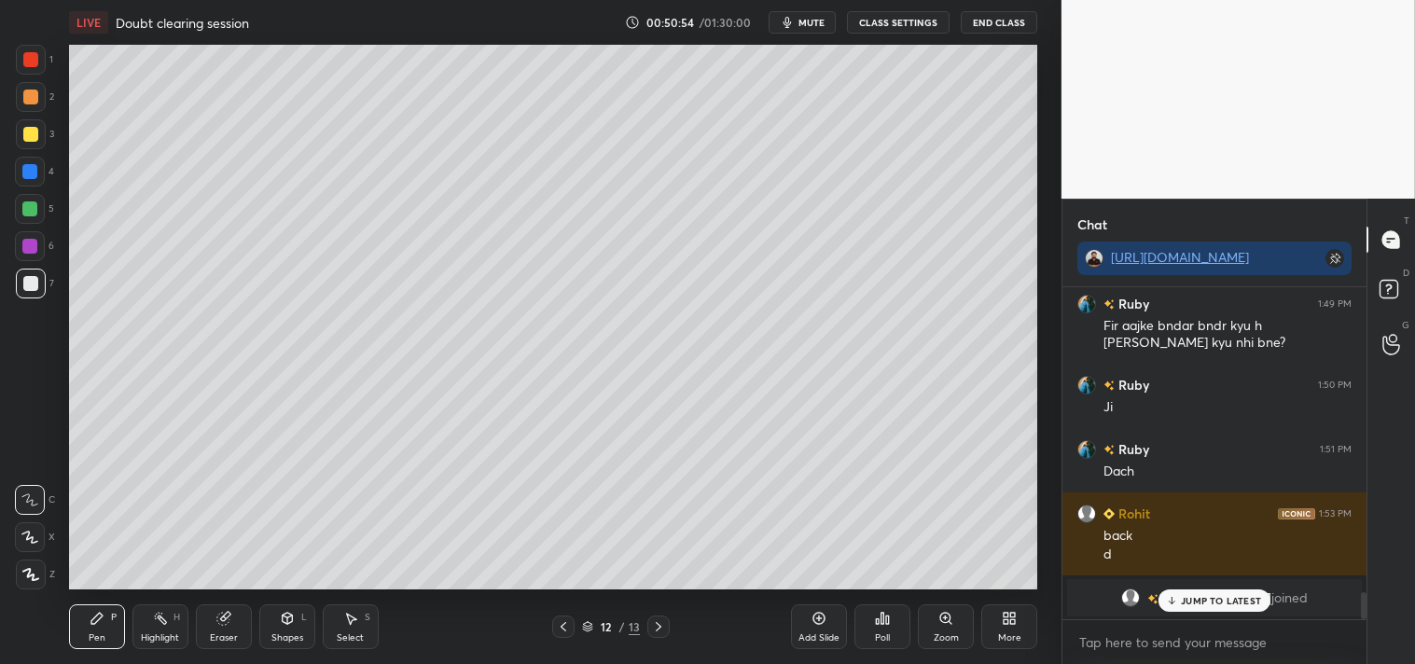
click at [169, 618] on div "Highlight H" at bounding box center [160, 626] width 56 height 45
click at [221, 631] on div "Eraser" at bounding box center [224, 626] width 56 height 45
click at [85, 625] on div "Pen P" at bounding box center [97, 626] width 56 height 45
click at [1220, 601] on p "JUMP TO LATEST" at bounding box center [1221, 600] width 80 height 11
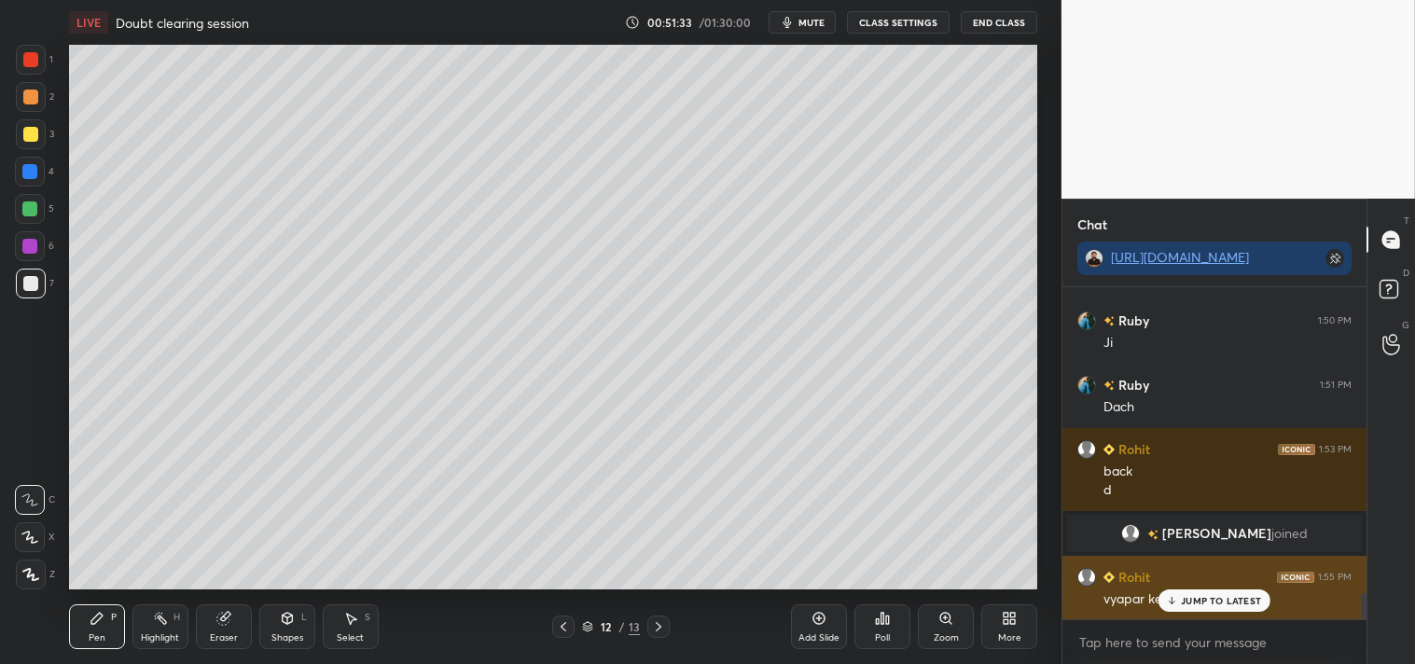
click at [1215, 597] on p "JUMP TO LATEST" at bounding box center [1221, 600] width 80 height 11
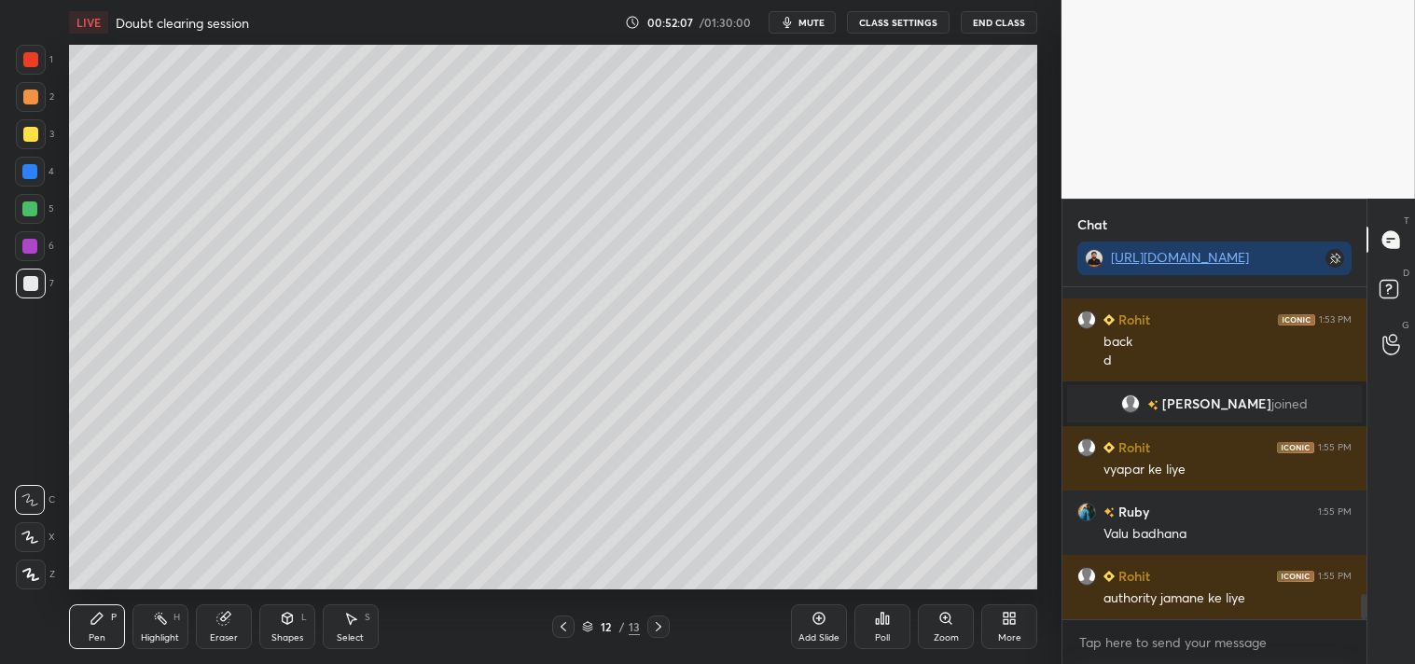
scroll to position [4070, 0]
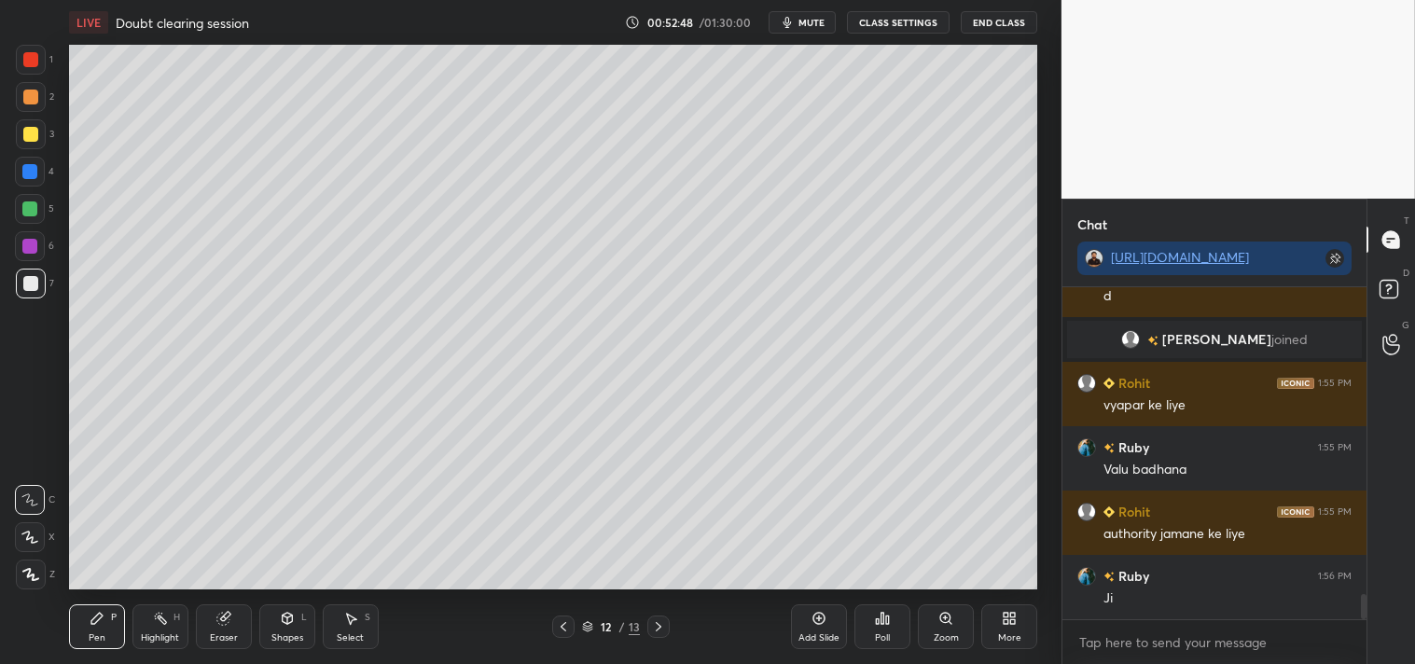
click at [32, 134] on div at bounding box center [30, 134] width 15 height 15
click at [815, 614] on icon at bounding box center [819, 619] width 12 height 12
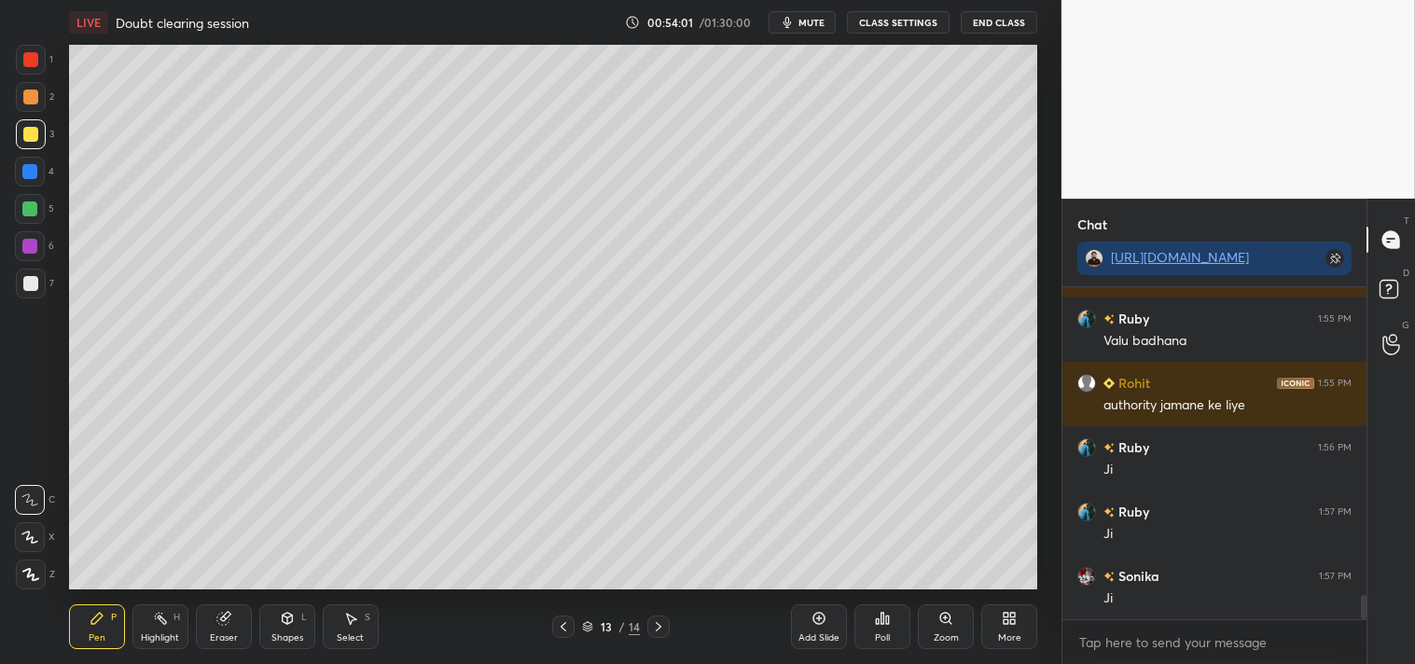
scroll to position [4263, 0]
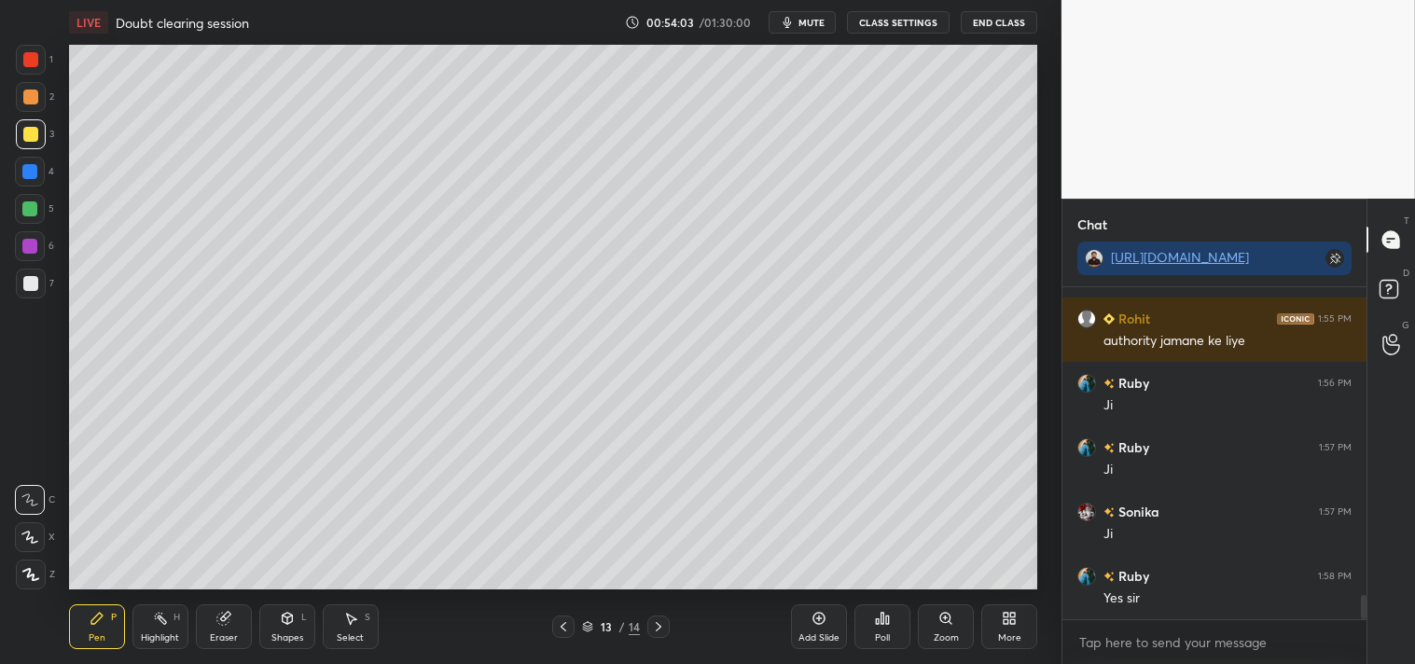
click at [816, 618] on icon at bounding box center [819, 618] width 15 height 15
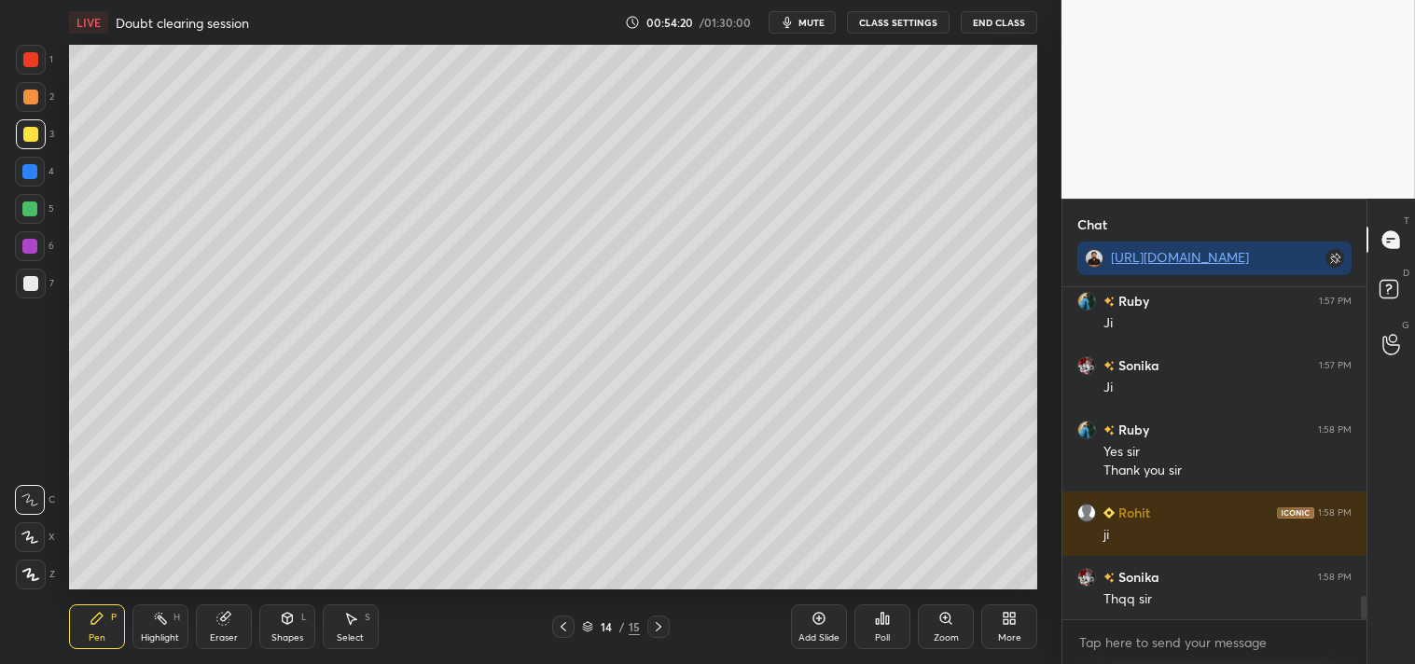
scroll to position [4474, 0]
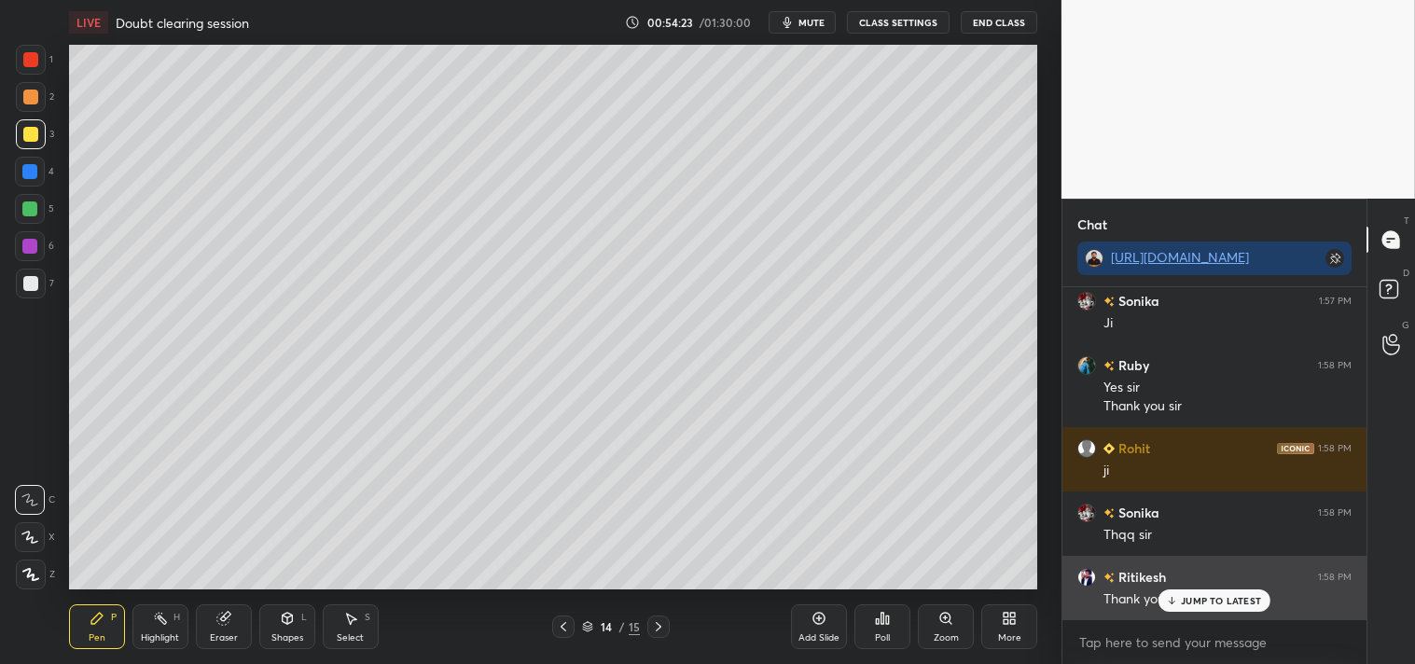
click at [1215, 597] on p "JUMP TO LATEST" at bounding box center [1221, 600] width 80 height 11
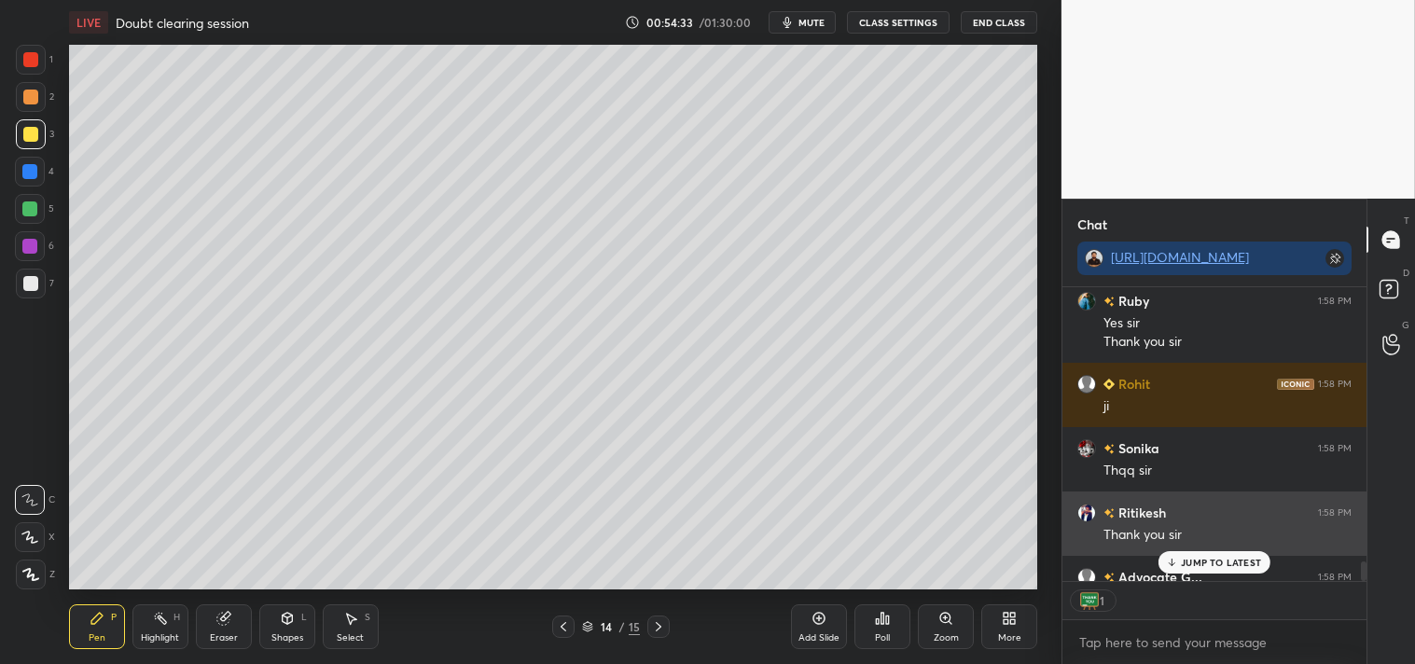
scroll to position [6, 5]
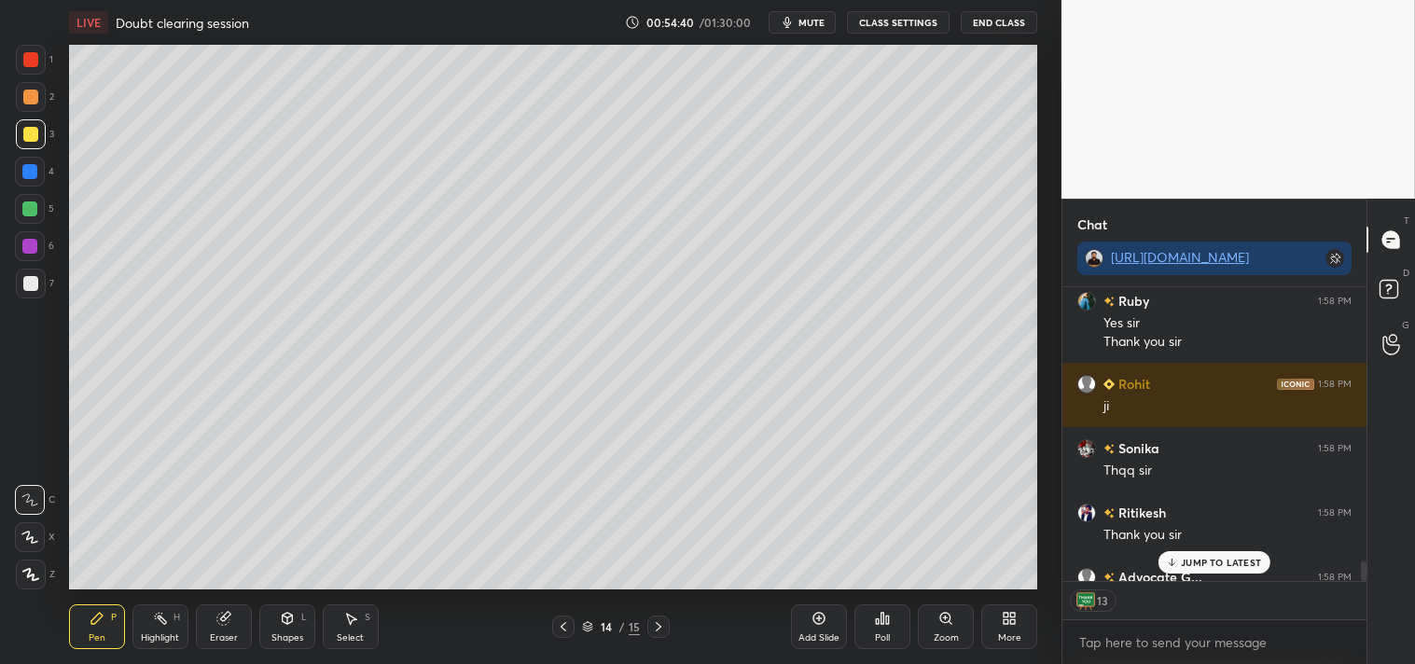
click at [993, 19] on button "End Class" at bounding box center [999, 22] width 76 height 22
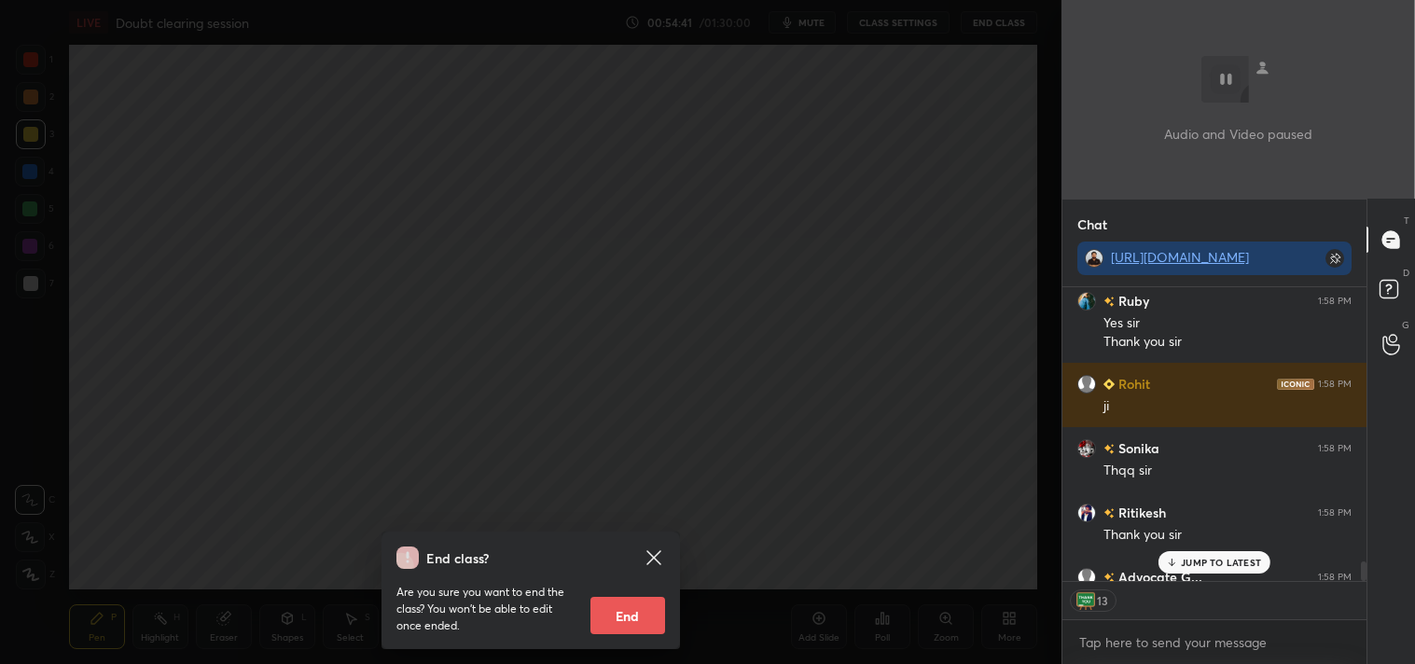
drag, startPoint x: 651, startPoint y: 616, endPoint x: 578, endPoint y: 505, distance: 132.7
click at [653, 618] on button "End" at bounding box center [627, 615] width 75 height 37
type textarea "x"
